Goal: Information Seeking & Learning: Learn about a topic

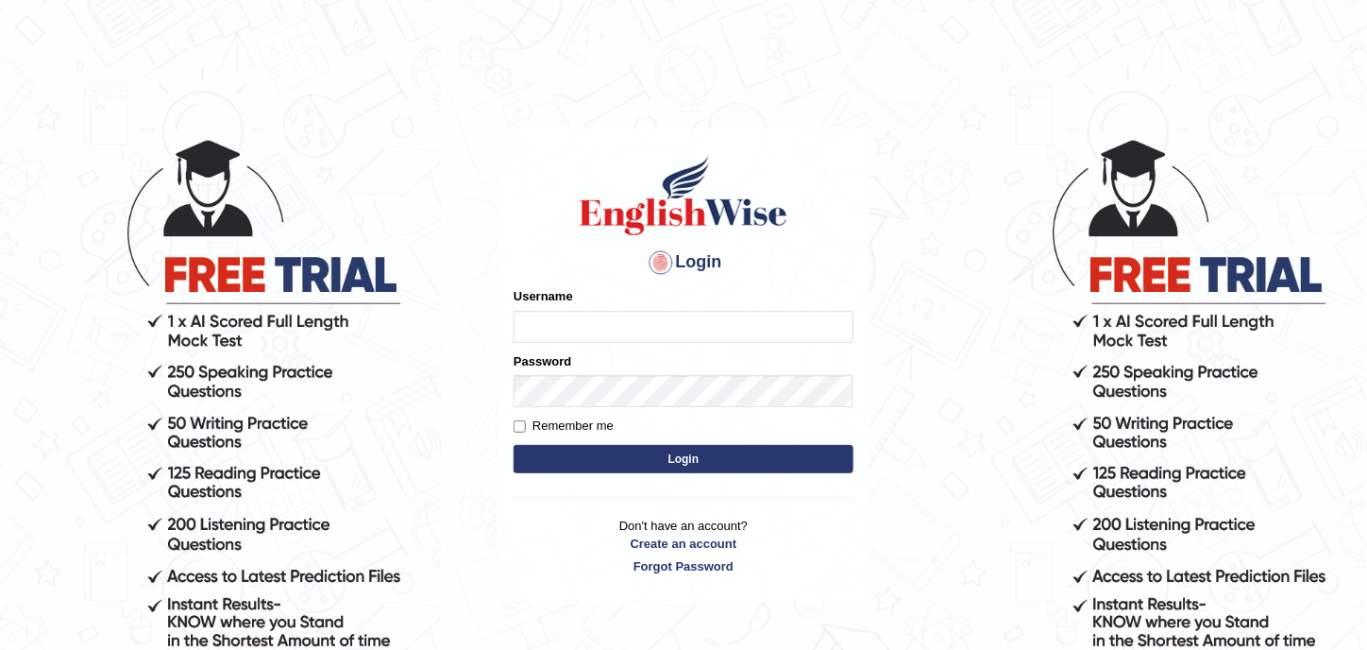
type input "sarah2023"
click at [584, 457] on button "Login" at bounding box center [684, 459] width 340 height 28
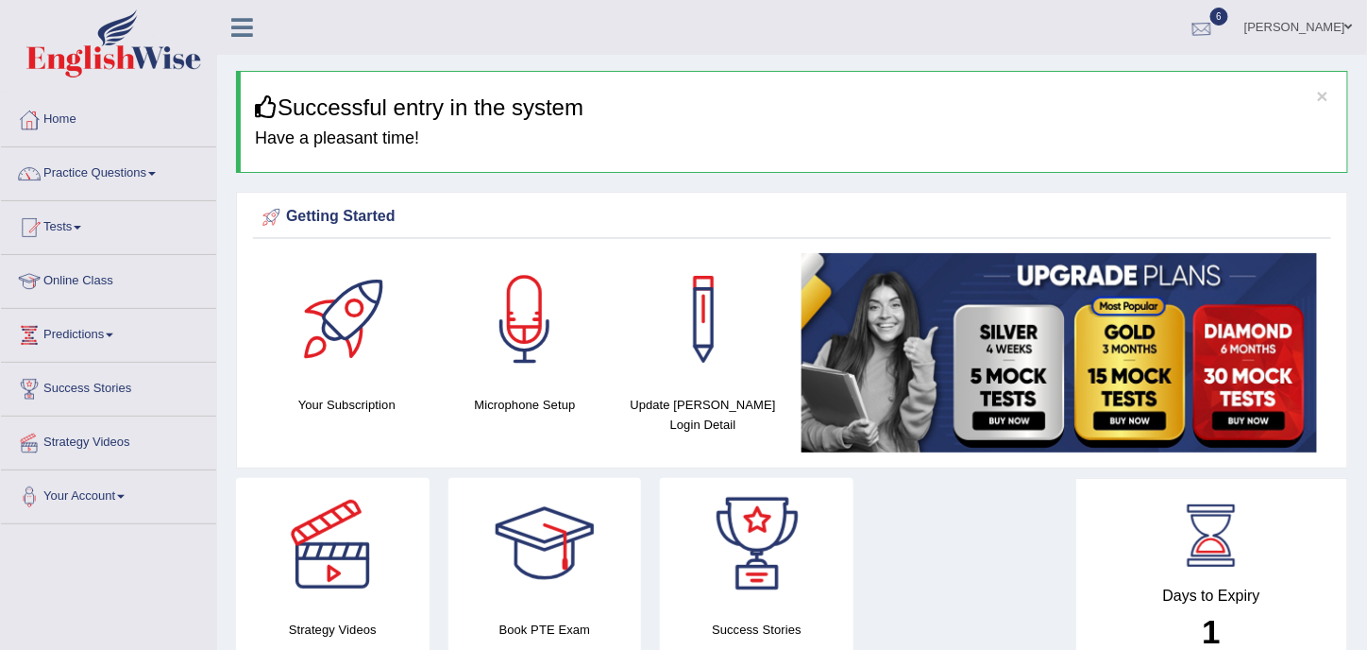
click at [1216, 14] on div at bounding box center [1202, 28] width 28 height 28
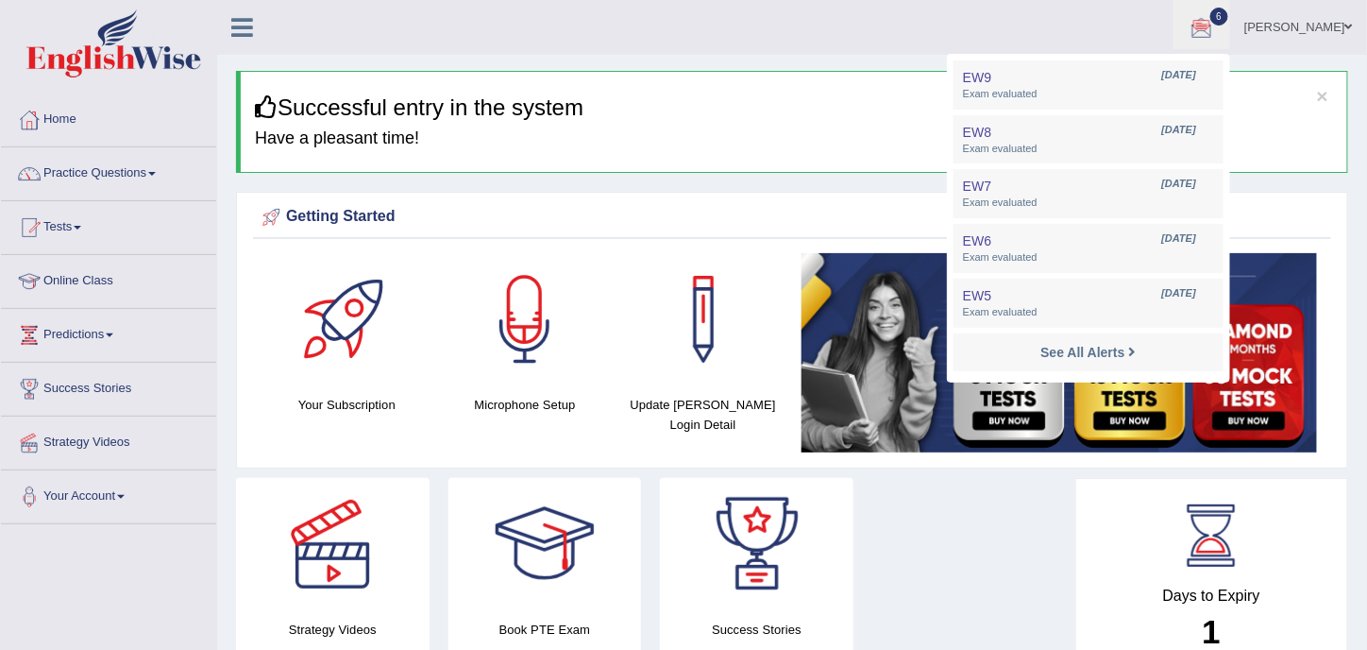
click at [1216, 14] on div at bounding box center [1202, 28] width 28 height 28
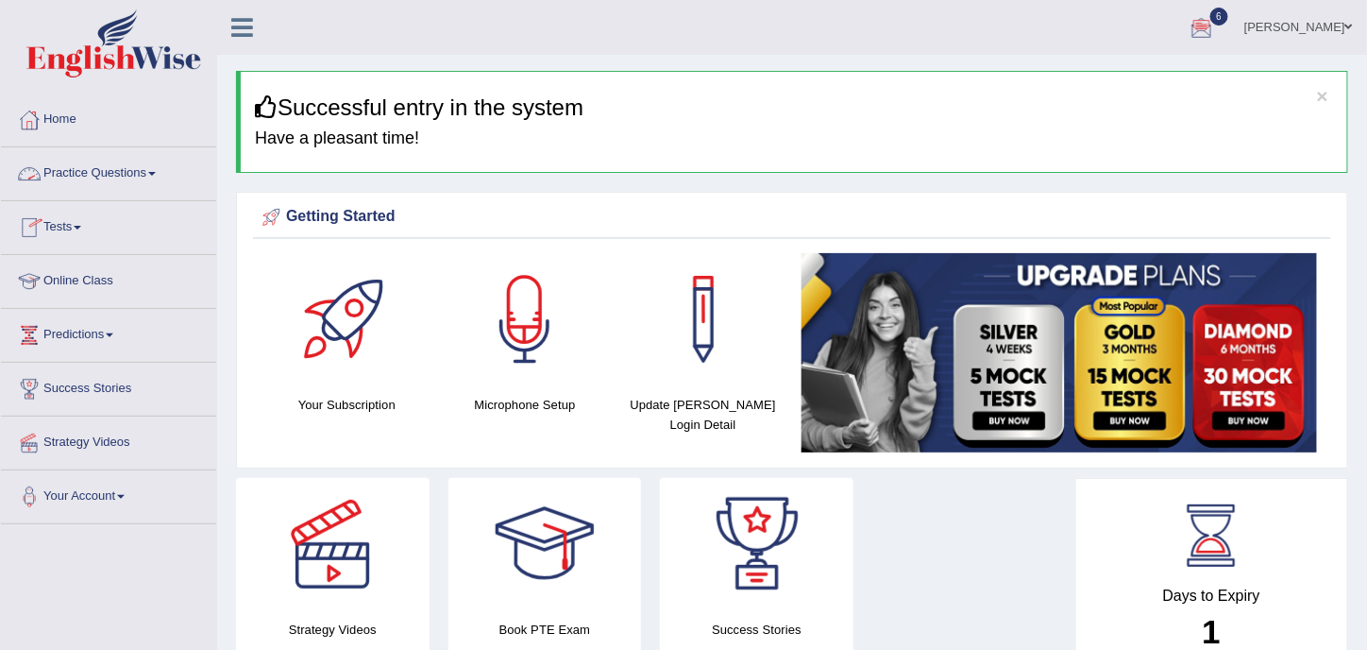
click at [135, 171] on link "Practice Questions" at bounding box center [108, 170] width 215 height 47
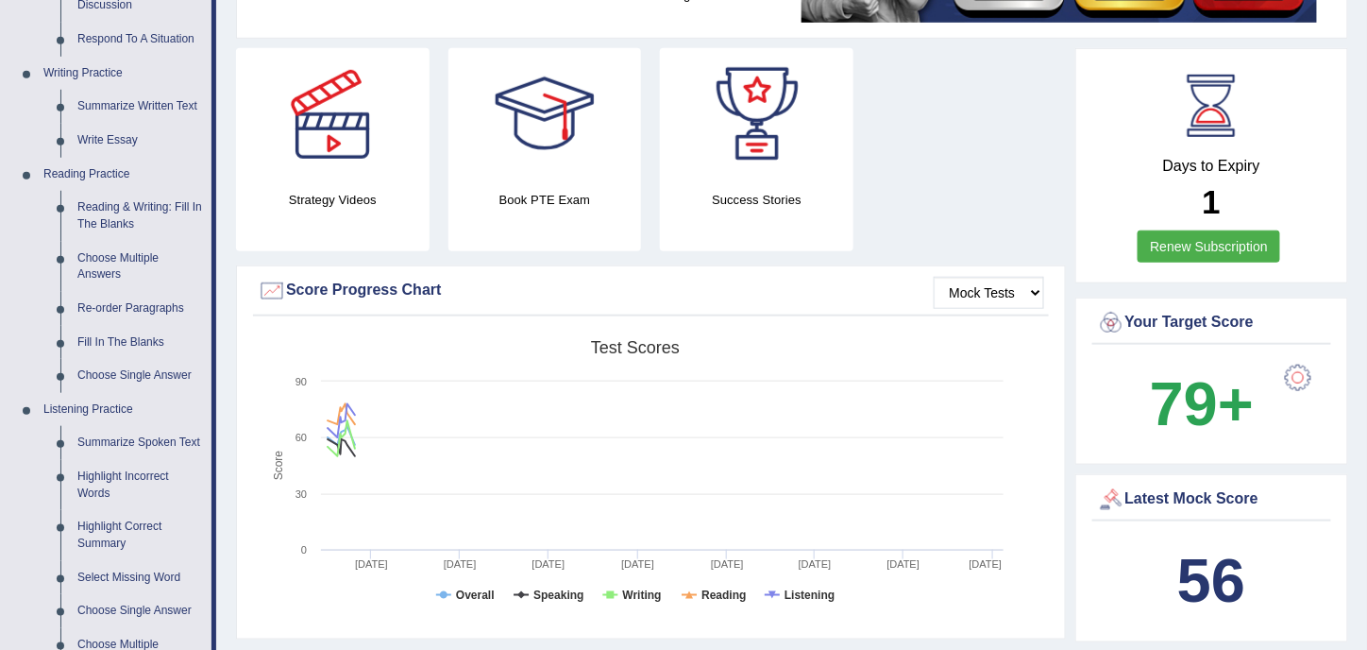
scroll to position [314, 0]
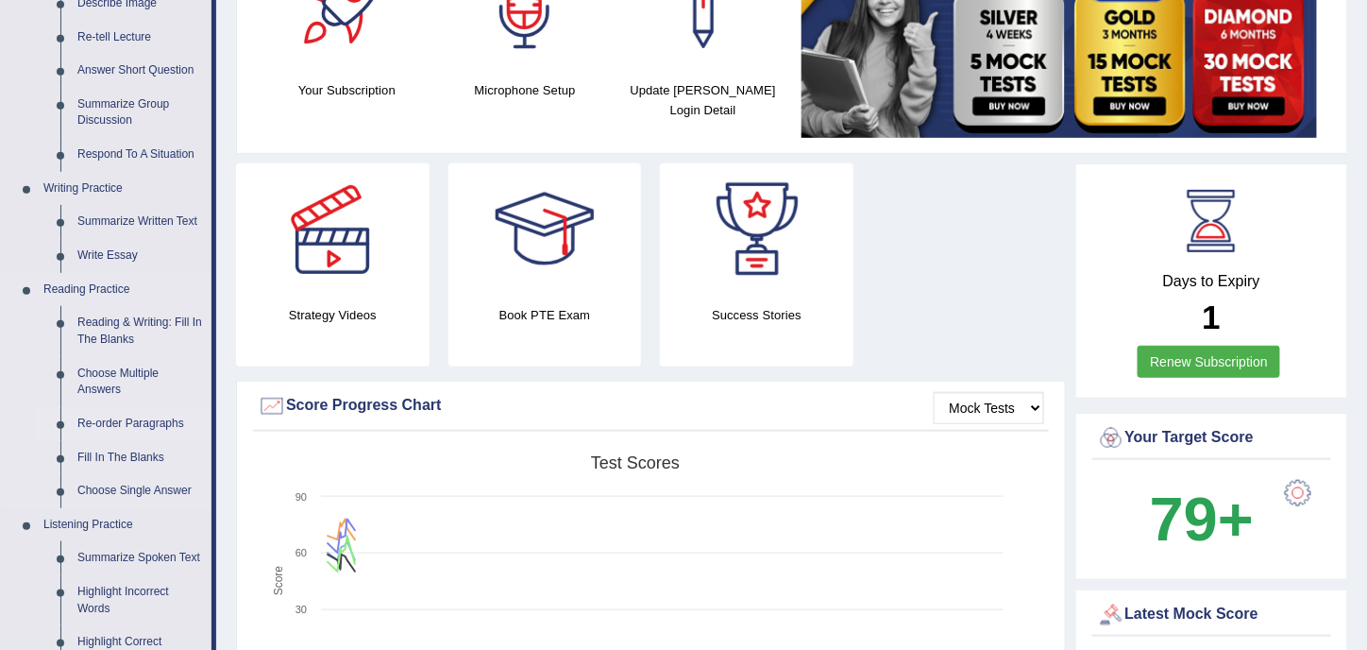
click at [144, 421] on link "Re-order Paragraphs" at bounding box center [140, 424] width 143 height 34
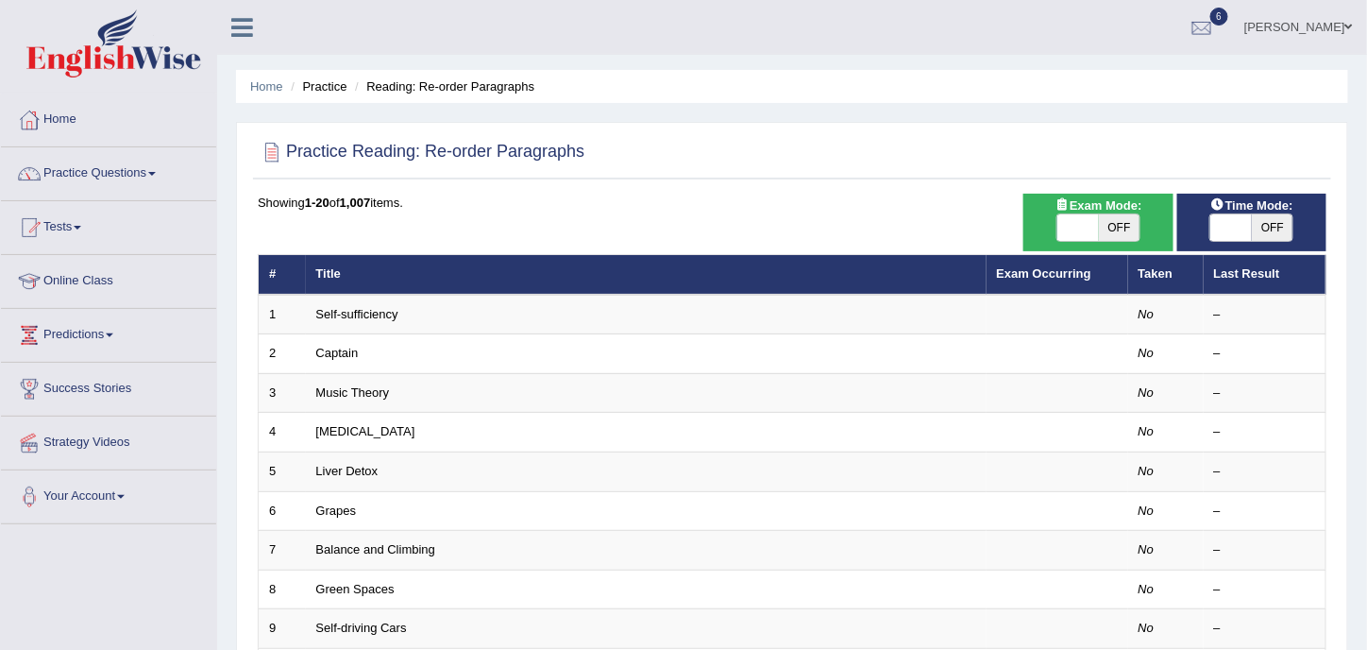
click at [1100, 229] on span "OFF" at bounding box center [1120, 227] width 42 height 26
checkbox input "true"
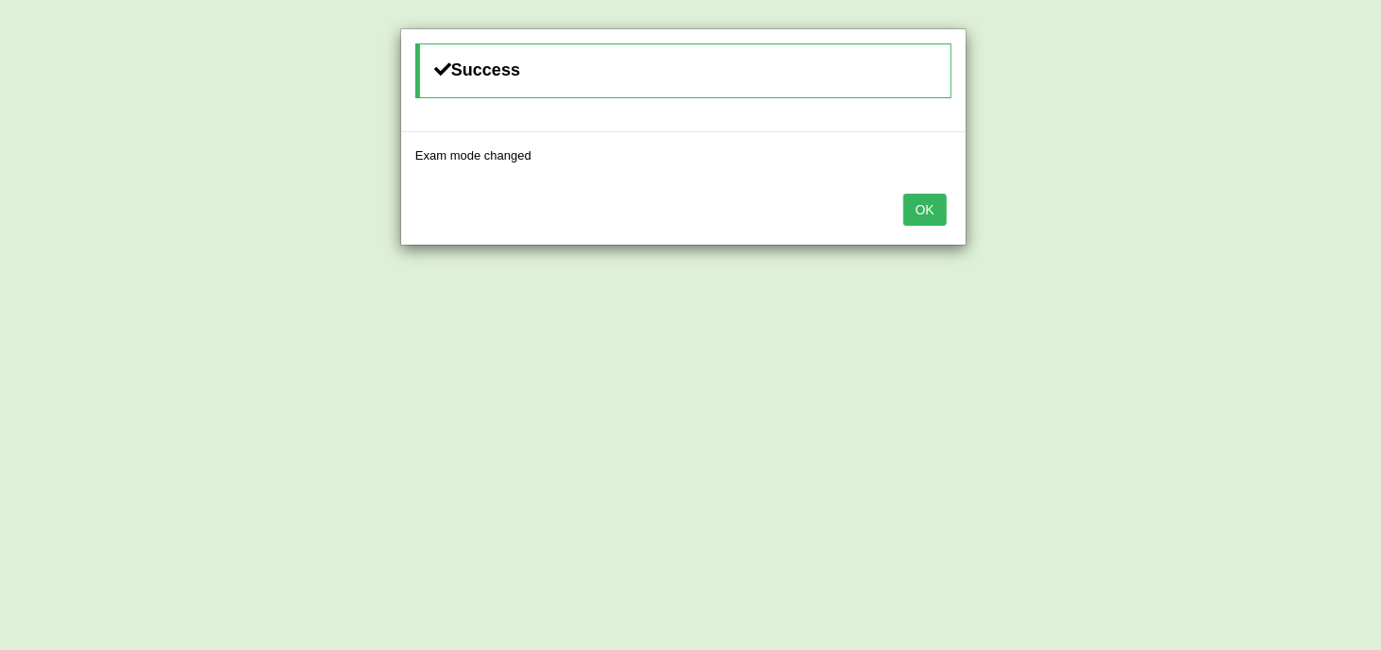
click at [916, 210] on button "OK" at bounding box center [925, 210] width 43 height 32
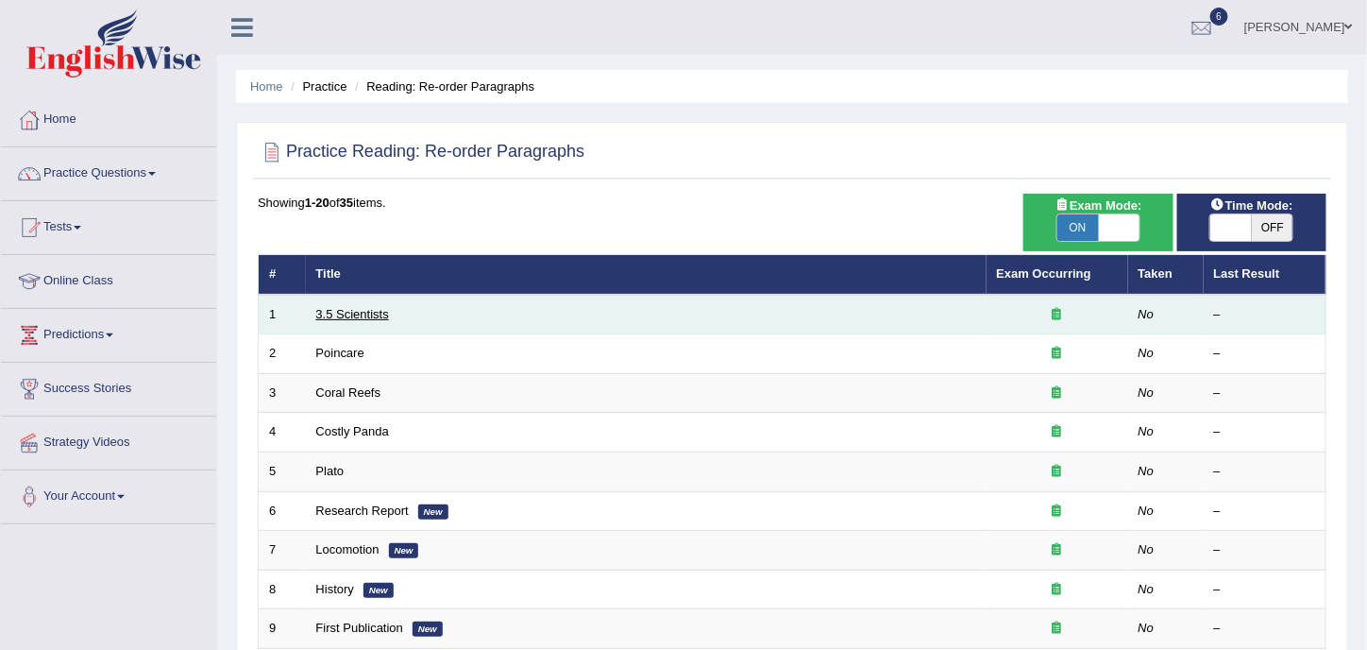
click at [366, 308] on link "3.5 Scientists" at bounding box center [352, 314] width 73 height 14
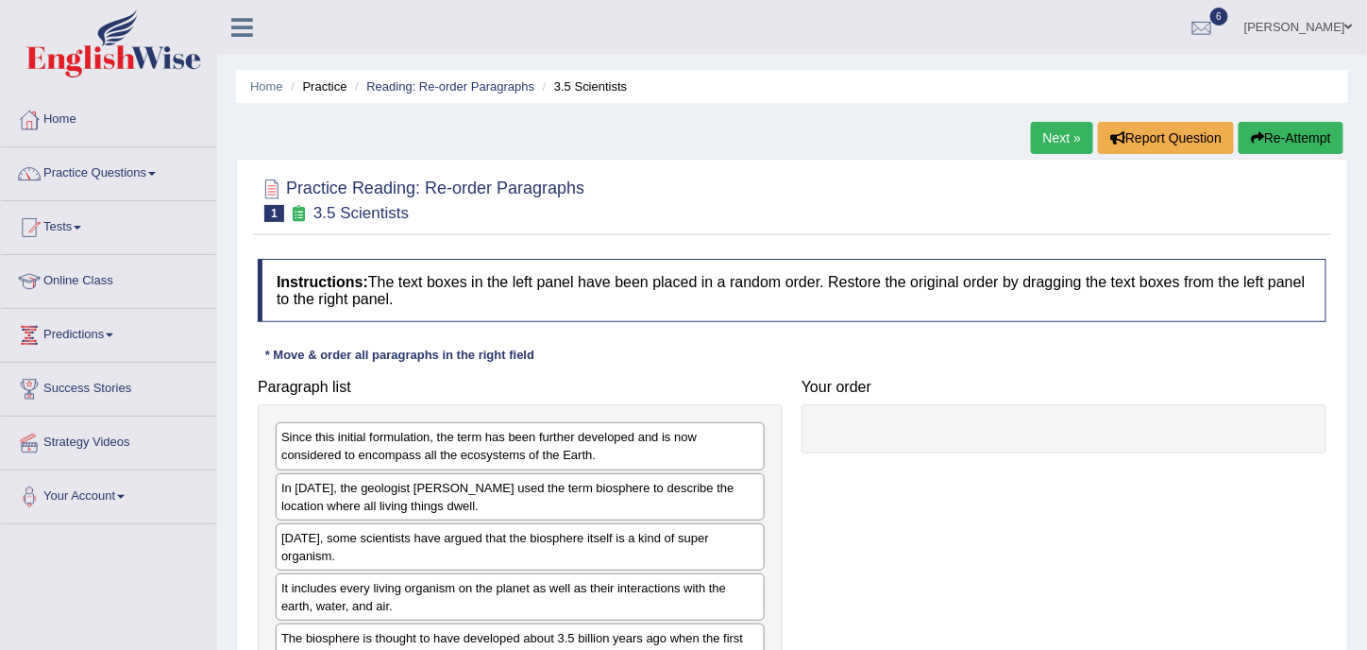
scroll to position [314, 0]
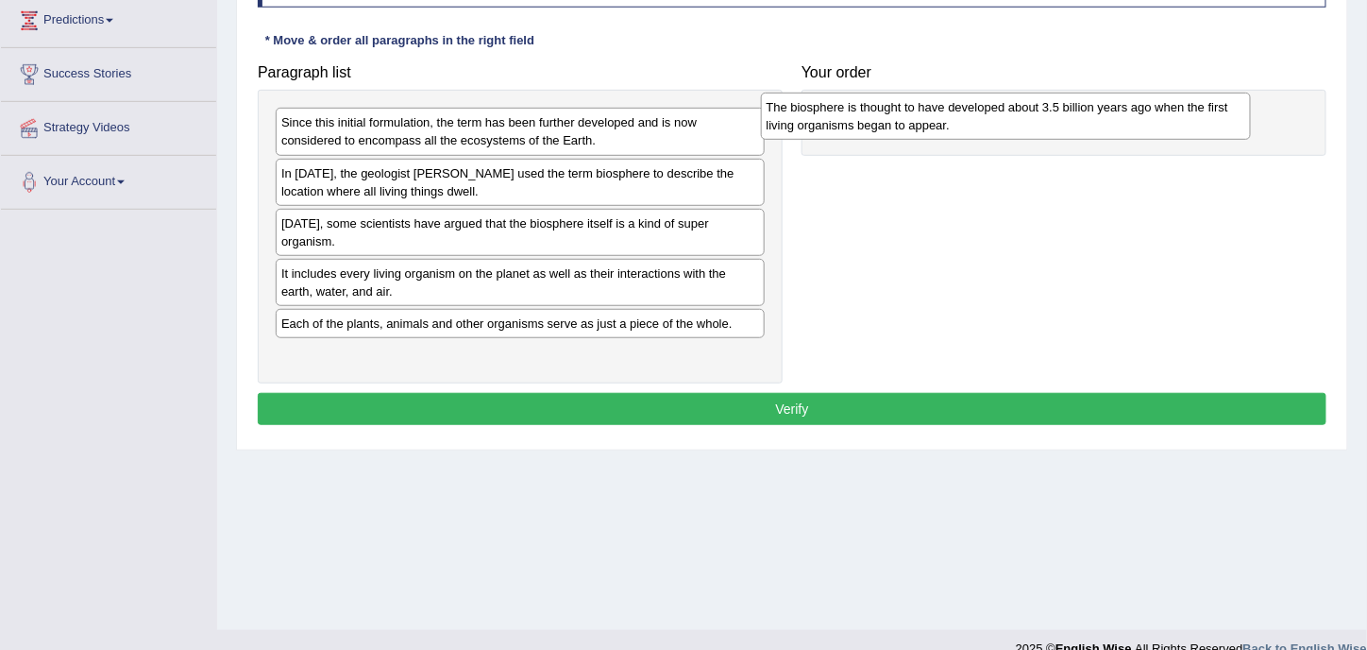
drag, startPoint x: 673, startPoint y: 306, endPoint x: 1159, endPoint y: 111, distance: 522.9
click at [1159, 111] on div "The biosphere is thought to have developed about 3.5 billion years ago when the…" at bounding box center [1006, 116] width 491 height 46
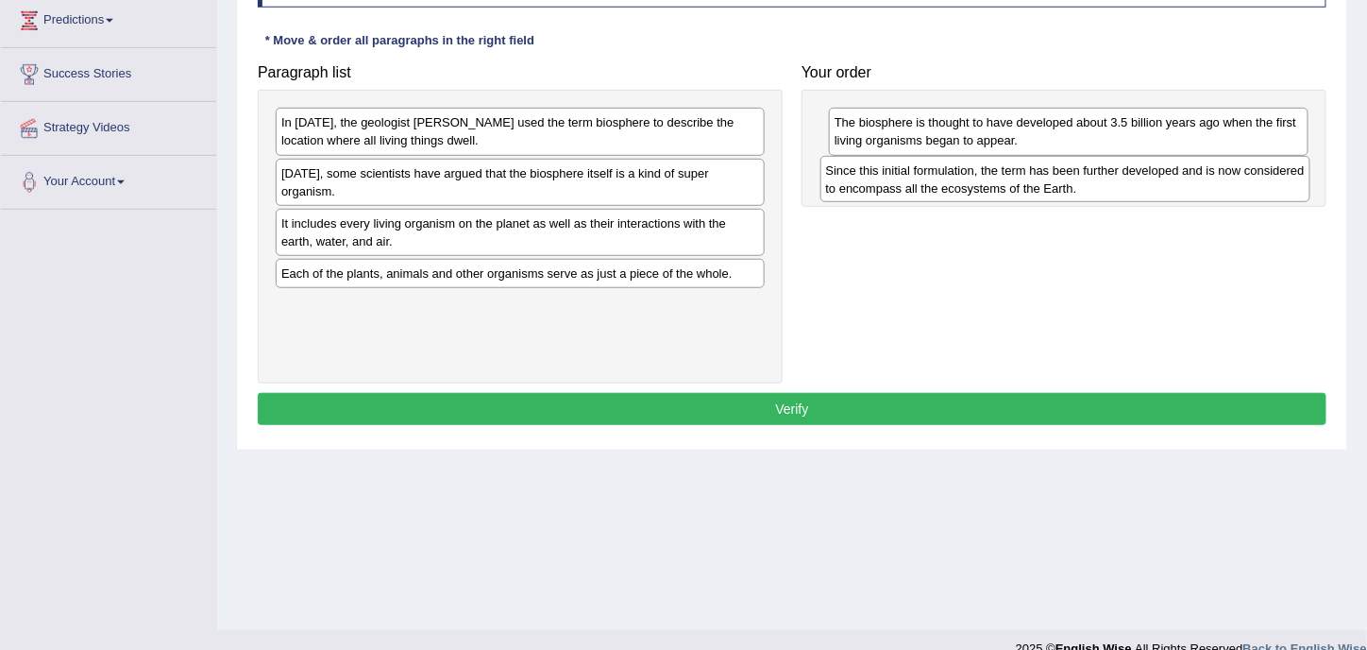
drag, startPoint x: 500, startPoint y: 130, endPoint x: 1045, endPoint y: 178, distance: 546.9
click at [1045, 178] on div "Since this initial formulation, the term has been further developed and is now …" at bounding box center [1066, 179] width 491 height 46
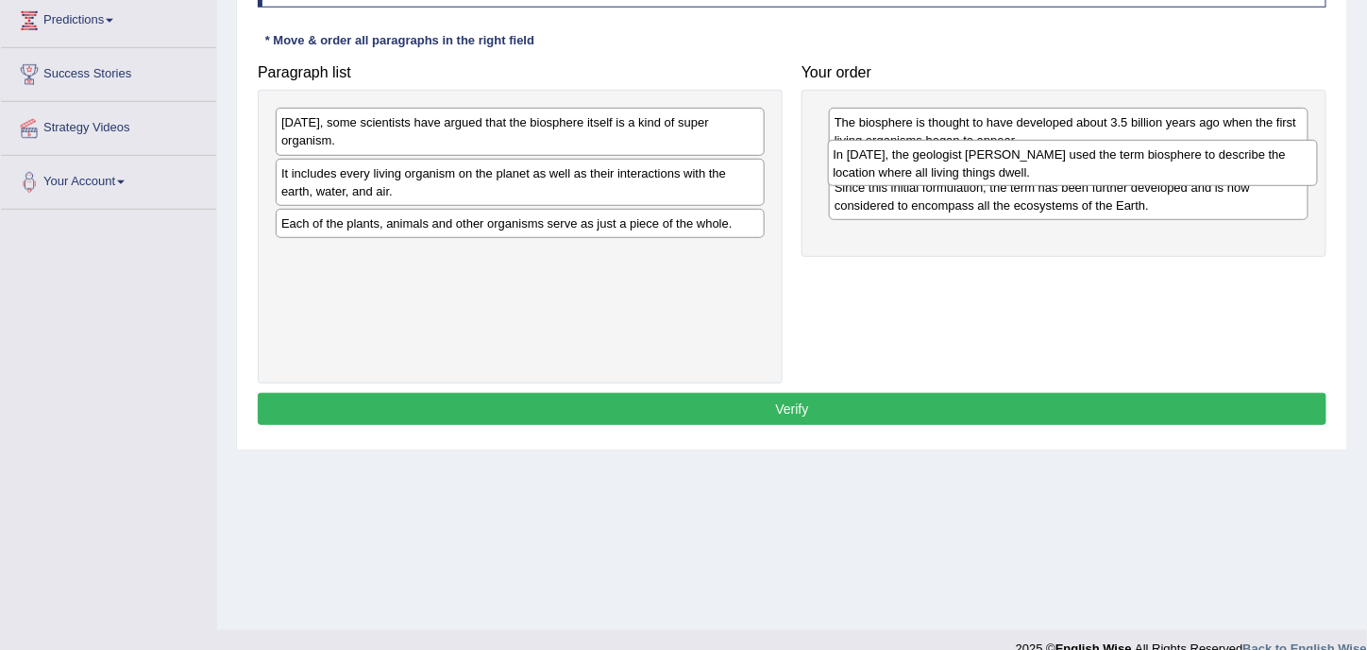
drag, startPoint x: 439, startPoint y: 133, endPoint x: 991, endPoint y: 165, distance: 553.3
click at [991, 165] on div "In 1875, the geologist Eduard Suess used the term biosphere to describe the loc…" at bounding box center [1073, 163] width 491 height 46
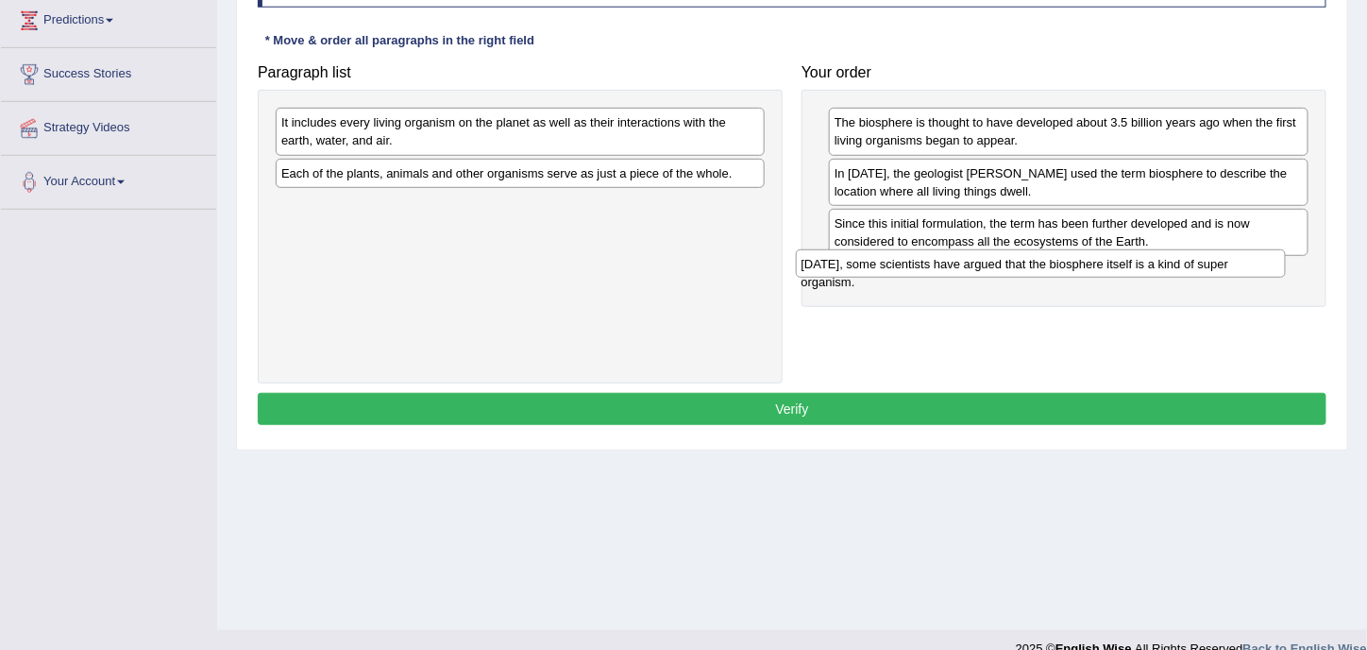
drag, startPoint x: 440, startPoint y: 127, endPoint x: 960, endPoint y: 267, distance: 539.0
click at [960, 267] on div "Today, some scientists have argued that the biosphere itself is a kind of super…" at bounding box center [1041, 263] width 491 height 28
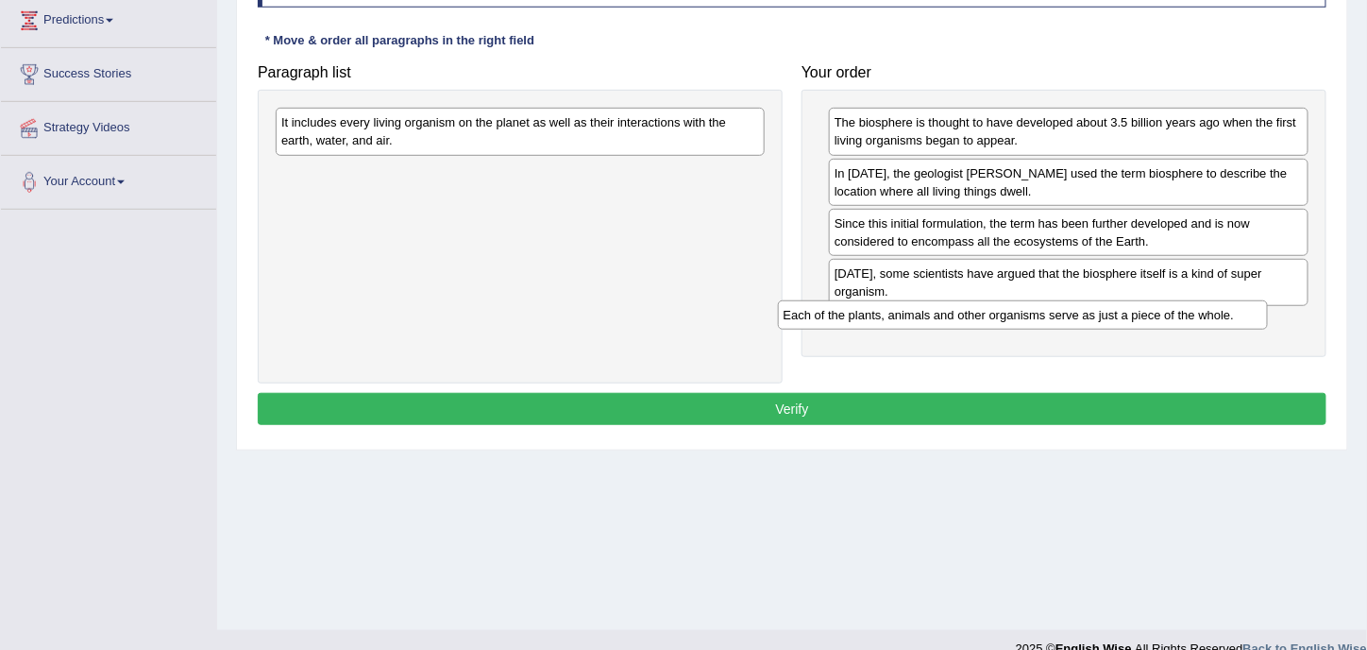
drag, startPoint x: 468, startPoint y: 178, endPoint x: 972, endPoint y: 321, distance: 523.1
click at [972, 321] on div "Each of the plants, animals and other organisms serve as just a piece of the wh…" at bounding box center [1023, 314] width 491 height 28
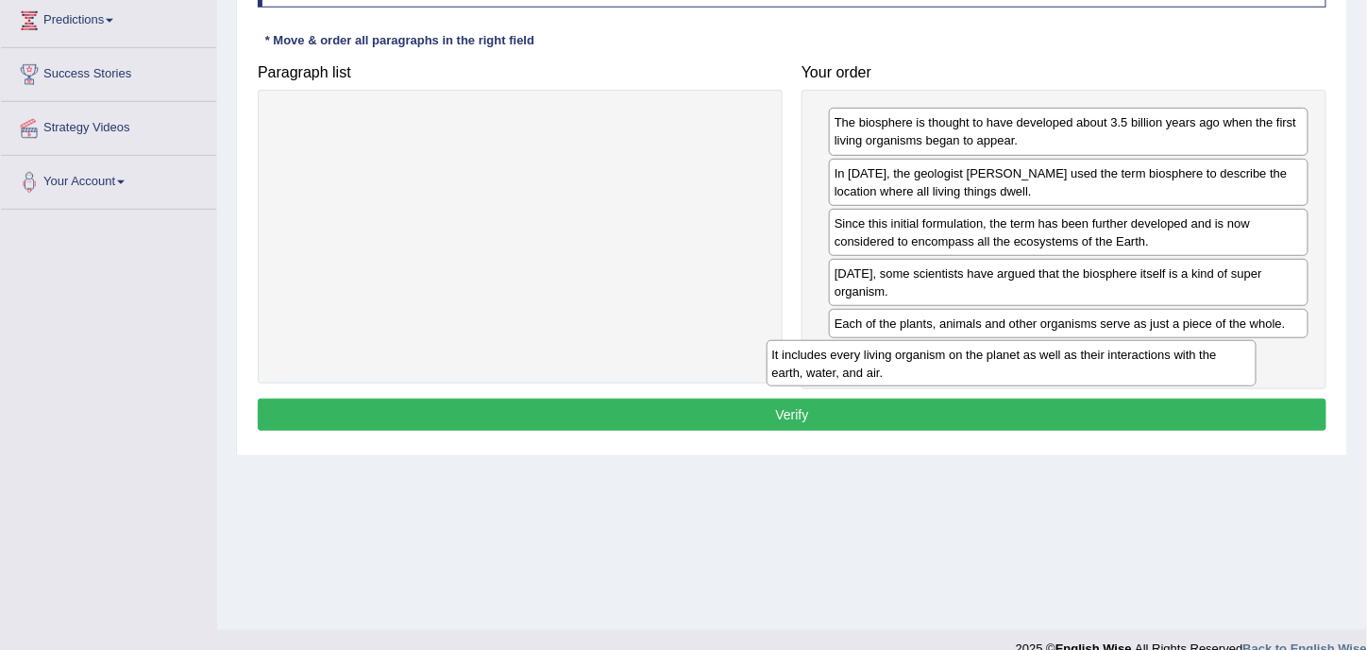
drag, startPoint x: 585, startPoint y: 142, endPoint x: 1084, endPoint y: 375, distance: 550.4
click at [1084, 375] on div "It includes every living organism on the planet as well as their interactions w…" at bounding box center [1012, 363] width 491 height 46
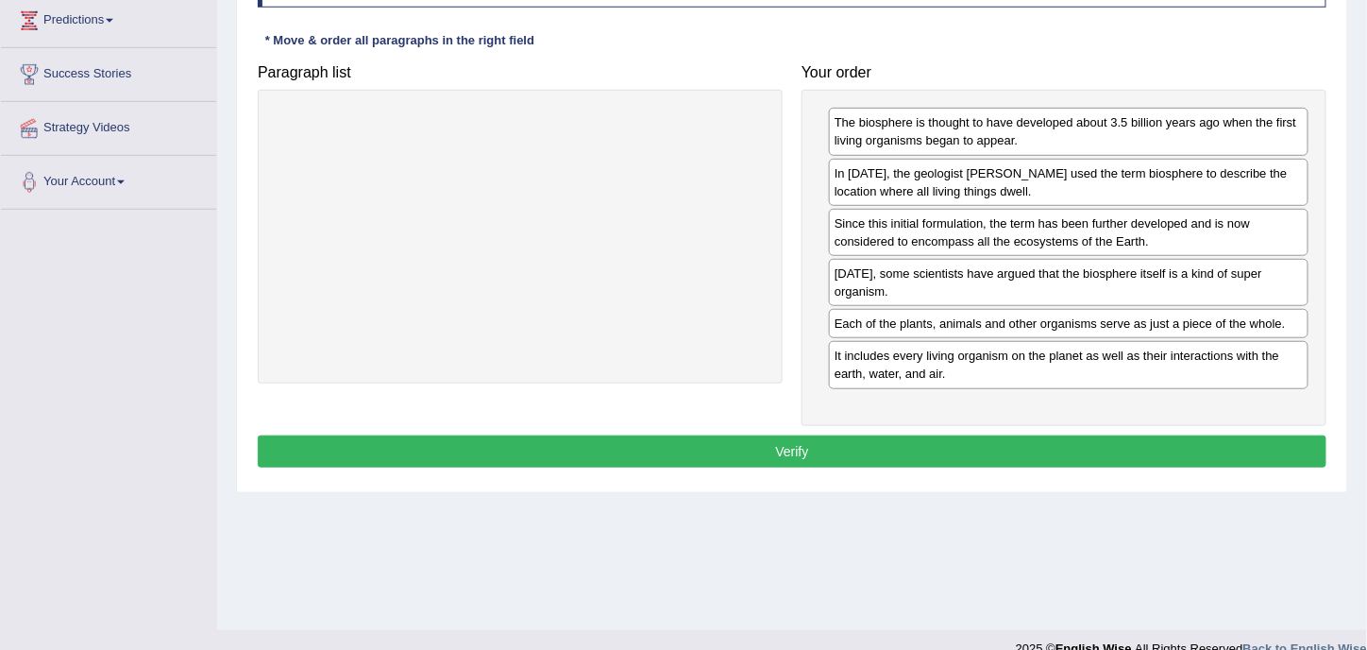
click at [892, 435] on button "Verify" at bounding box center [792, 451] width 1069 height 32
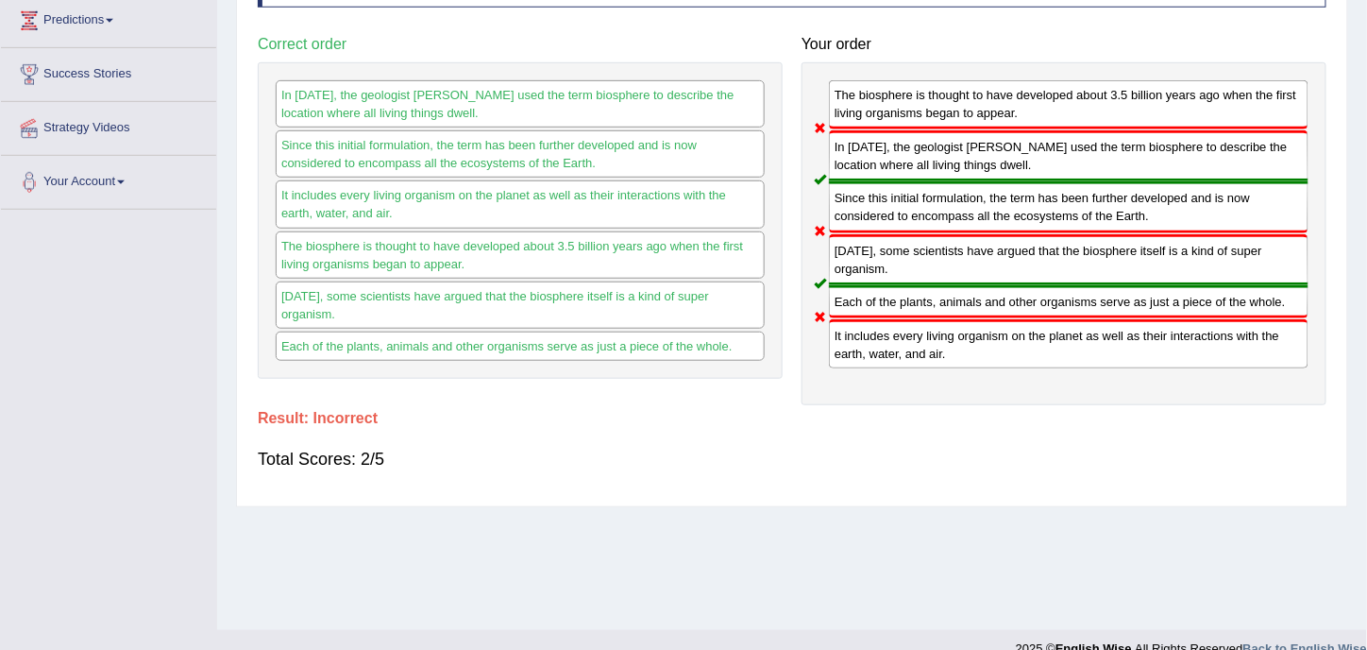
scroll to position [0, 0]
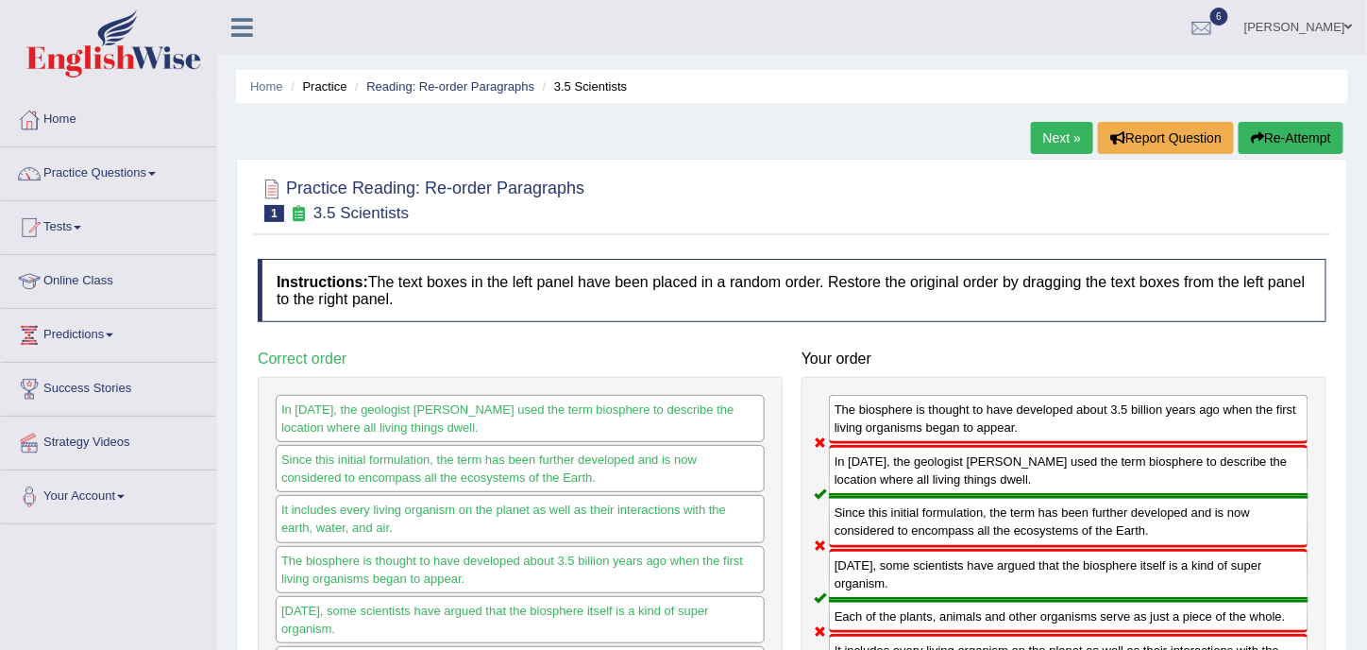
click at [1045, 139] on link "Next »" at bounding box center [1062, 138] width 62 height 32
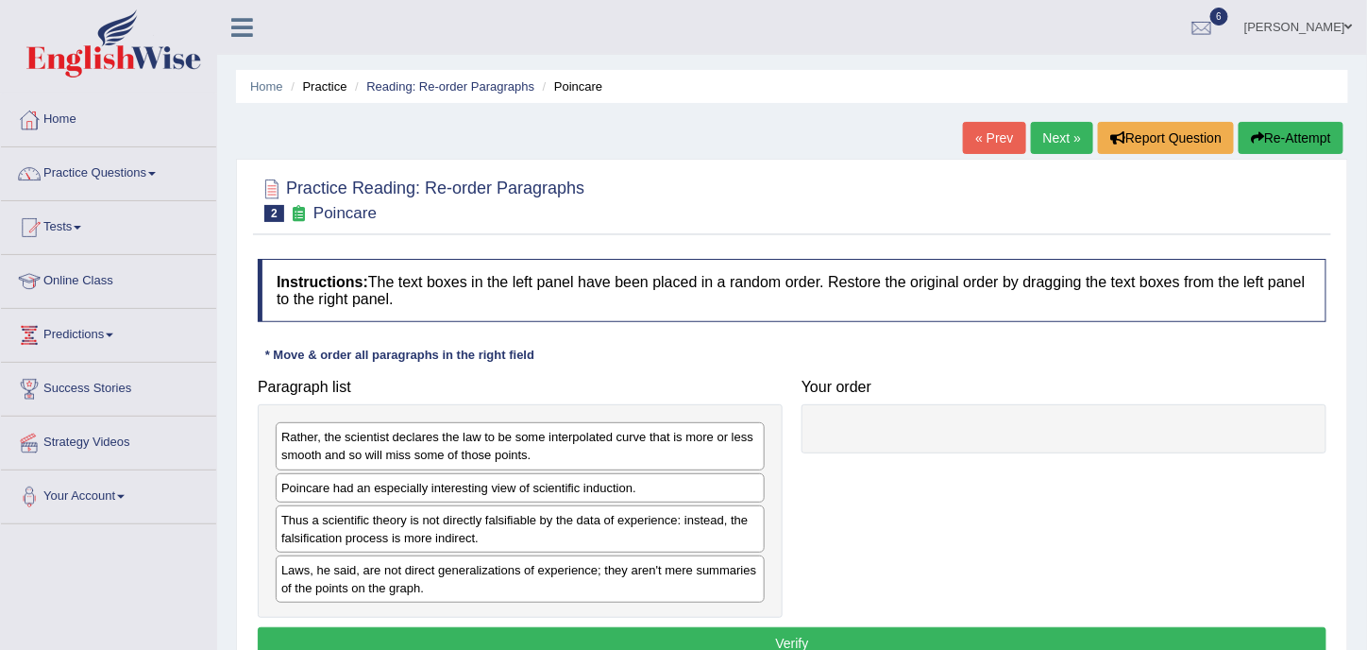
scroll to position [314, 0]
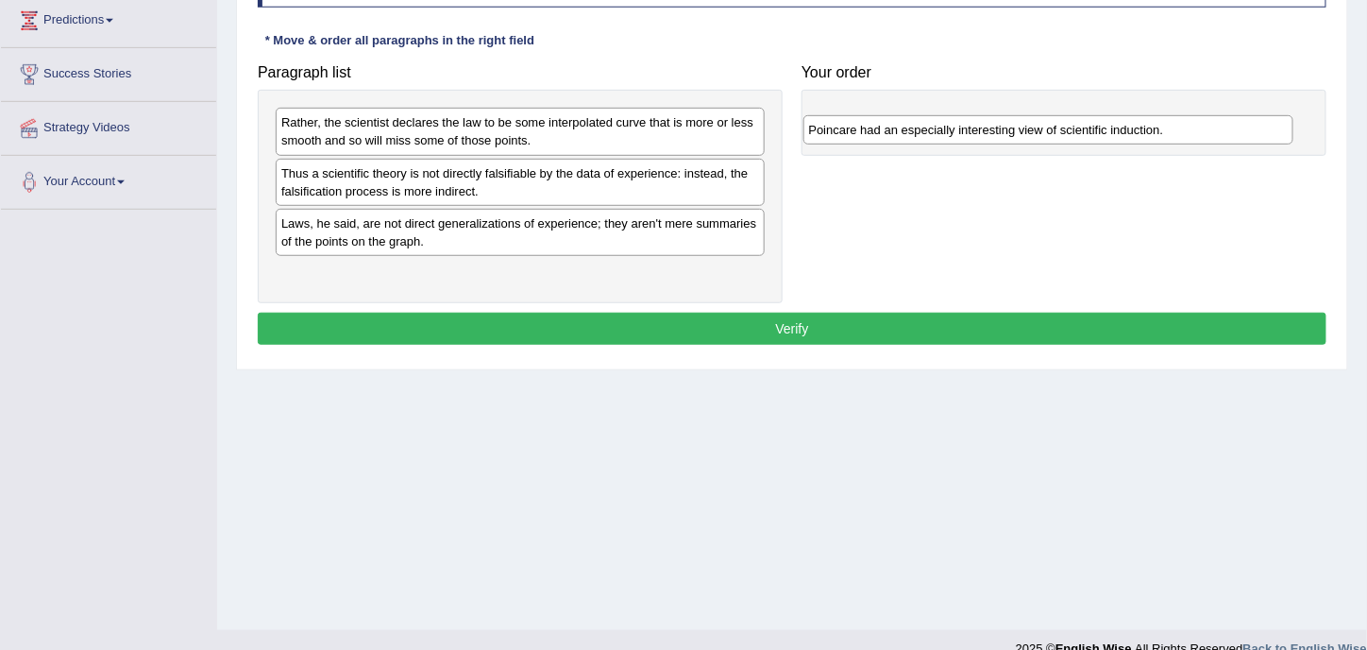
drag, startPoint x: 469, startPoint y: 162, endPoint x: 1018, endPoint y: 107, distance: 551.4
click at [1018, 115] on div "Poincare had an especially interesting view of scientific induction." at bounding box center [1049, 129] width 491 height 28
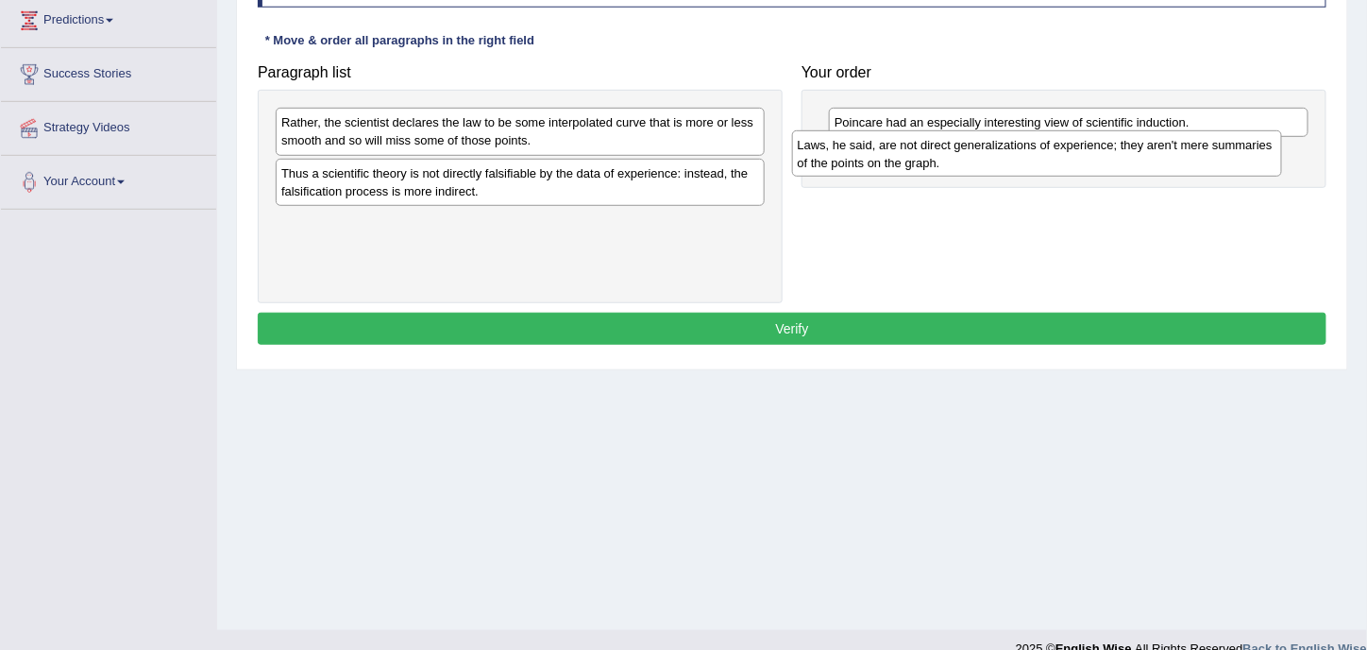
drag, startPoint x: 428, startPoint y: 229, endPoint x: 950, endPoint y: 154, distance: 527.6
click at [950, 154] on div "Laws, he said, are not direct generalizations of experience; they aren't mere s…" at bounding box center [1037, 153] width 491 height 46
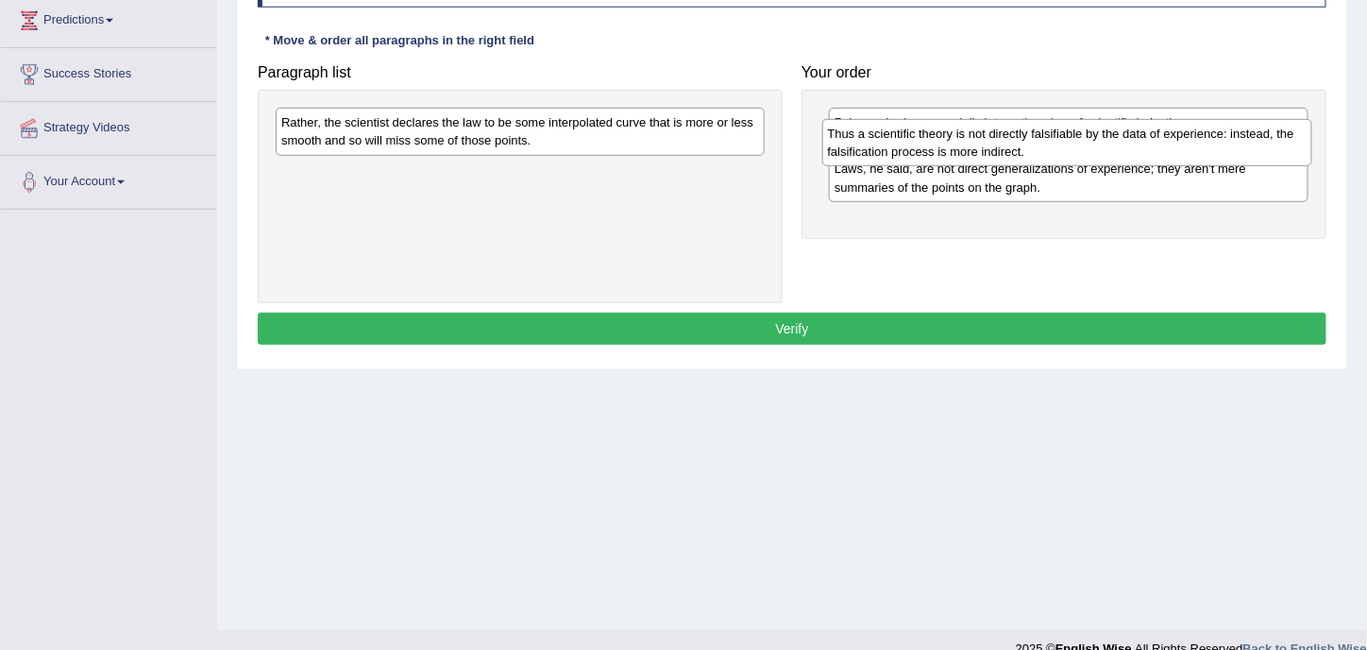
drag, startPoint x: 704, startPoint y: 181, endPoint x: 1251, endPoint y: 143, distance: 548.1
click at [1251, 143] on div "Thus a scientific theory is not directly falsifiable by the data of experience:…" at bounding box center [1067, 142] width 491 height 46
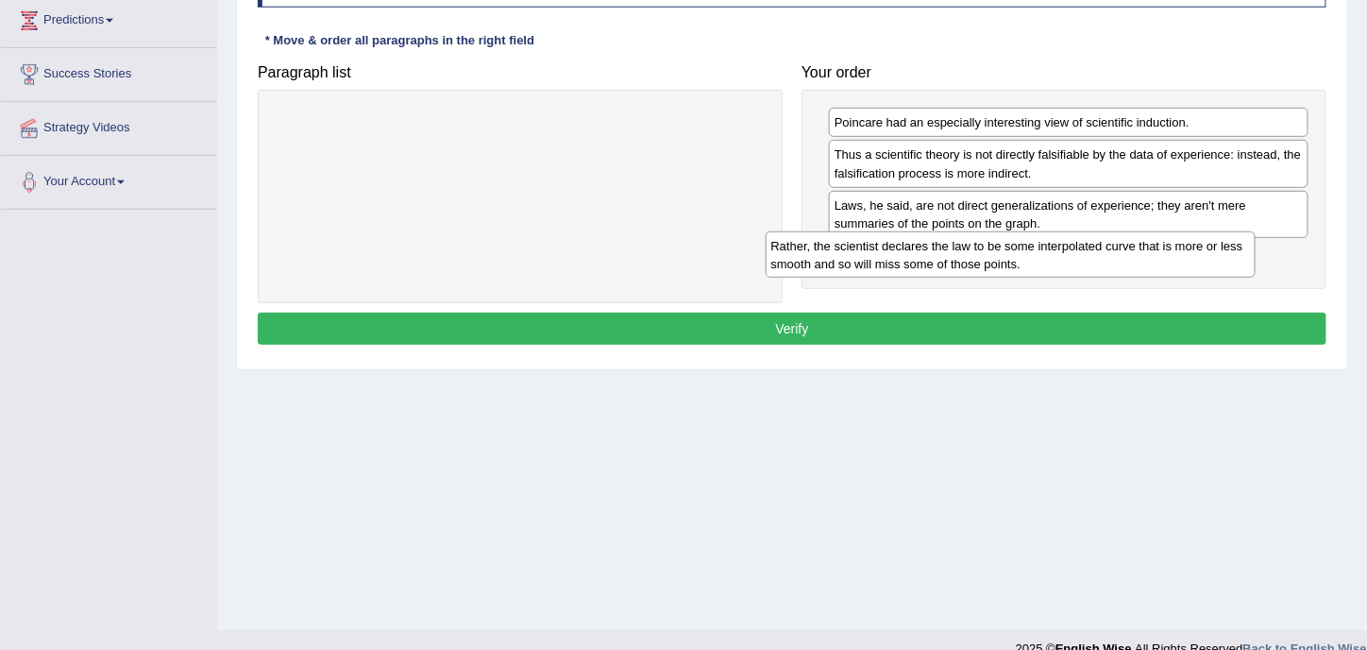
drag, startPoint x: 734, startPoint y: 138, endPoint x: 1227, endPoint y: 260, distance: 508.6
click at [1227, 260] on div "Rather, the scientist declares the law to be some interpolated curve that is mo…" at bounding box center [1011, 254] width 491 height 46
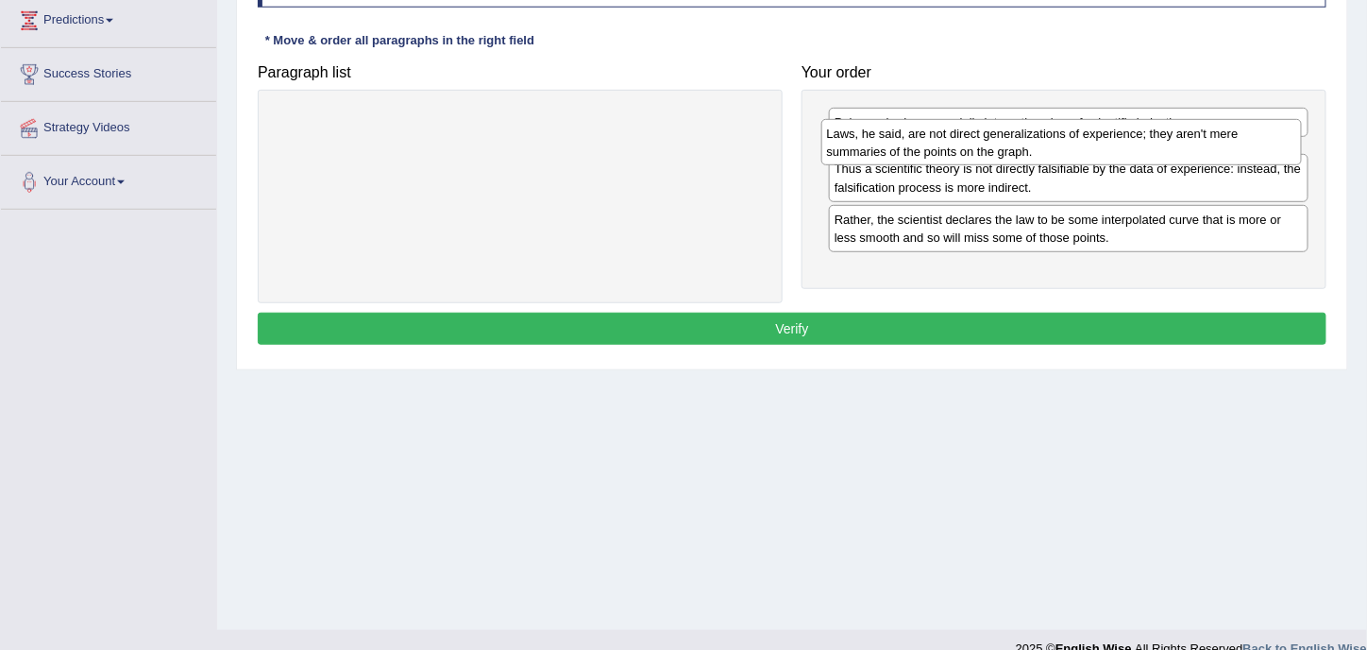
drag, startPoint x: 973, startPoint y: 220, endPoint x: 966, endPoint y: 150, distance: 70.3
click at [966, 150] on div "Laws, he said, are not direct generalizations of experience; they aren't mere s…" at bounding box center [1062, 142] width 482 height 46
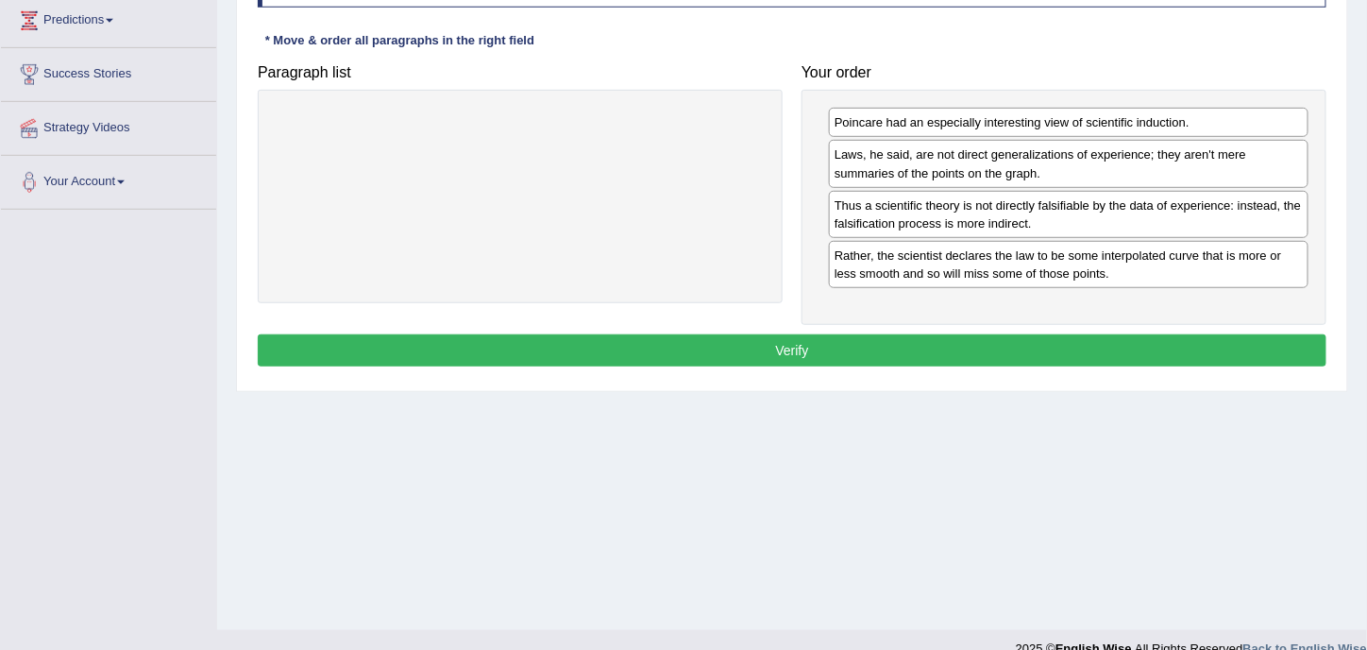
click at [963, 337] on button "Verify" at bounding box center [792, 350] width 1069 height 32
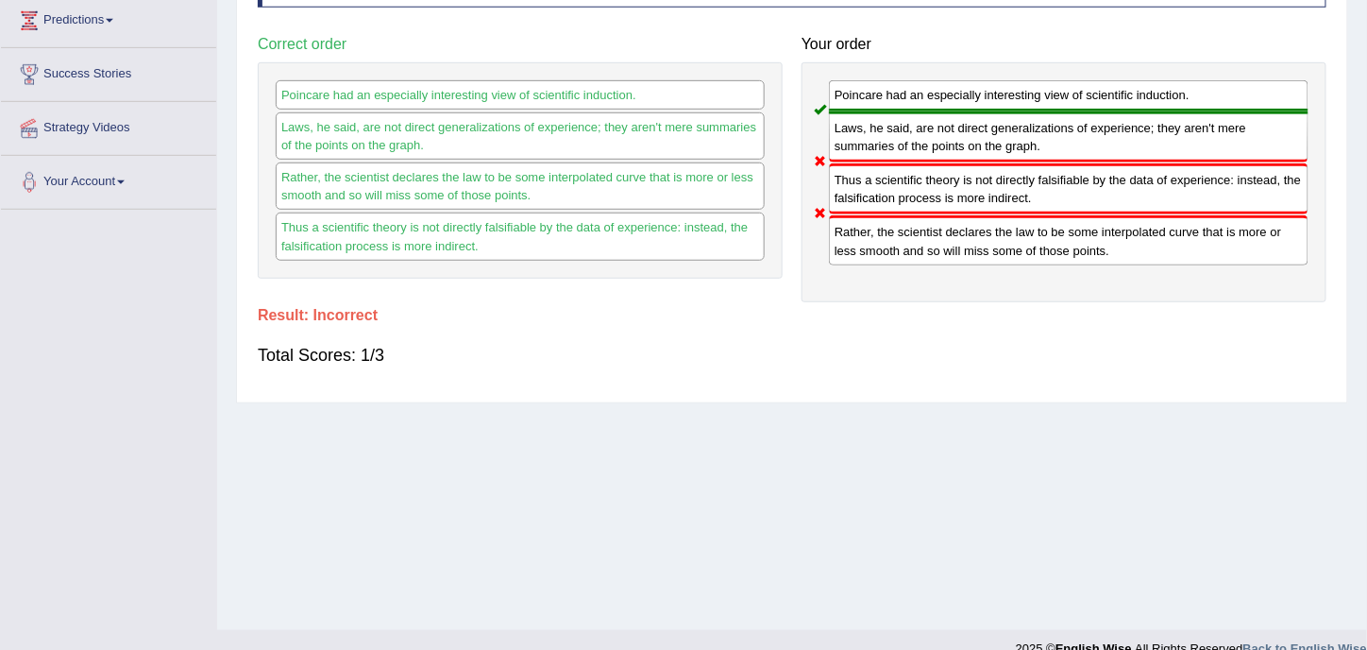
drag, startPoint x: 872, startPoint y: 198, endPoint x: 874, endPoint y: 226, distance: 27.4
click at [874, 222] on div "Poincare had an especially interesting view of scientific induction. Laws, he s…" at bounding box center [1064, 182] width 525 height 240
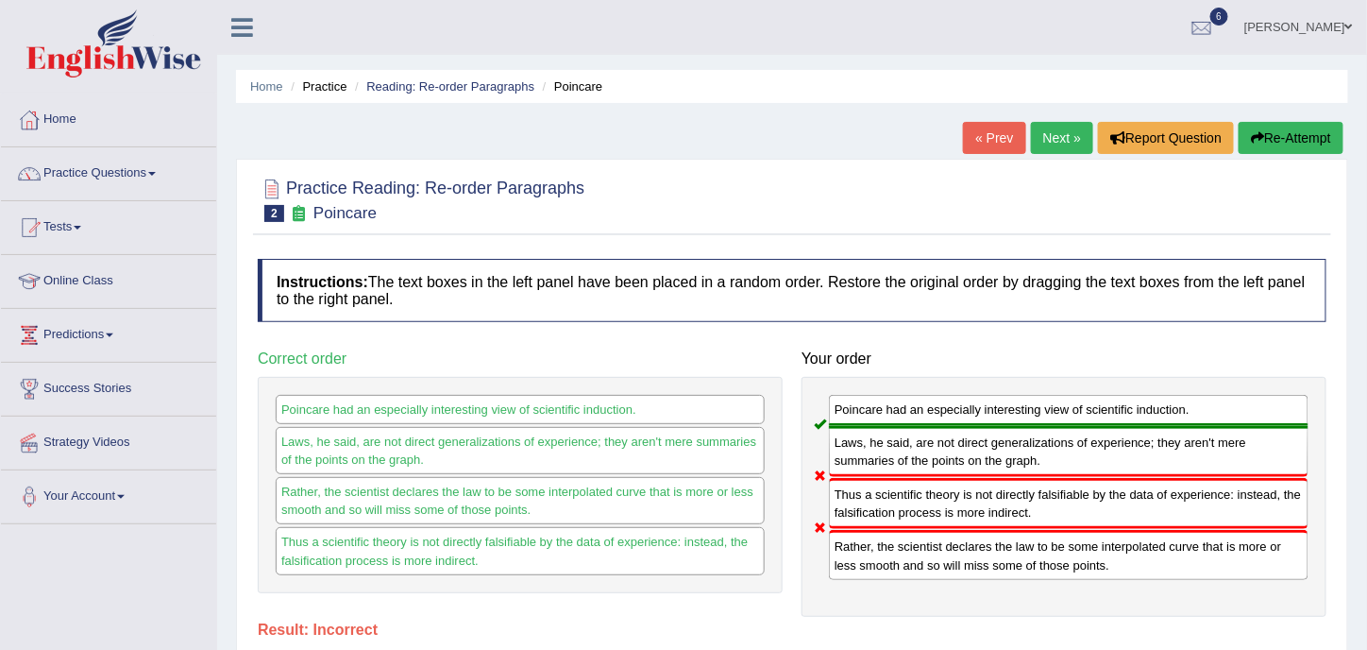
click at [1286, 134] on button "Re-Attempt" at bounding box center [1291, 138] width 105 height 32
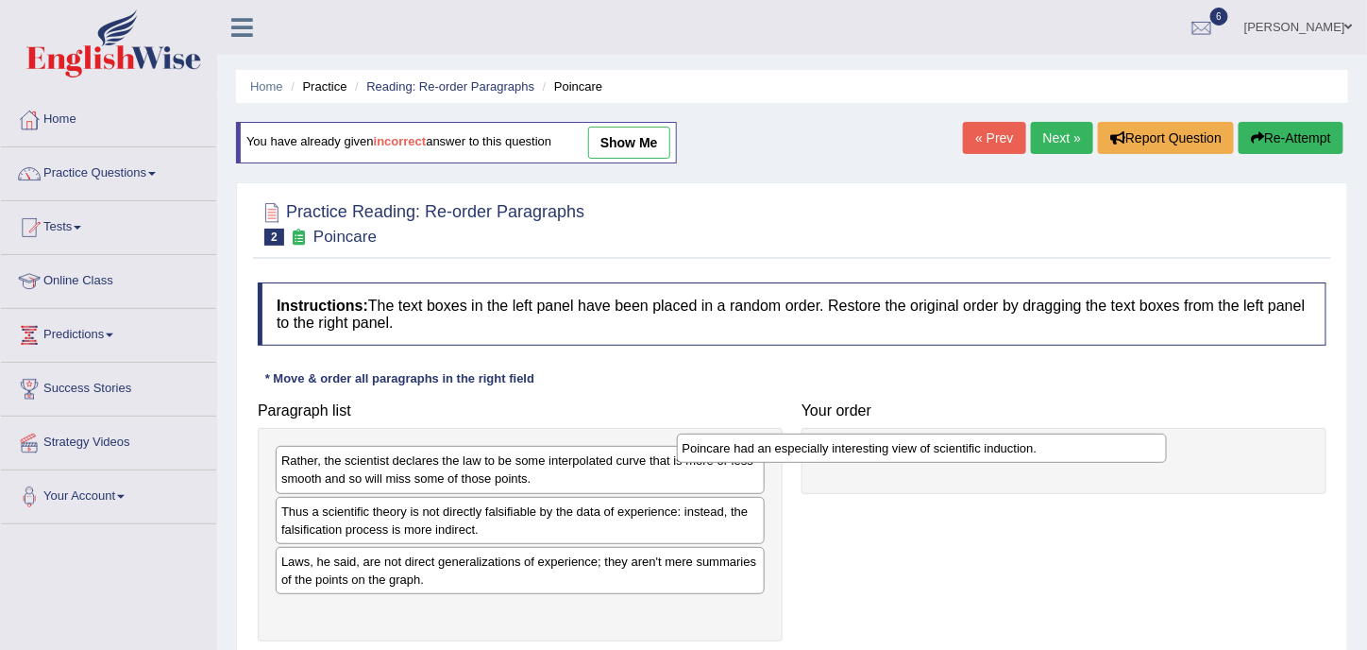
drag, startPoint x: 501, startPoint y: 500, endPoint x: 878, endPoint y: 444, distance: 381.0
click at [878, 444] on div "Poincare had an especially interesting view of scientific induction." at bounding box center [922, 447] width 491 height 28
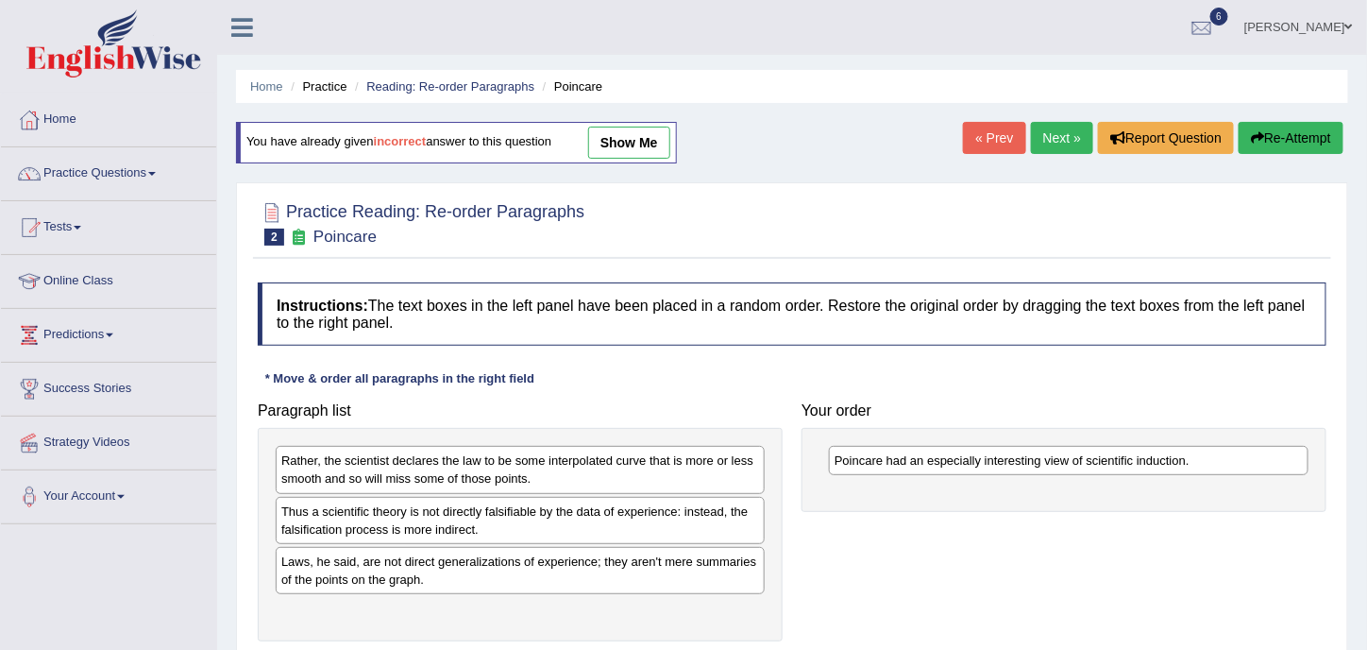
scroll to position [314, 0]
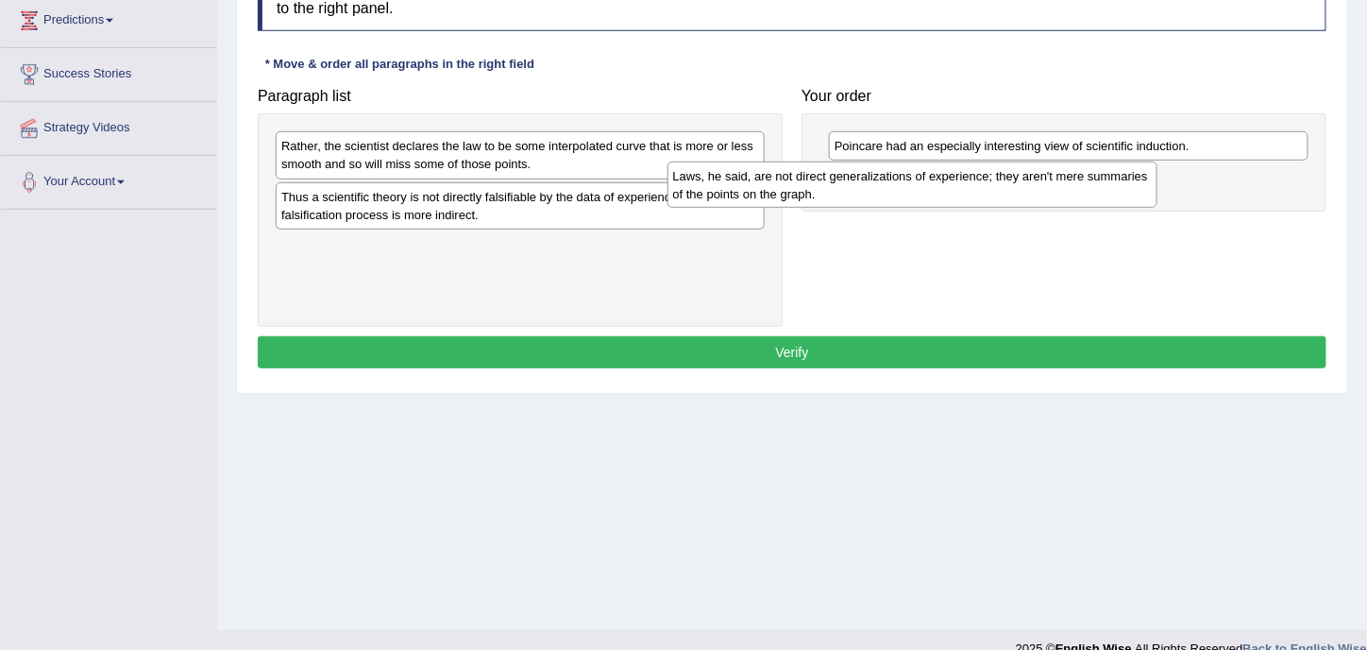
drag, startPoint x: 594, startPoint y: 258, endPoint x: 986, endPoint y: 189, distance: 397.9
click at [986, 189] on div "Laws, he said, are not direct generalizations of experience; they aren't mere s…" at bounding box center [913, 184] width 491 height 46
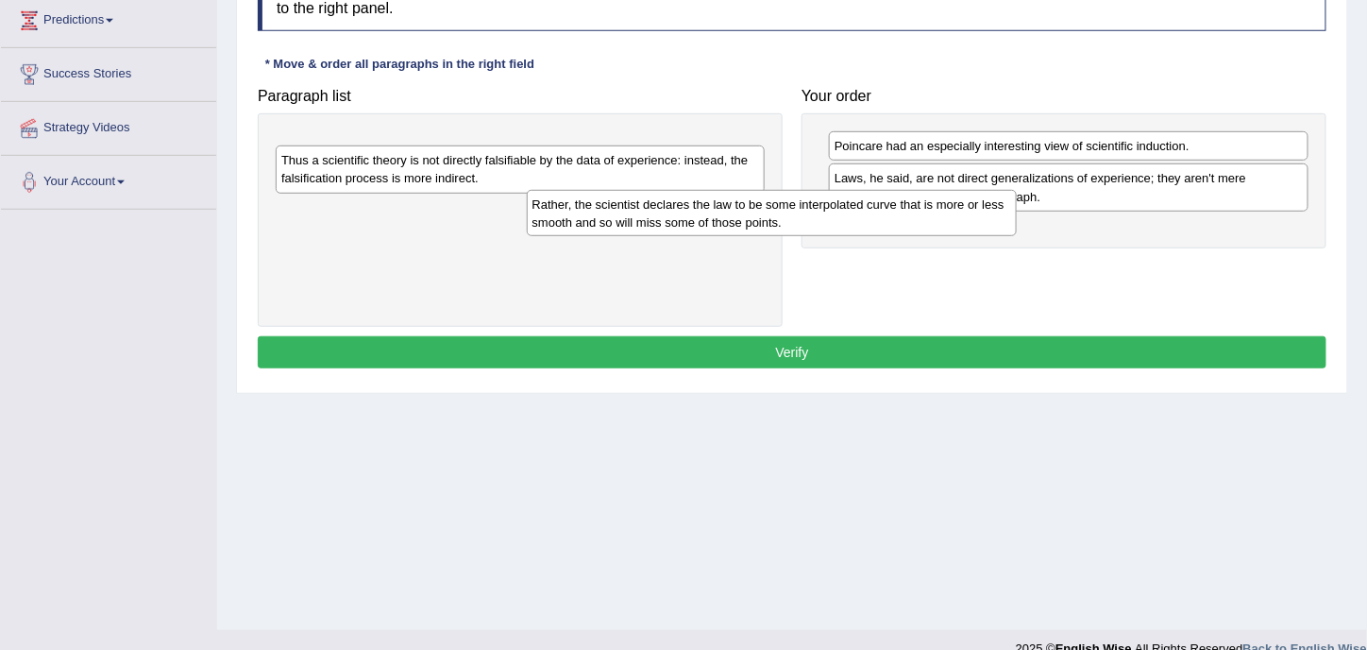
drag, startPoint x: 657, startPoint y: 157, endPoint x: 1019, endPoint y: 228, distance: 368.5
click at [1018, 228] on div "Rather, the scientist declares the law to be some interpolated curve that is mo…" at bounding box center [772, 213] width 491 height 46
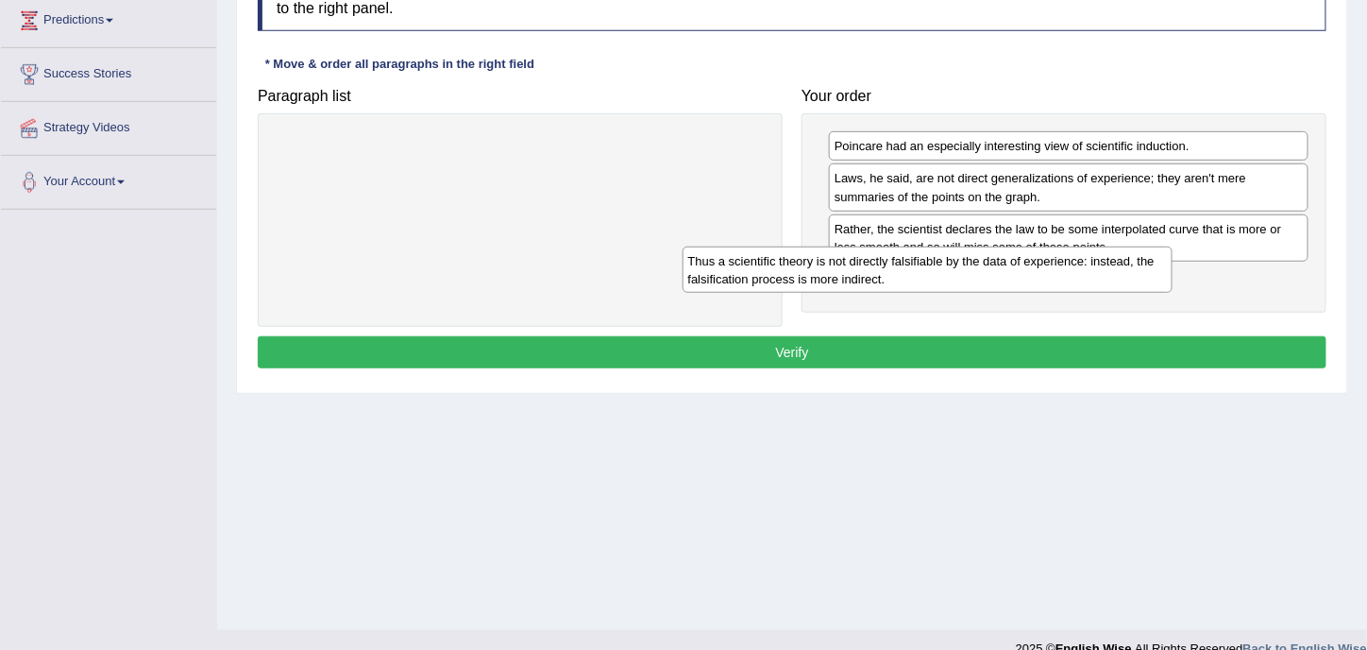
drag, startPoint x: 748, startPoint y: 161, endPoint x: 1205, endPoint y: 284, distance: 473.2
click at [1174, 284] on div "Thus a scientific theory is not directly falsifiable by the data of experience:…" at bounding box center [928, 269] width 491 height 46
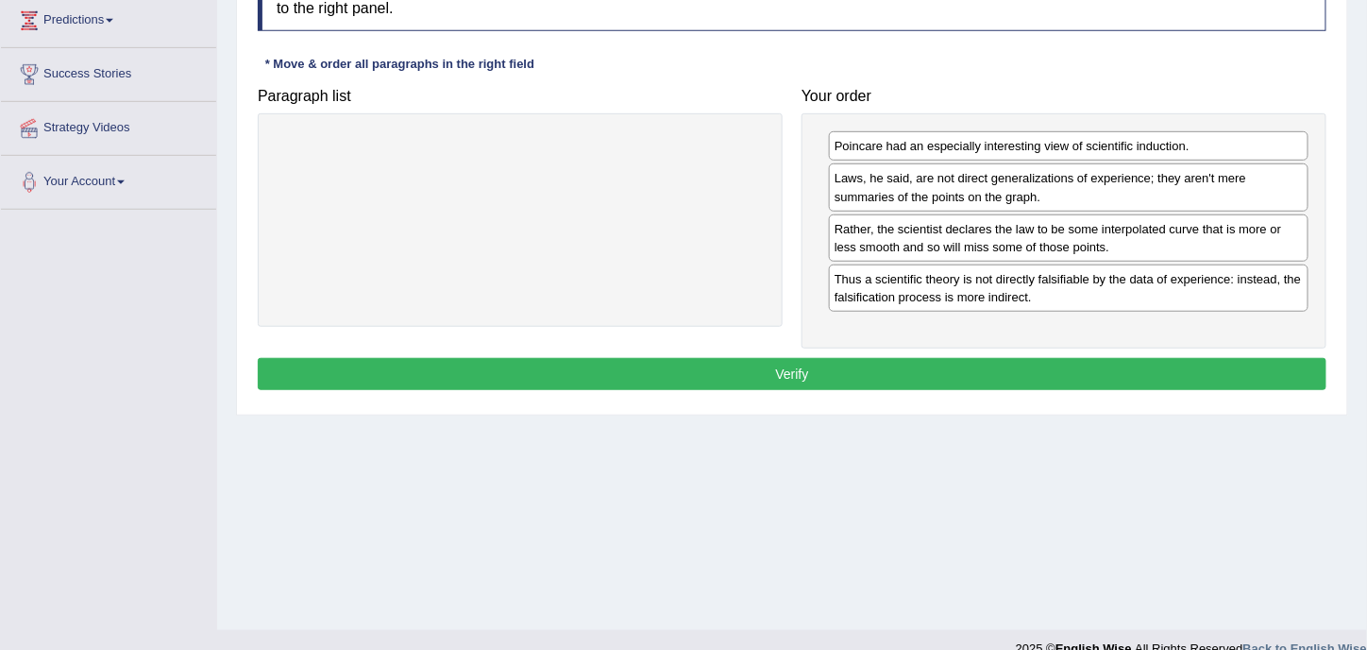
click at [940, 361] on button "Verify" at bounding box center [792, 374] width 1069 height 32
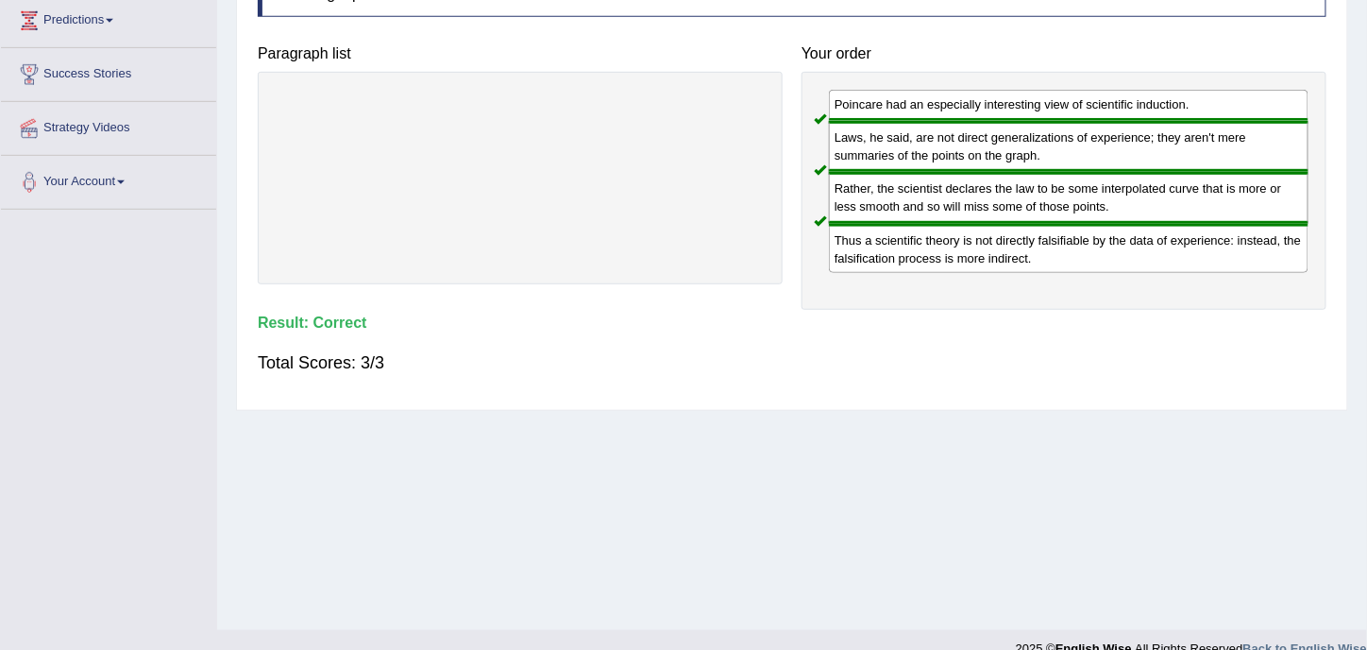
scroll to position [0, 0]
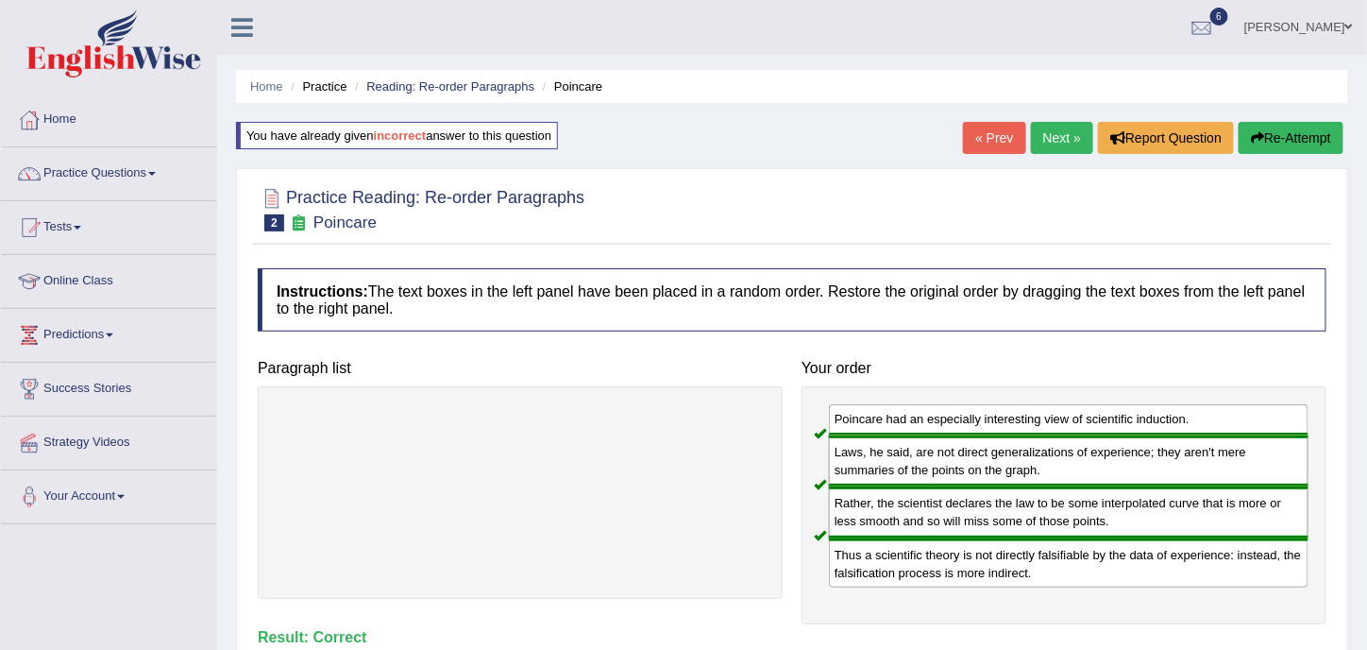
click at [1059, 137] on link "Next »" at bounding box center [1062, 138] width 62 height 32
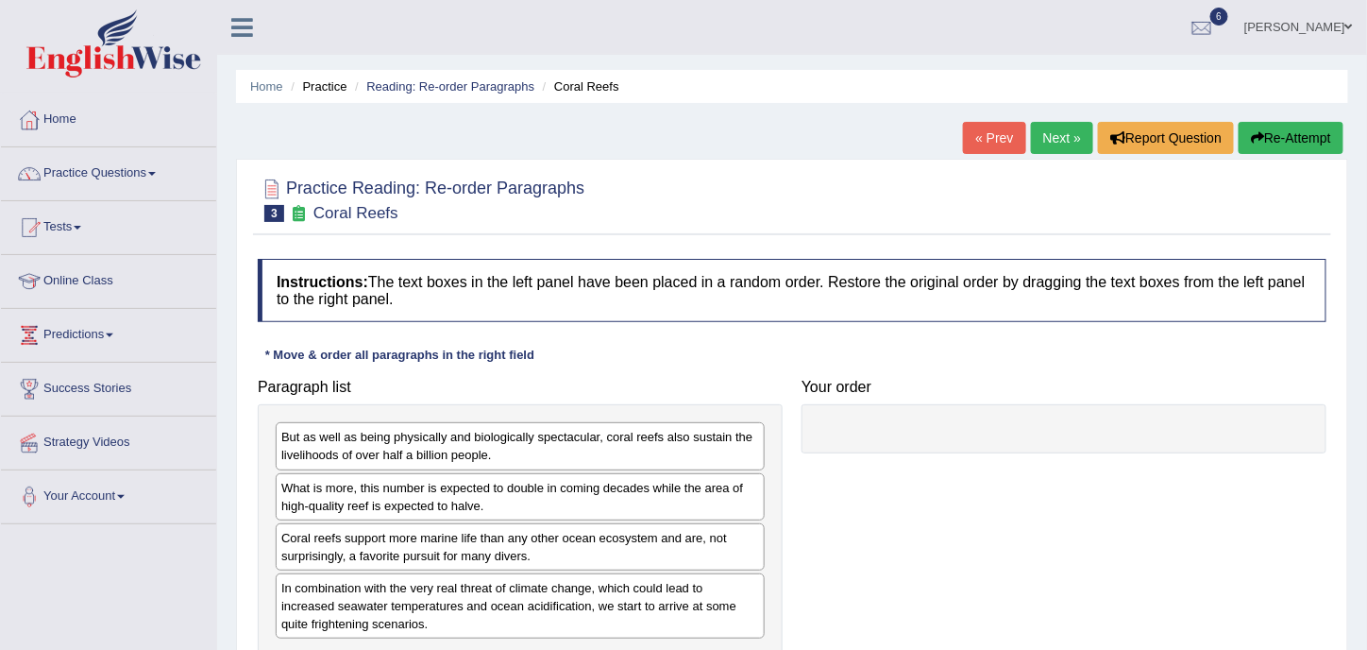
scroll to position [314, 0]
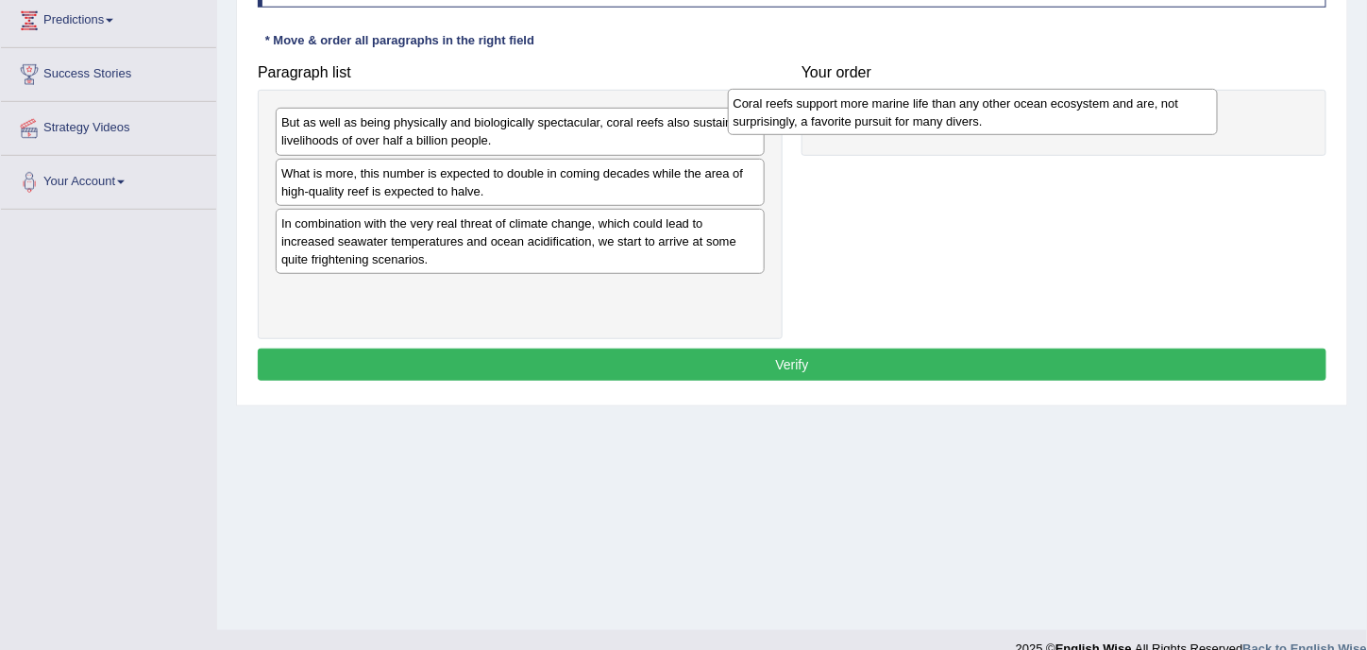
drag, startPoint x: 548, startPoint y: 229, endPoint x: 1000, endPoint y: 110, distance: 467.4
click at [1000, 110] on div "Coral reefs support more marine life than any other ocean ecosystem and are, no…" at bounding box center [973, 112] width 491 height 46
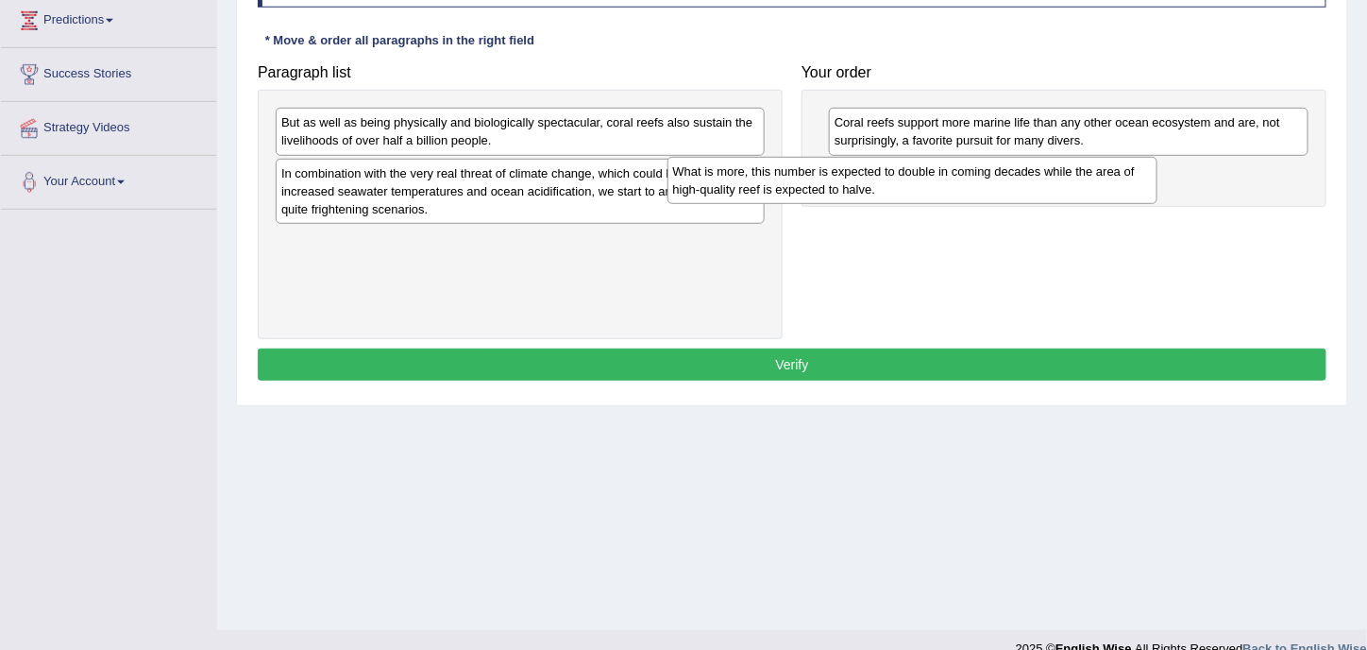
drag, startPoint x: 597, startPoint y: 178, endPoint x: 1046, endPoint y: 170, distance: 449.5
click at [1046, 170] on div "What is more, this number is expected to double in coming decades while the are…" at bounding box center [913, 180] width 491 height 46
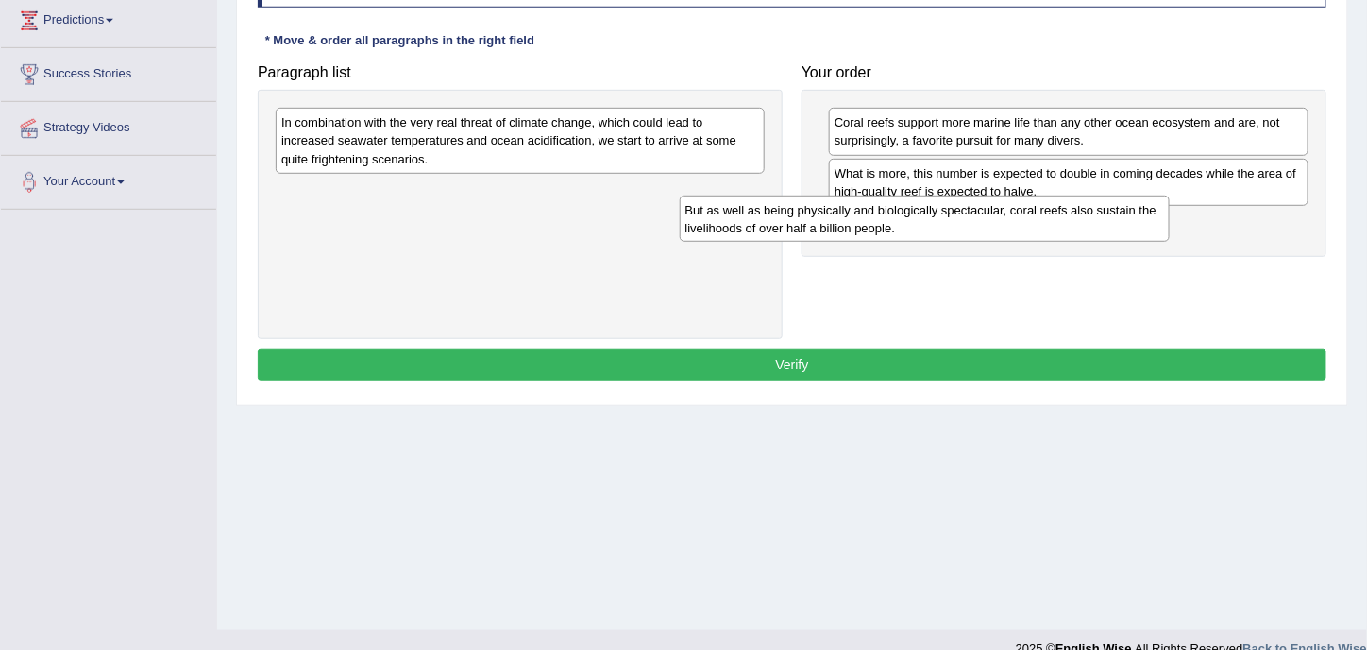
drag, startPoint x: 628, startPoint y: 131, endPoint x: 1077, endPoint y: 224, distance: 458.9
click at [1077, 224] on div "But as well as being physically and biologically spectacular, coral reefs also …" at bounding box center [925, 218] width 491 height 46
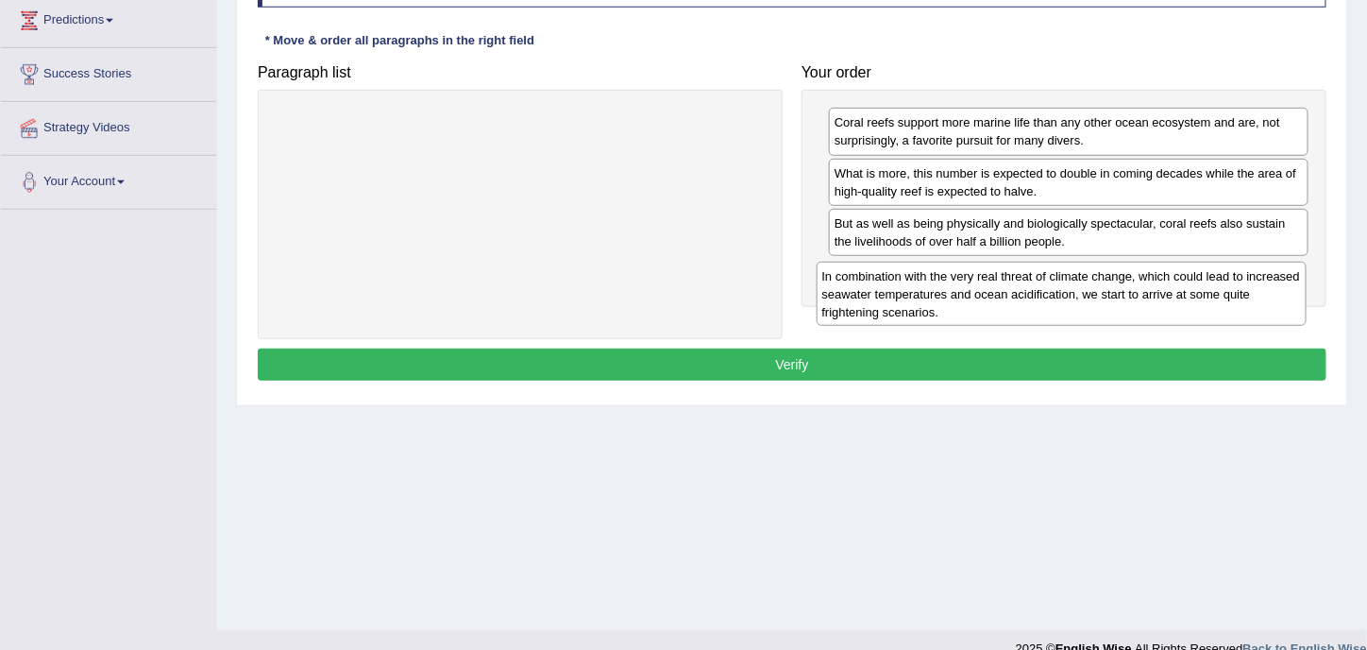
drag, startPoint x: 691, startPoint y: 145, endPoint x: 1223, endPoint y: 288, distance: 550.4
click at [1223, 288] on div "In combination with the very real threat of climate change, which could lead to…" at bounding box center [1062, 294] width 491 height 64
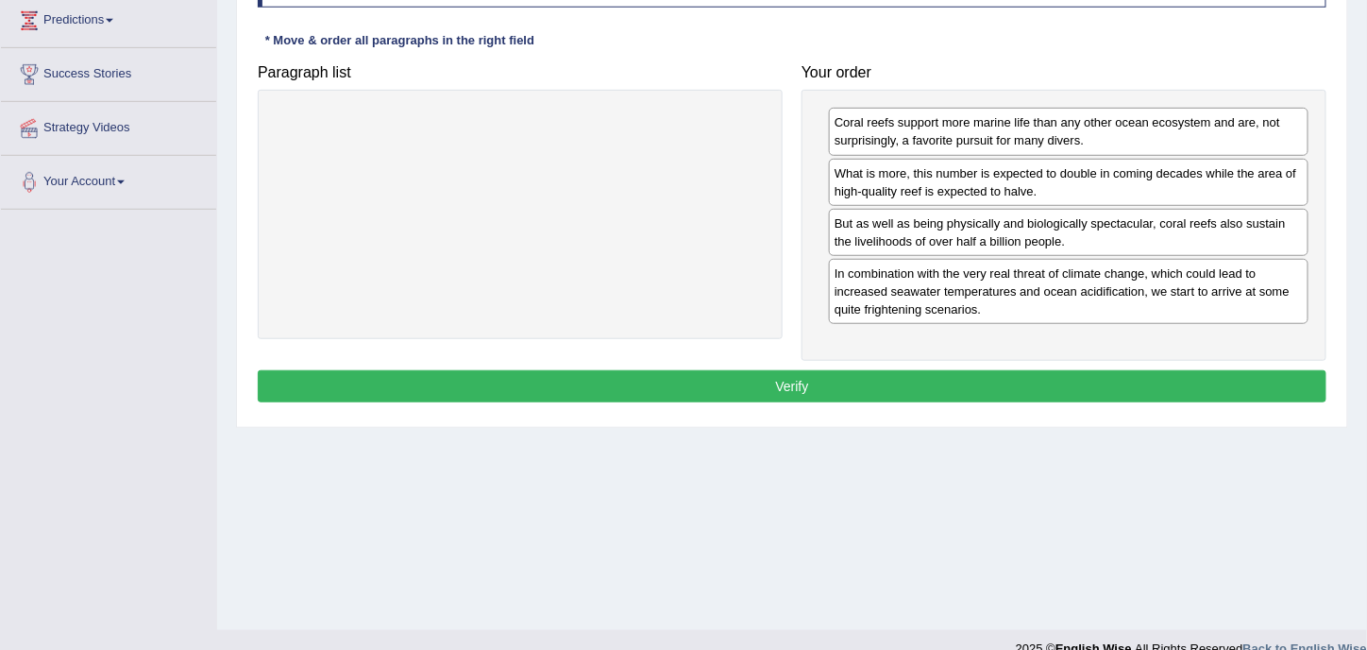
click at [1043, 370] on button "Verify" at bounding box center [792, 386] width 1069 height 32
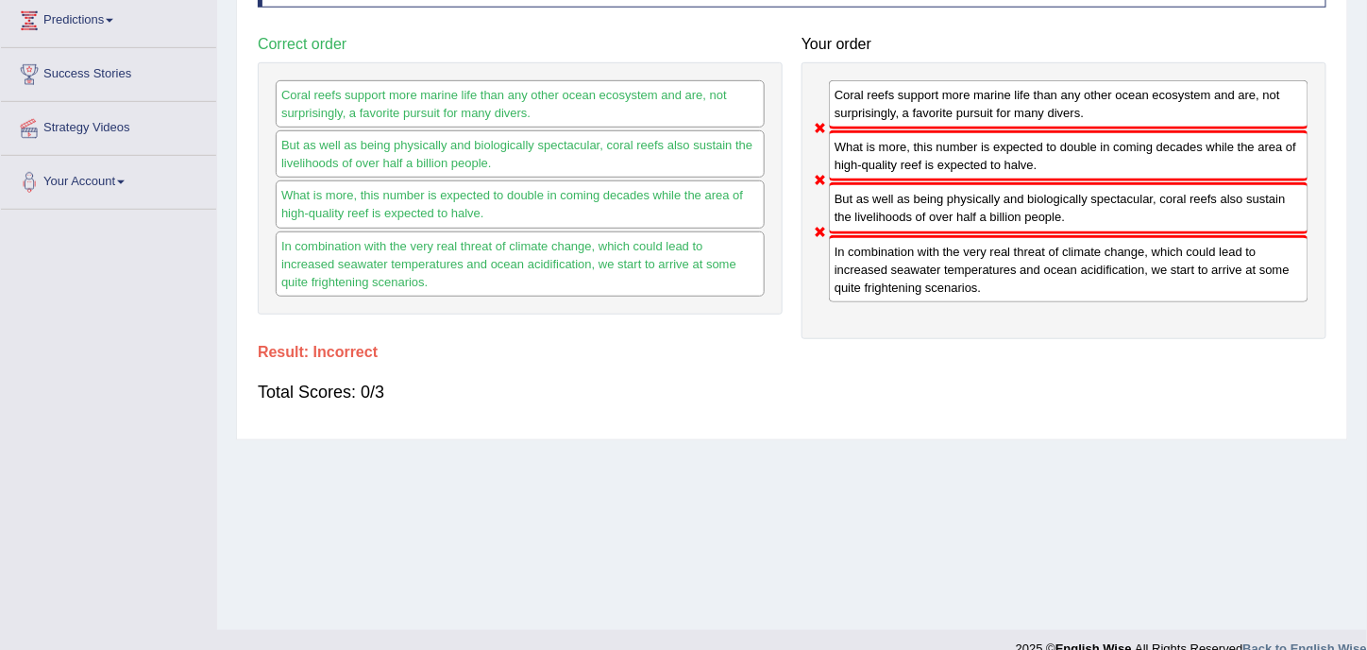
scroll to position [0, 0]
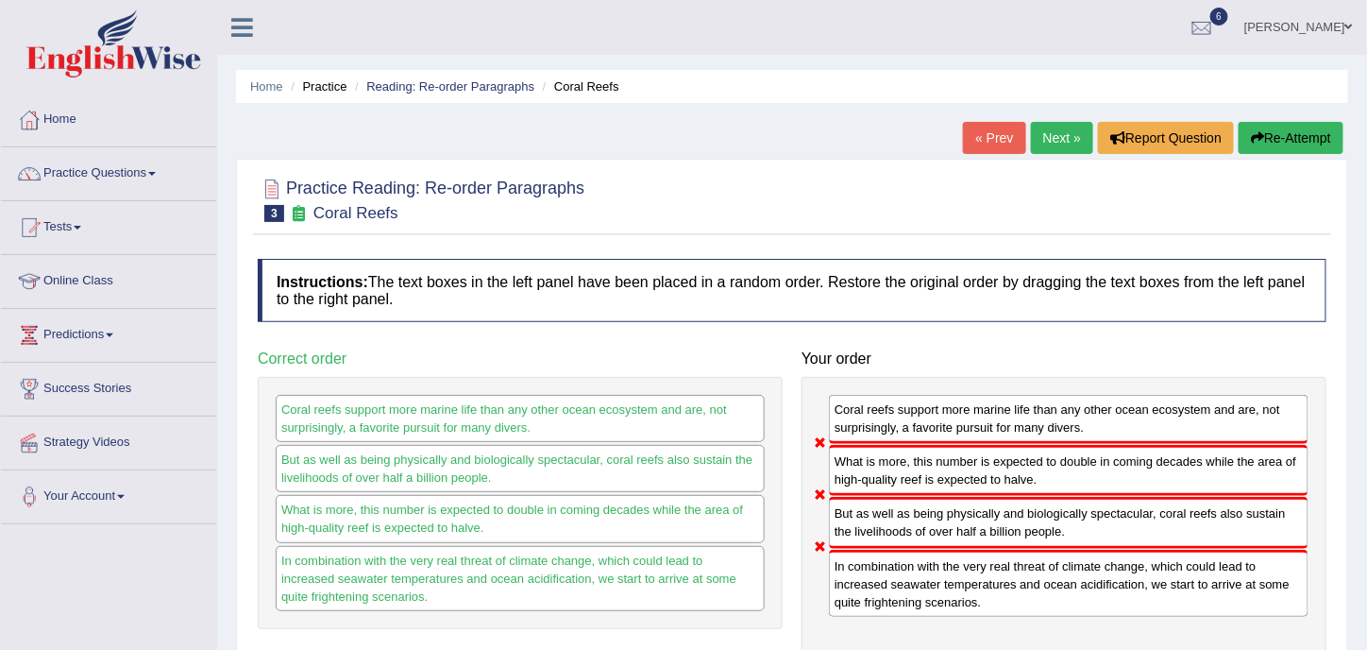
click at [1054, 139] on link "Next »" at bounding box center [1062, 138] width 62 height 32
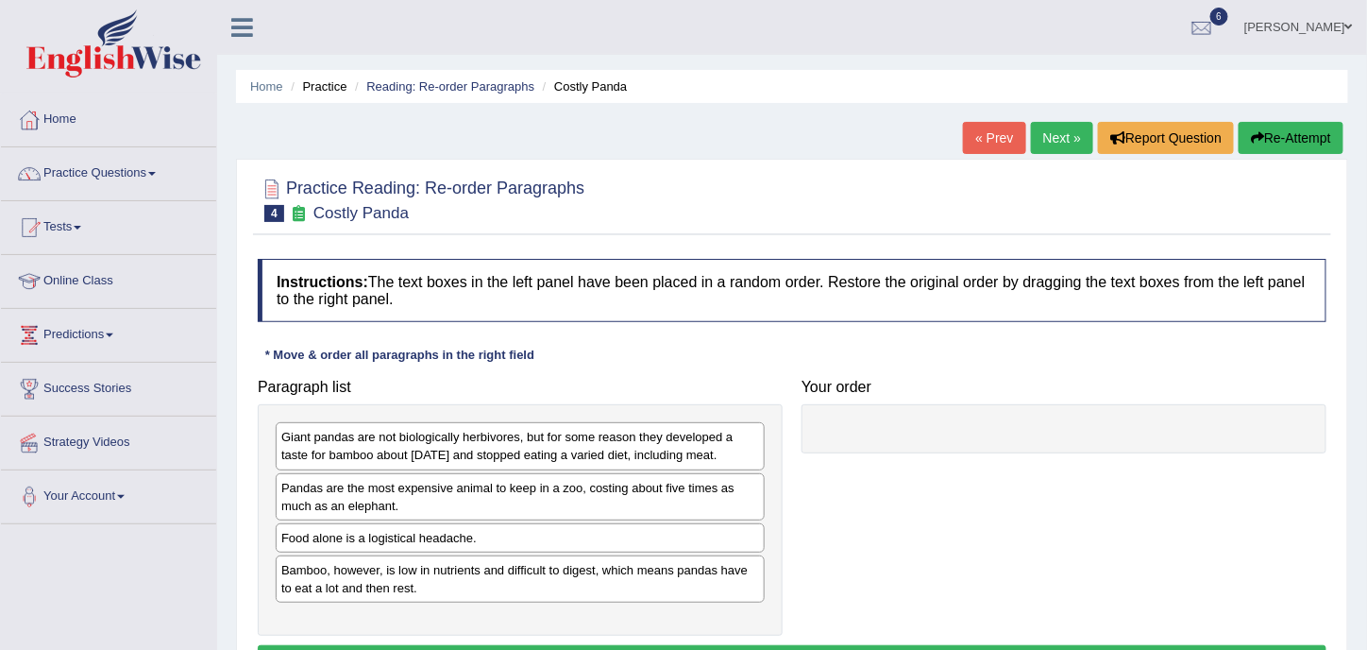
scroll to position [314, 0]
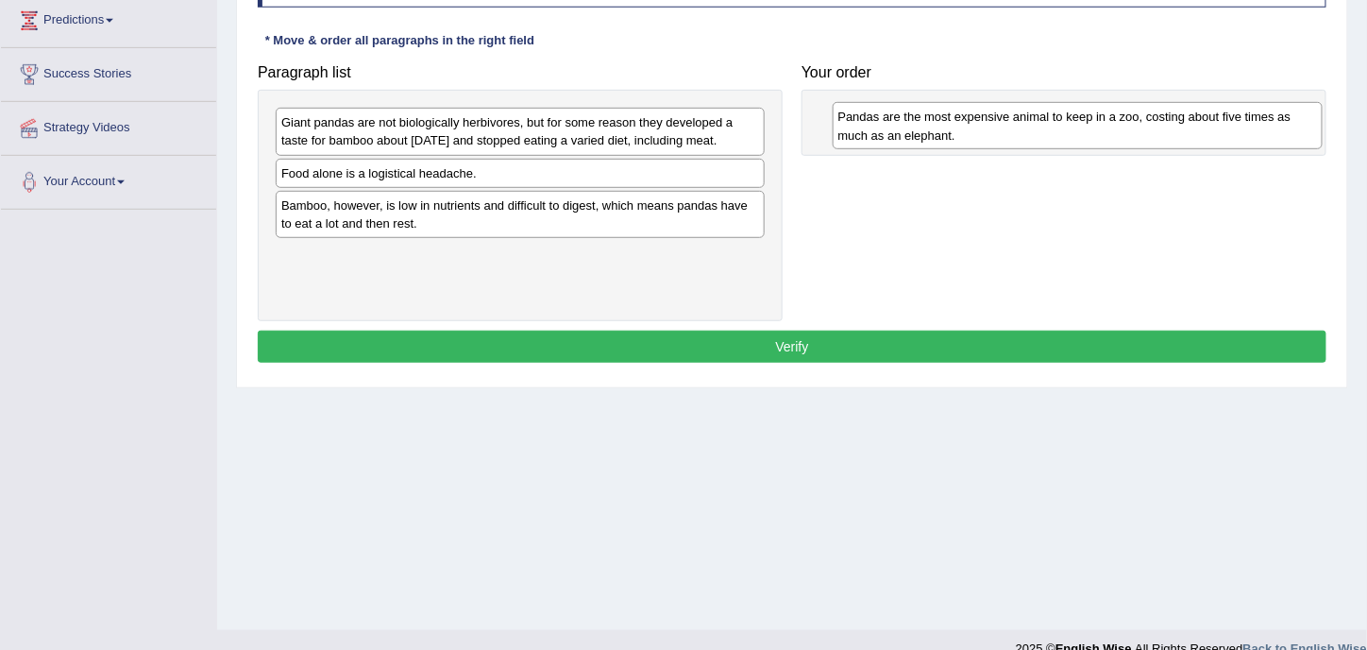
drag, startPoint x: 396, startPoint y: 204, endPoint x: 953, endPoint y: 131, distance: 561.8
click at [953, 131] on div "Pandas are the most expensive animal to keep in a zoo, costing about five times…" at bounding box center [1078, 125] width 491 height 46
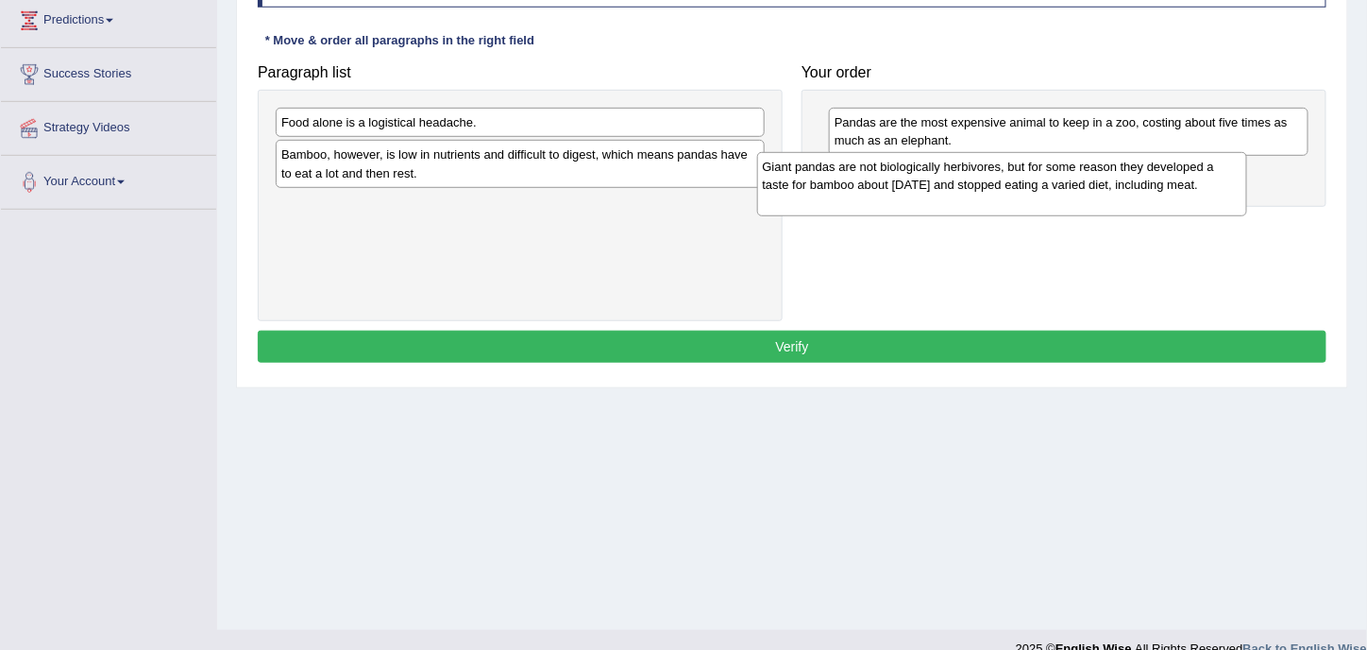
drag, startPoint x: 473, startPoint y: 138, endPoint x: 949, endPoint y: 180, distance: 477.8
click at [949, 180] on div "Giant pandas are not biologically herbivores, but for some reason they develope…" at bounding box center [1002, 184] width 491 height 64
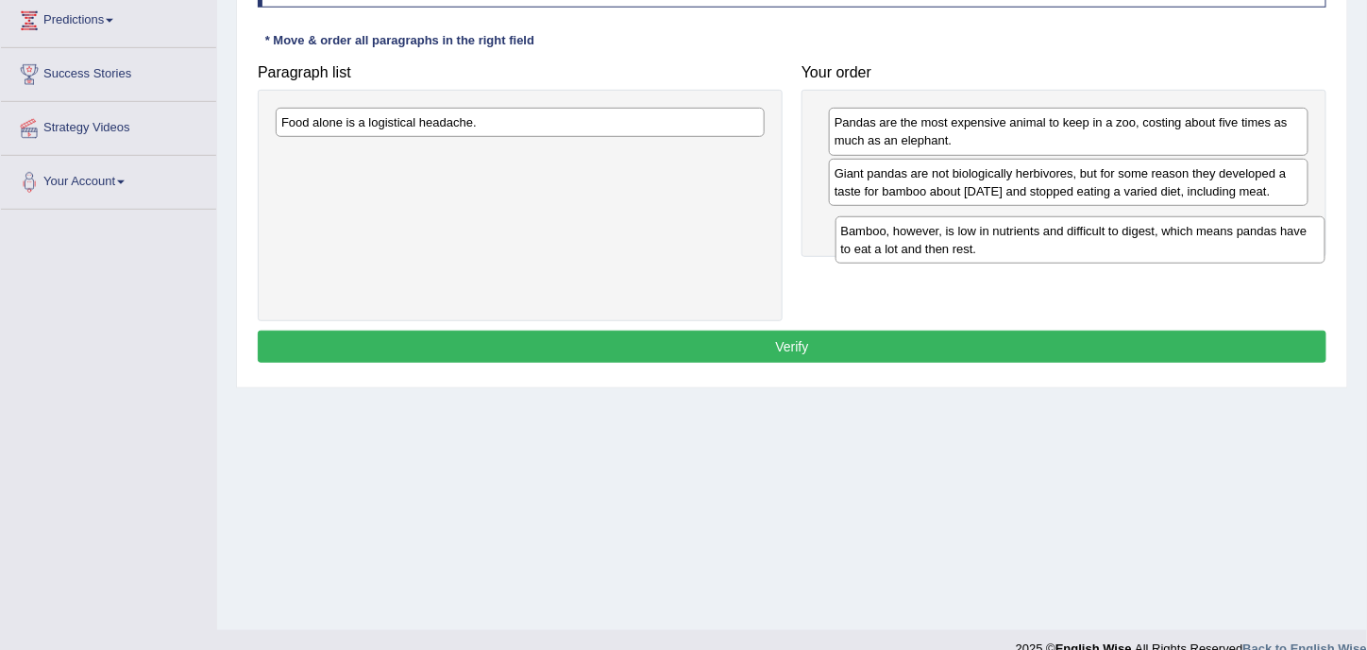
drag, startPoint x: 487, startPoint y: 164, endPoint x: 1047, endPoint y: 241, distance: 565.1
click at [1047, 241] on div "Bamboo, however, is low in nutrients and difficult to digest, which means panda…" at bounding box center [1081, 239] width 491 height 46
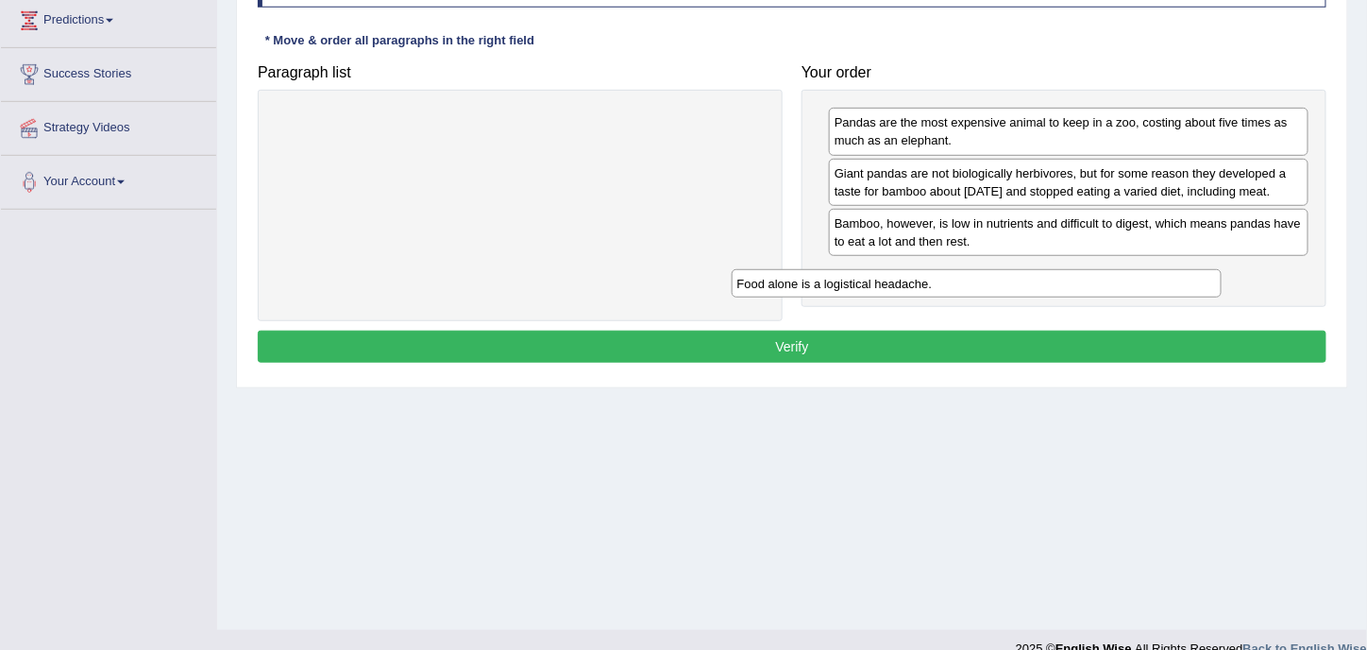
drag, startPoint x: 553, startPoint y: 119, endPoint x: 1008, endPoint y: 280, distance: 482.9
click at [1008, 280] on div "Food alone is a logistical headache." at bounding box center [977, 283] width 491 height 28
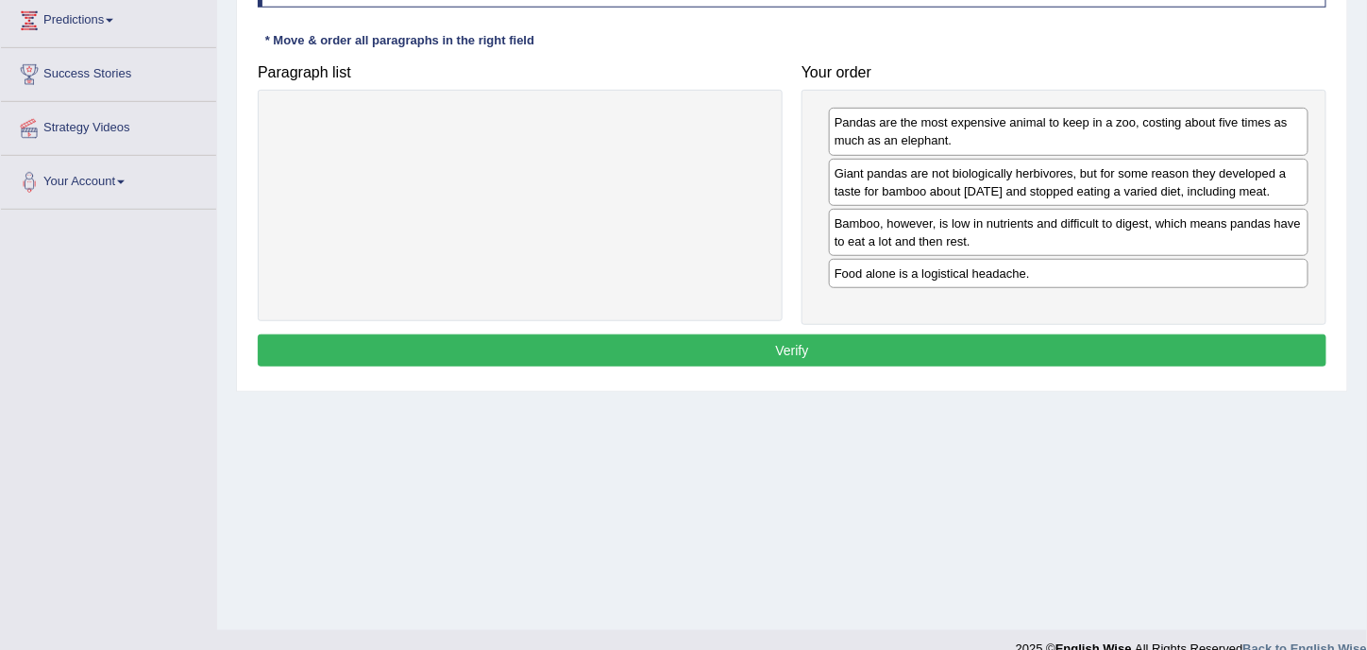
click at [923, 362] on button "Verify" at bounding box center [792, 350] width 1069 height 32
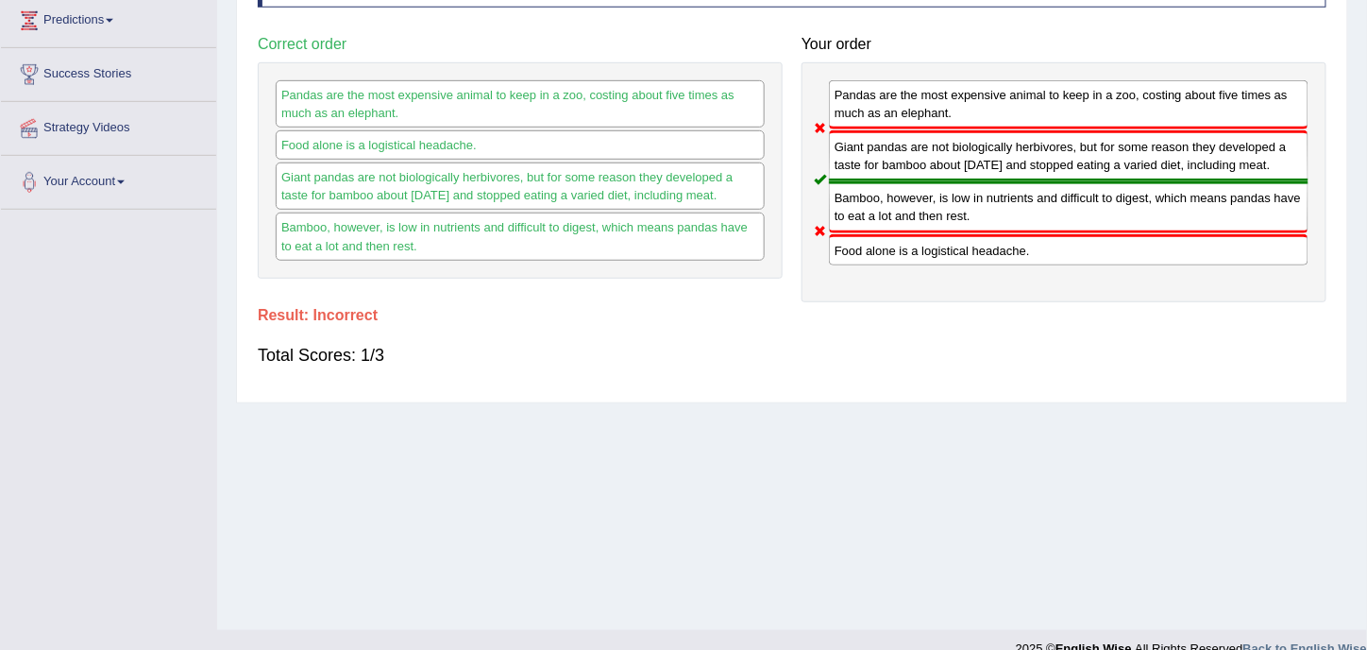
scroll to position [0, 0]
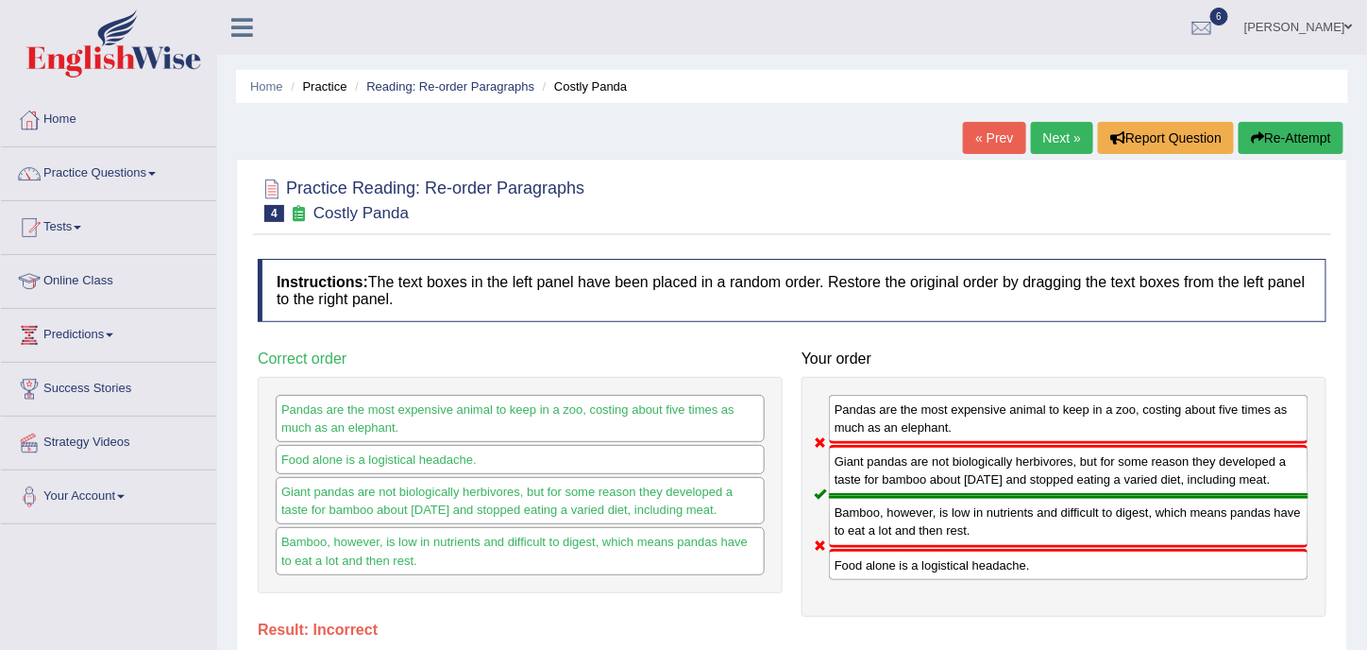
click at [1259, 137] on icon "button" at bounding box center [1257, 137] width 13 height 13
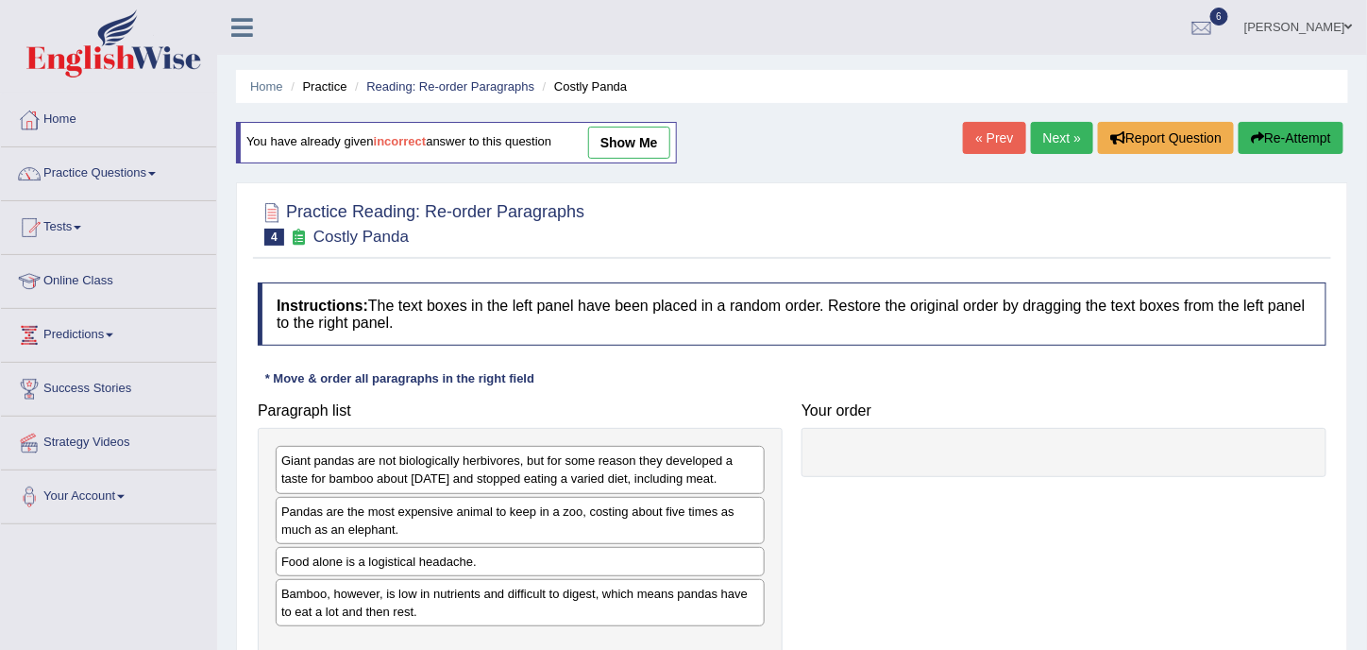
scroll to position [314, 0]
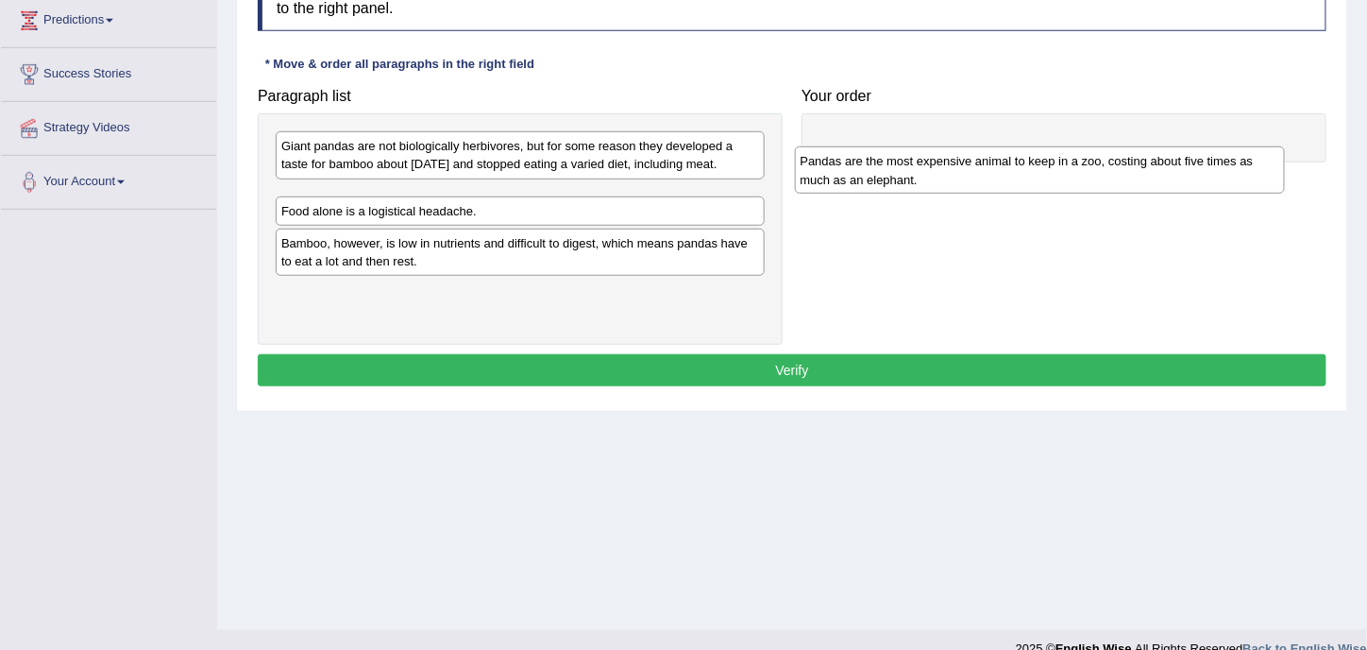
drag, startPoint x: 472, startPoint y: 223, endPoint x: 994, endPoint y: 163, distance: 525.5
click at [994, 163] on div "Pandas are the most expensive animal to keep in a zoo, costing about five times…" at bounding box center [1040, 169] width 491 height 46
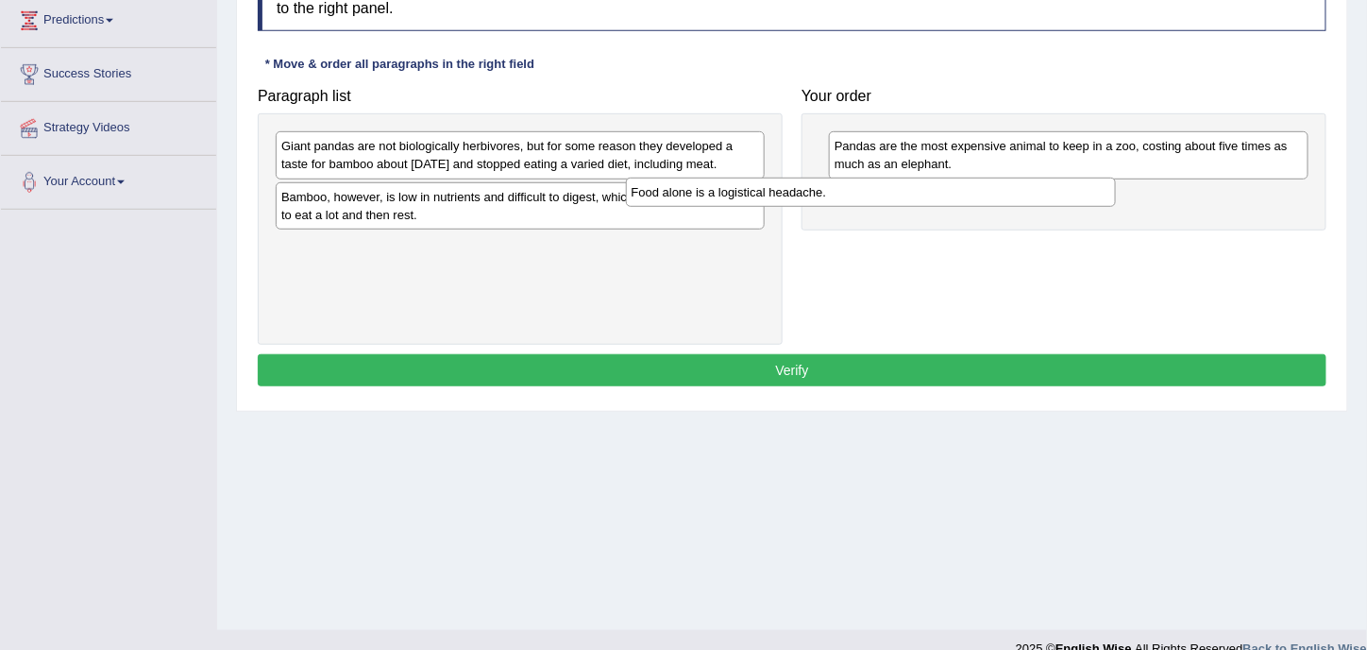
drag, startPoint x: 639, startPoint y: 219, endPoint x: 1018, endPoint y: 198, distance: 379.2
click at [1018, 198] on div "Food alone is a logistical headache." at bounding box center [871, 192] width 491 height 28
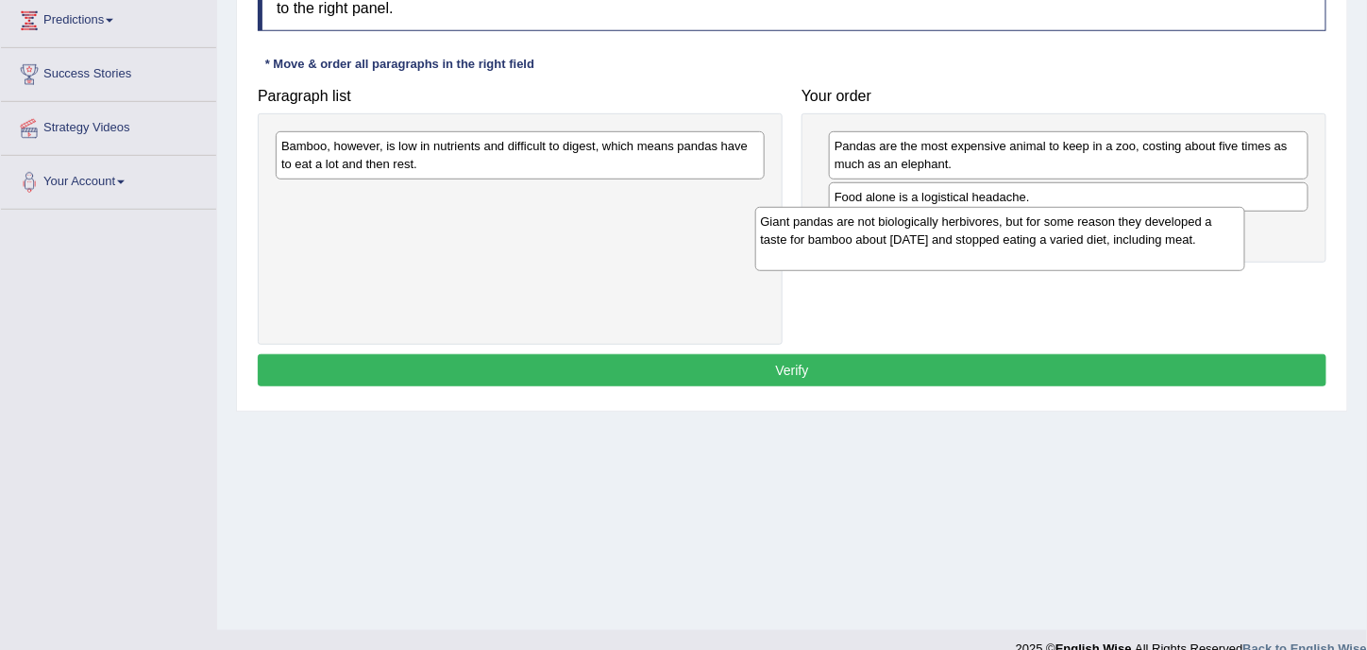
drag, startPoint x: 646, startPoint y: 173, endPoint x: 1137, endPoint y: 243, distance: 495.9
click at [1137, 244] on div "Giant pandas are not biologically herbivores, but for some reason they develope…" at bounding box center [1000, 239] width 491 height 64
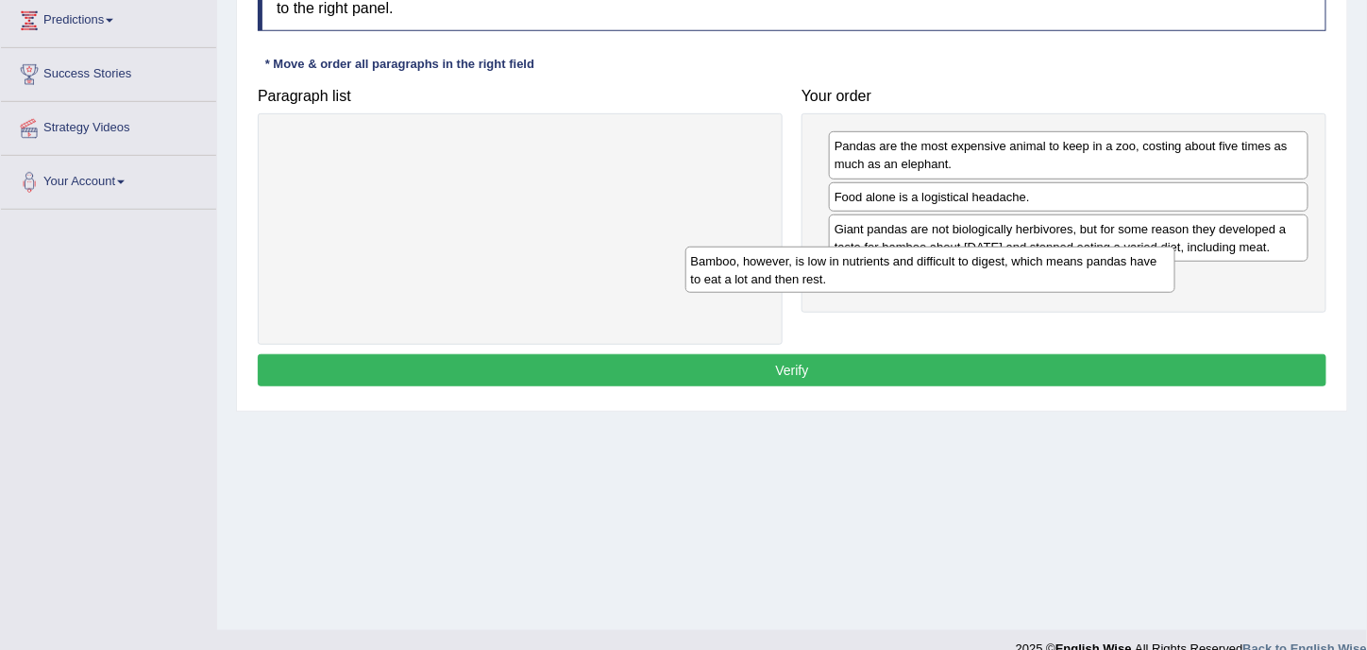
drag, startPoint x: 715, startPoint y: 173, endPoint x: 1116, endPoint y: 305, distance: 422.5
click at [1107, 293] on div "Bamboo, however, is low in nutrients and difficult to digest, which means panda…" at bounding box center [931, 269] width 491 height 46
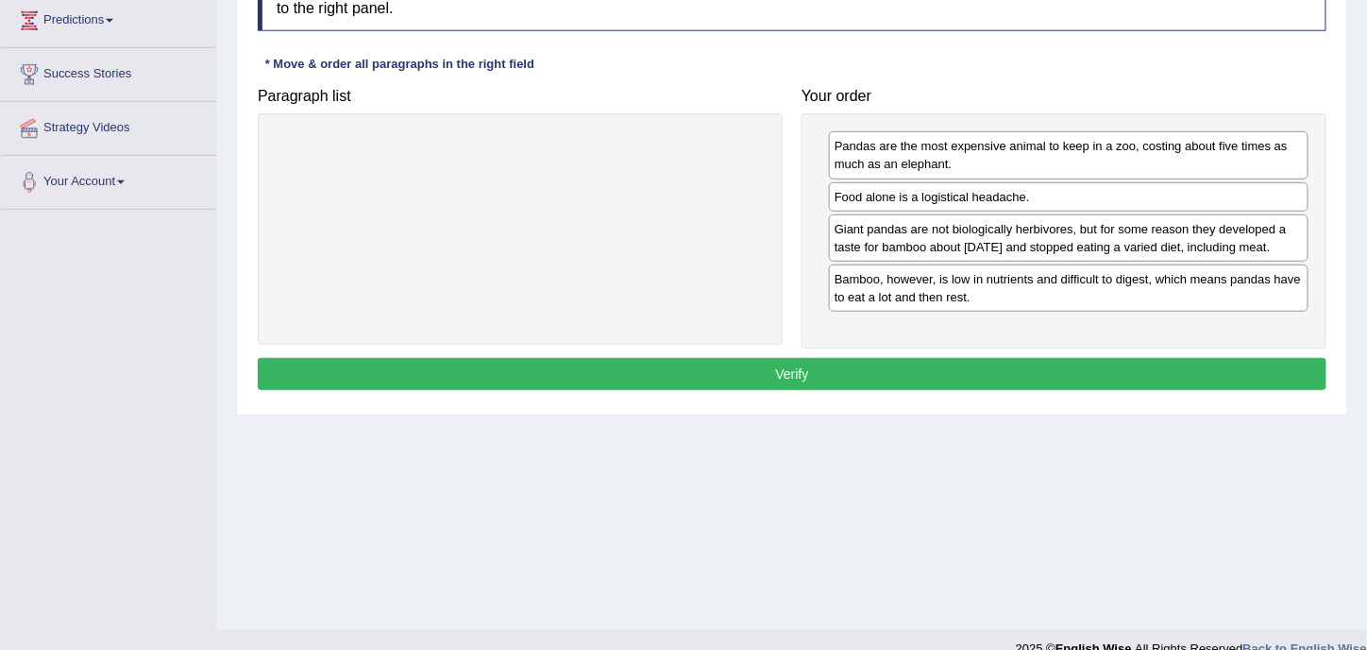
click at [996, 362] on div "Instructions: The text boxes in the left panel have been placed in a random ord…" at bounding box center [792, 181] width 1078 height 447
click at [990, 374] on button "Verify" at bounding box center [792, 374] width 1069 height 32
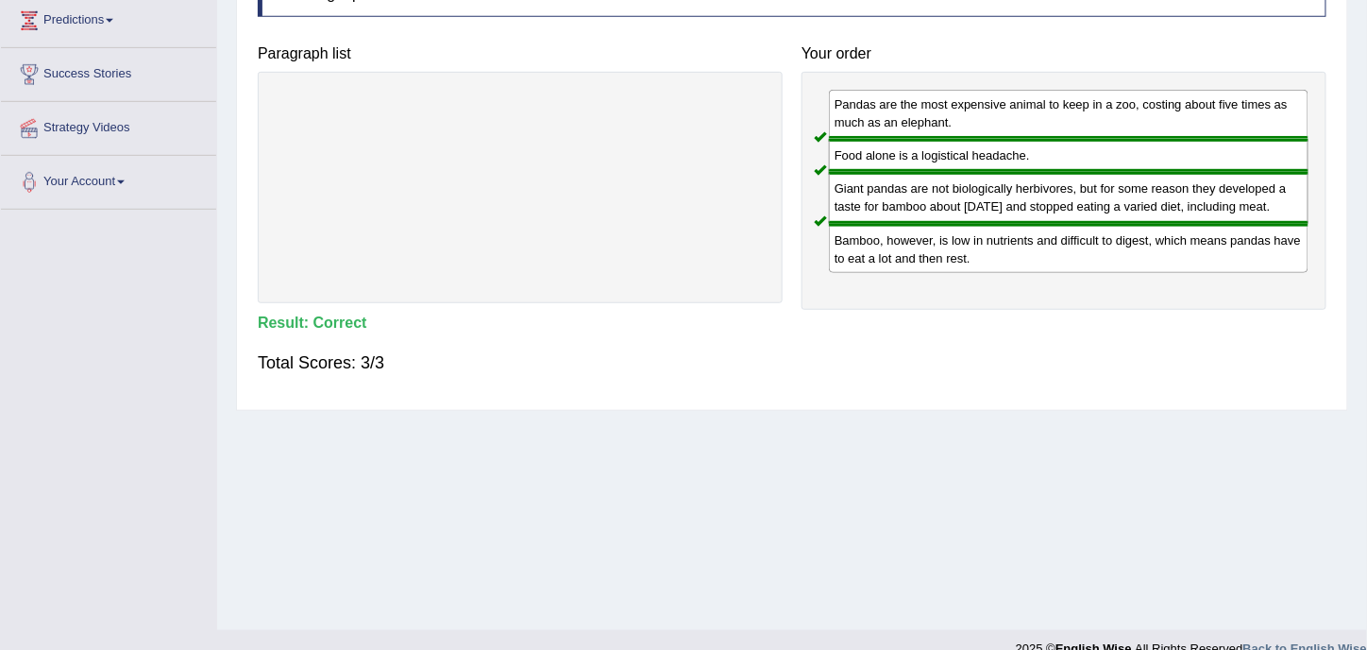
scroll to position [0, 0]
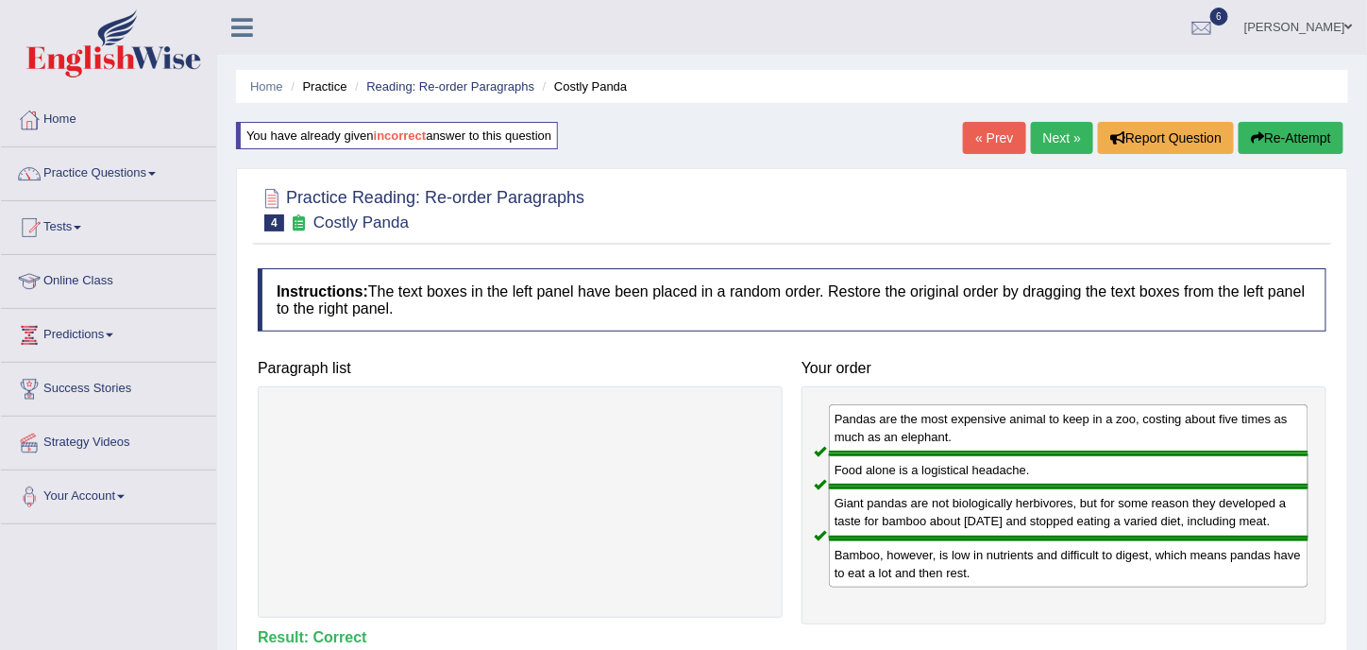
click at [1271, 136] on button "Re-Attempt" at bounding box center [1291, 138] width 105 height 32
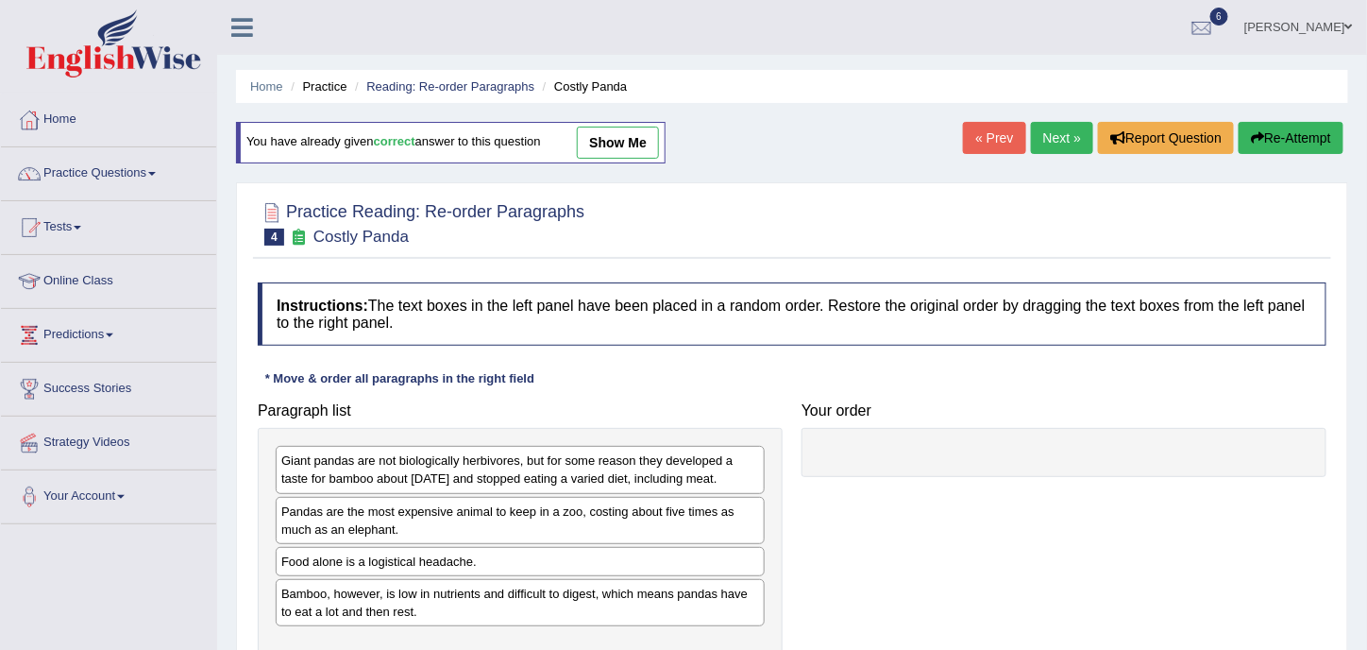
scroll to position [314, 0]
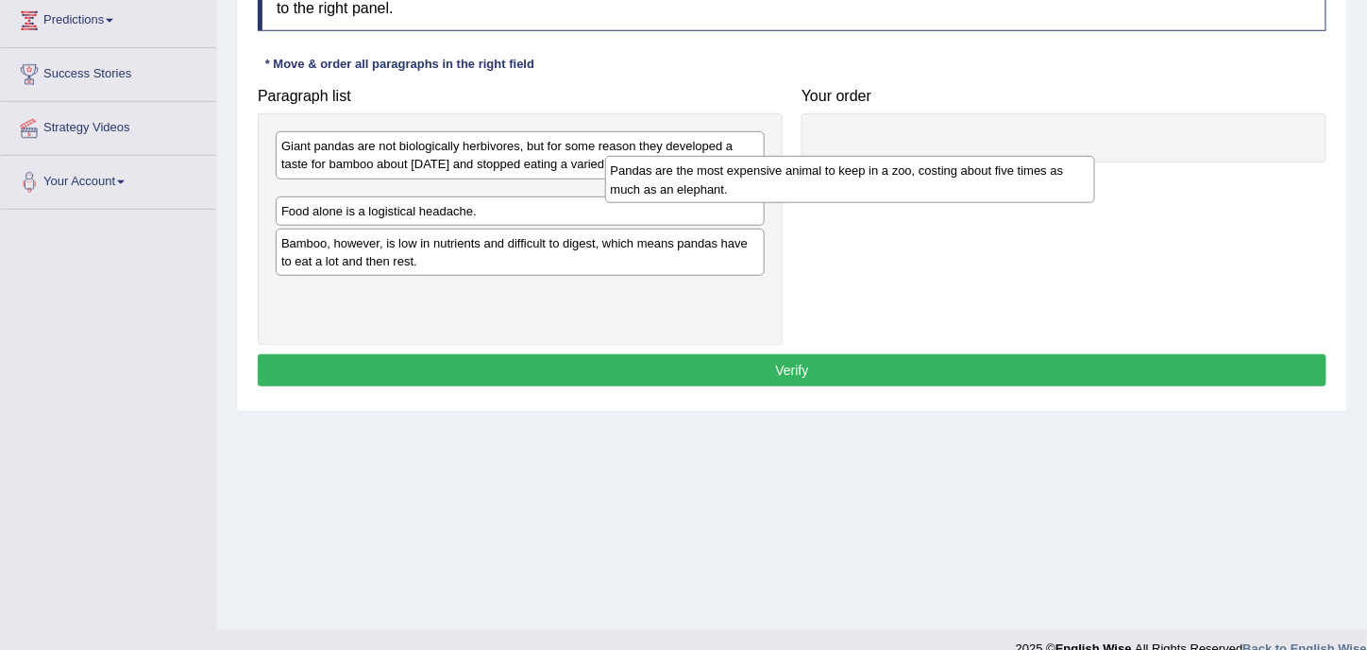
drag, startPoint x: 502, startPoint y: 212, endPoint x: 904, endPoint y: 149, distance: 406.3
click at [904, 156] on div "Pandas are the most expensive animal to keep in a zoo, costing about five times…" at bounding box center [850, 179] width 491 height 46
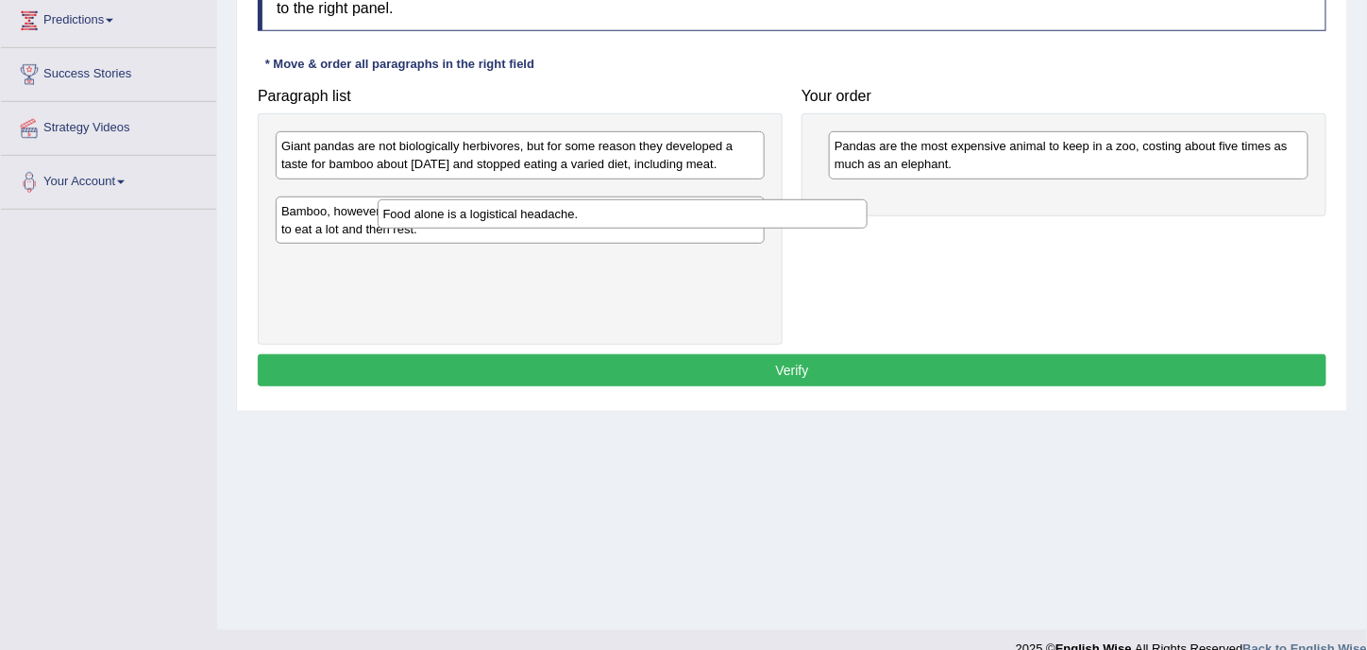
drag, startPoint x: 751, startPoint y: 204, endPoint x: 990, endPoint y: 185, distance: 240.6
click at [869, 199] on div "Food alone is a logistical headache." at bounding box center [623, 213] width 491 height 28
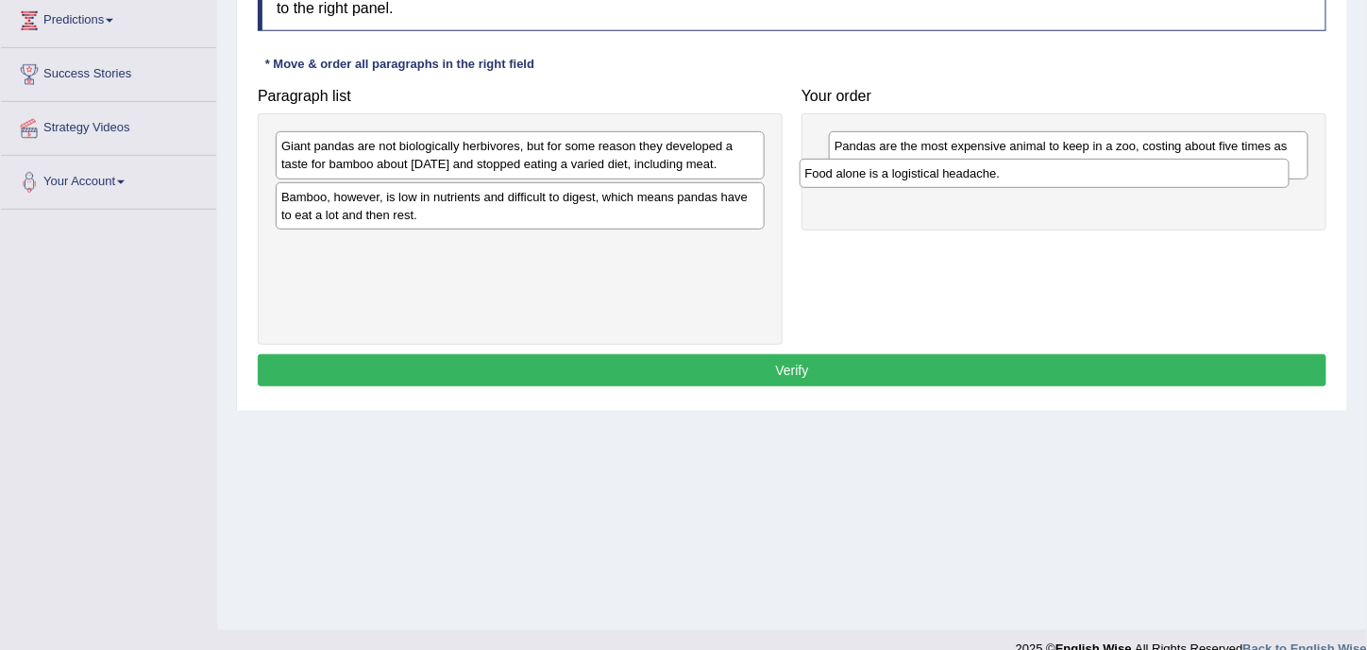
drag, startPoint x: 722, startPoint y: 194, endPoint x: 1148, endPoint y: 182, distance: 426.0
click at [1145, 178] on div "Food alone is a logistical headache." at bounding box center [1045, 173] width 491 height 28
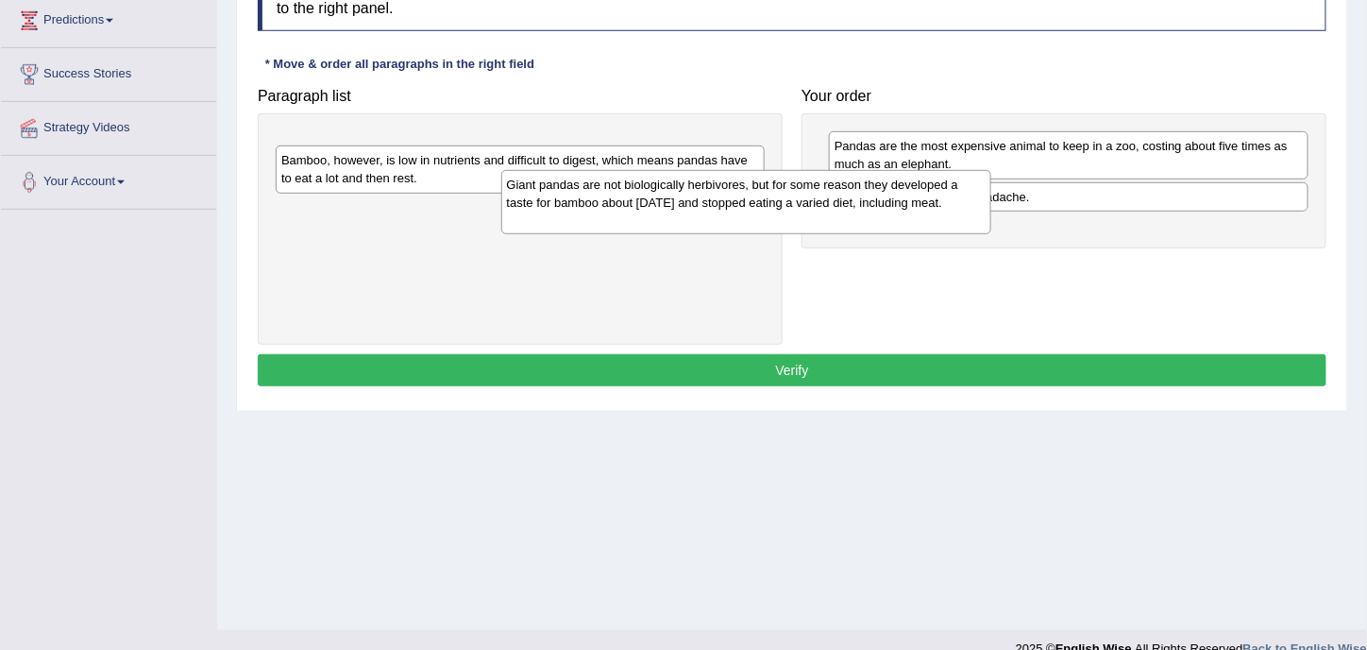
drag, startPoint x: 724, startPoint y: 159, endPoint x: 1091, endPoint y: 225, distance: 372.3
click at [992, 225] on div "Giant pandas are not biologically herbivores, but for some reason they develope…" at bounding box center [746, 202] width 491 height 64
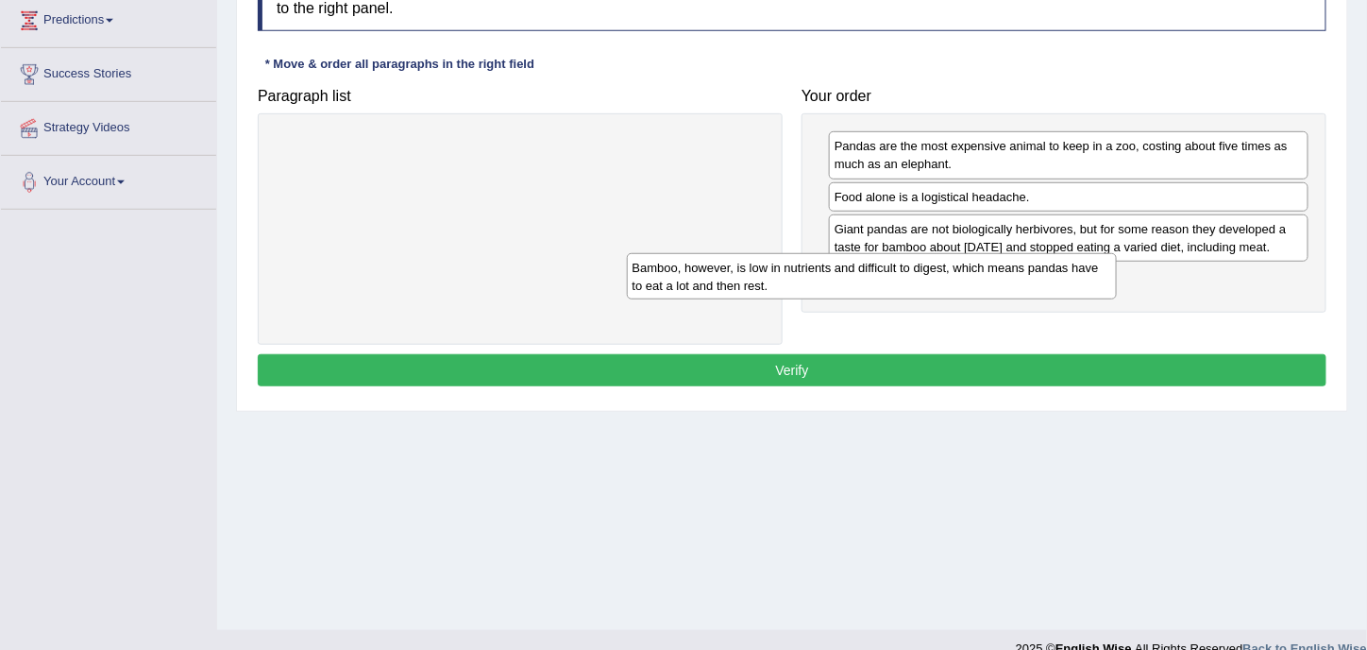
drag, startPoint x: 723, startPoint y: 163, endPoint x: 1126, endPoint y: 297, distance: 424.9
click at [1115, 294] on div "Bamboo, however, is low in nutrients and difficult to digest, which means panda…" at bounding box center [872, 276] width 491 height 46
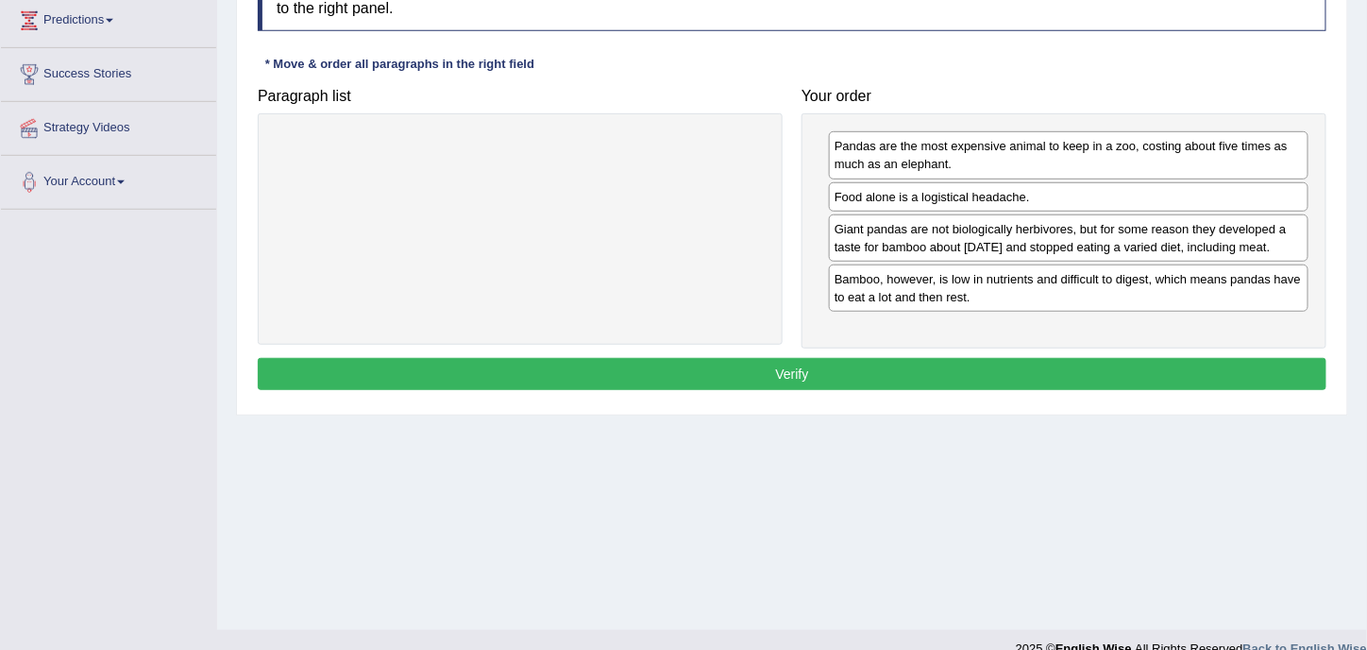
click at [915, 375] on button "Verify" at bounding box center [792, 374] width 1069 height 32
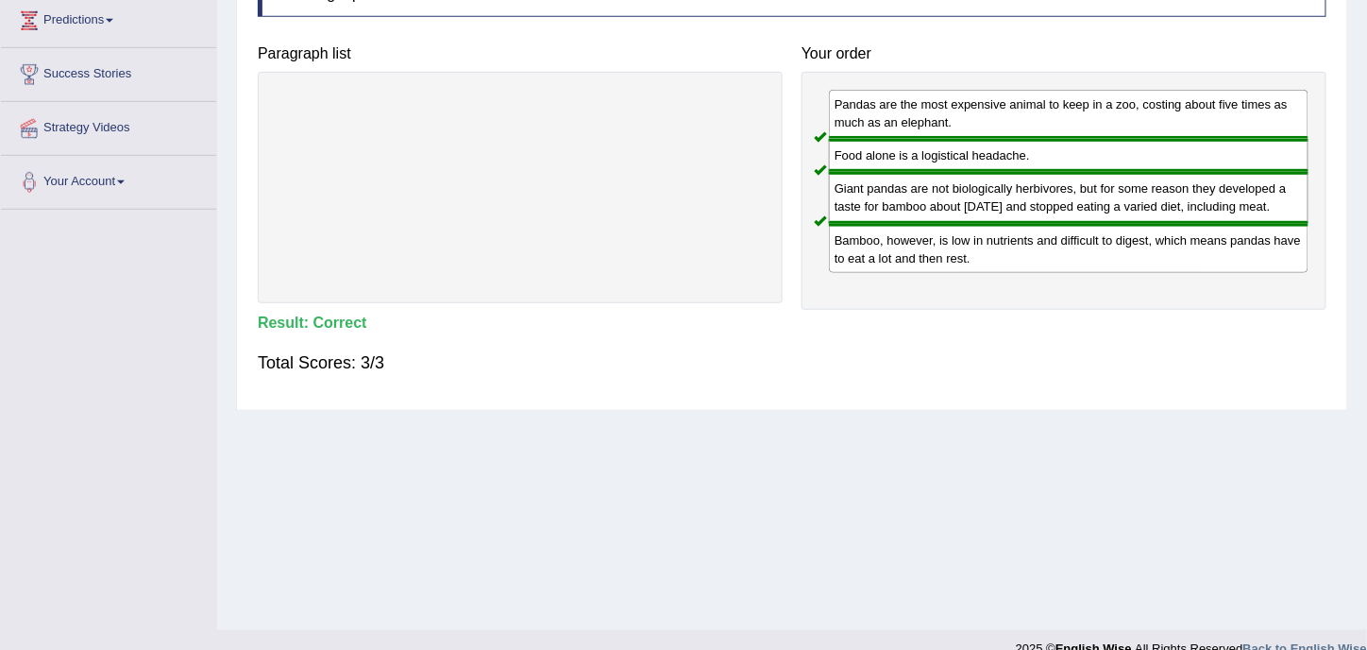
scroll to position [0, 0]
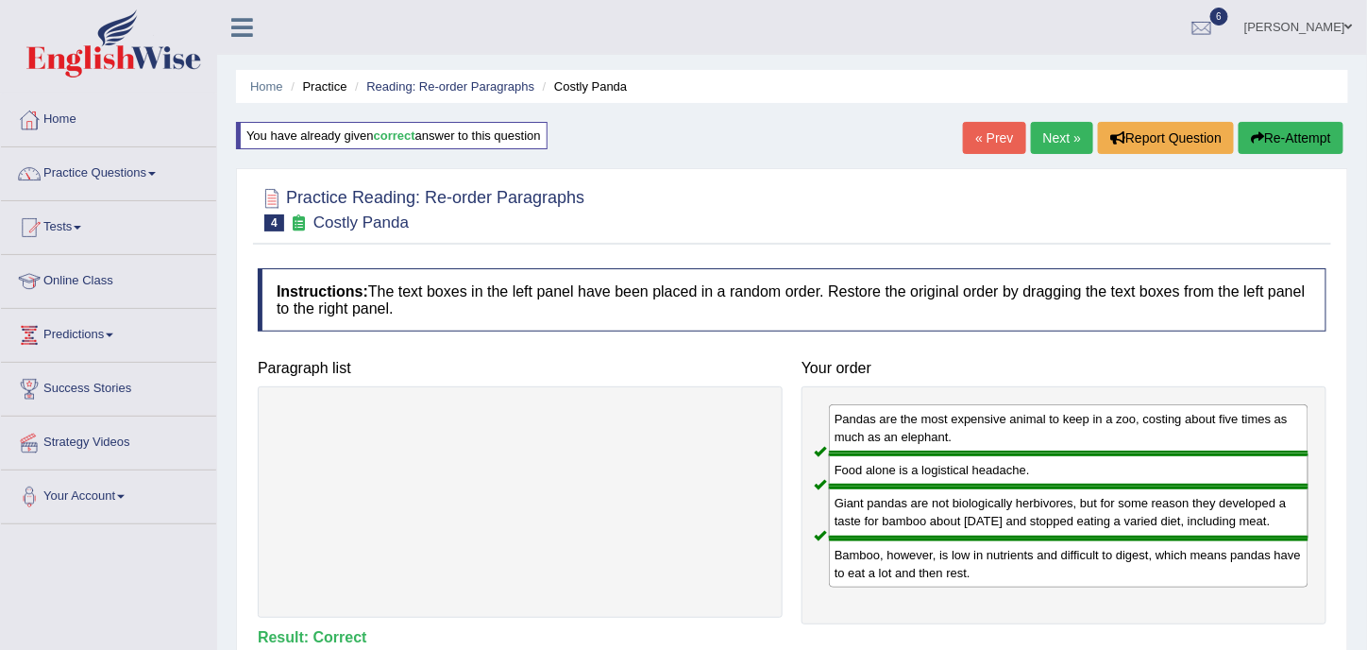
click at [1061, 148] on link "Next »" at bounding box center [1062, 138] width 62 height 32
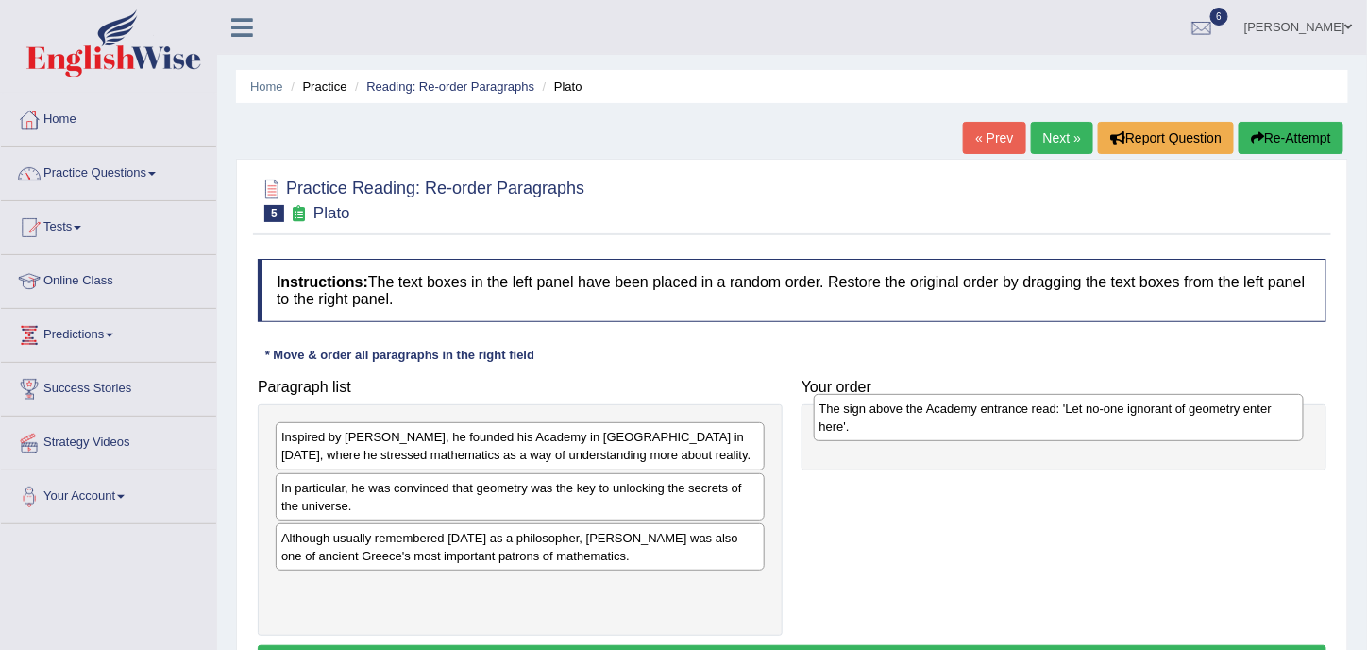
drag, startPoint x: 576, startPoint y: 489, endPoint x: 1114, endPoint y: 412, distance: 543.7
click at [1114, 412] on div "The sign above the Academy entrance read: 'Let no-one ignorant of geometry ente…" at bounding box center [1059, 417] width 491 height 46
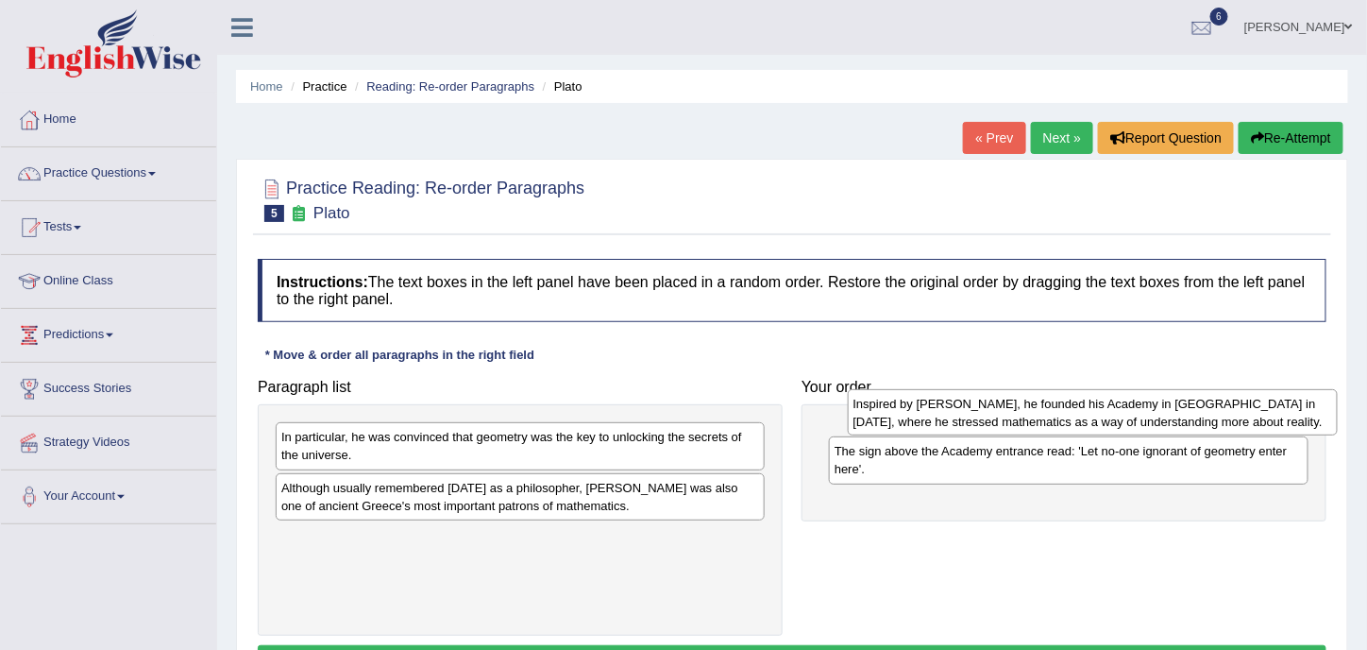
drag, startPoint x: 658, startPoint y: 438, endPoint x: 1215, endPoint y: 413, distance: 557.7
click at [1215, 413] on div "Inspired by [PERSON_NAME], he founded his Academy in [GEOGRAPHIC_DATA] in [DATE…" at bounding box center [1093, 412] width 491 height 46
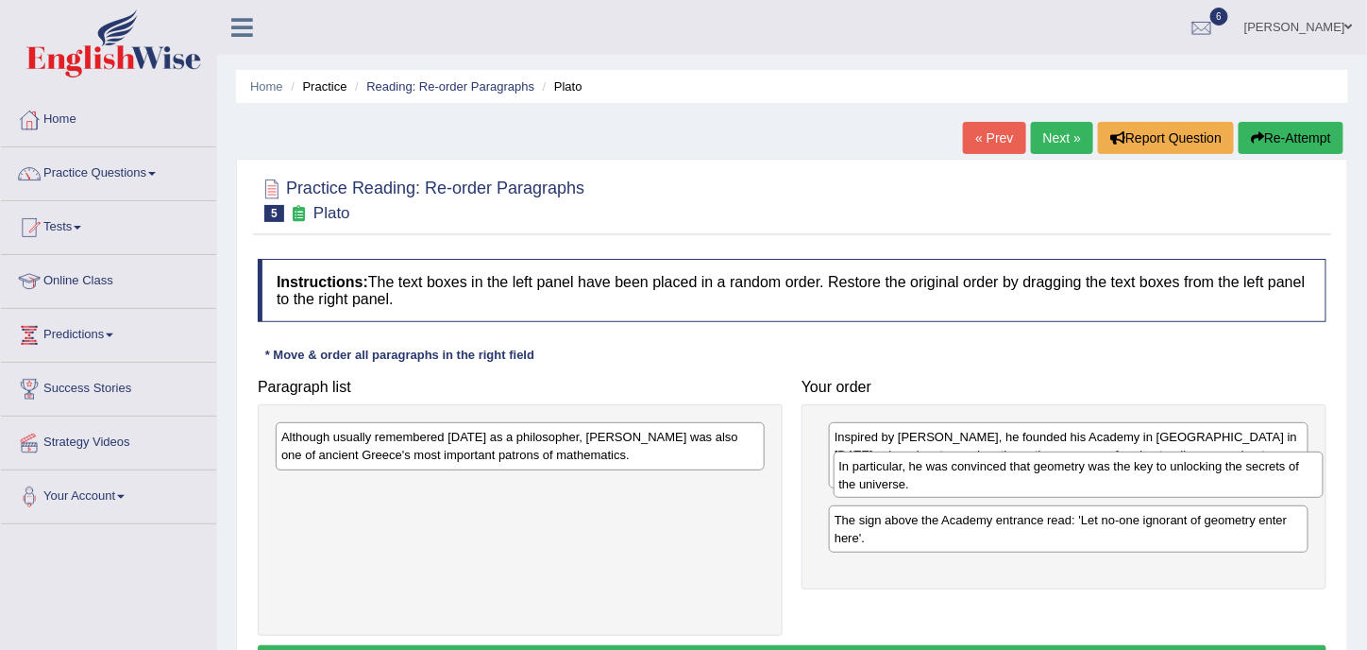
drag, startPoint x: 595, startPoint y: 460, endPoint x: 1153, endPoint y: 489, distance: 558.8
click at [1153, 489] on div "In particular, he was convinced that geometry was the key to unlocking the secr…" at bounding box center [1079, 474] width 491 height 46
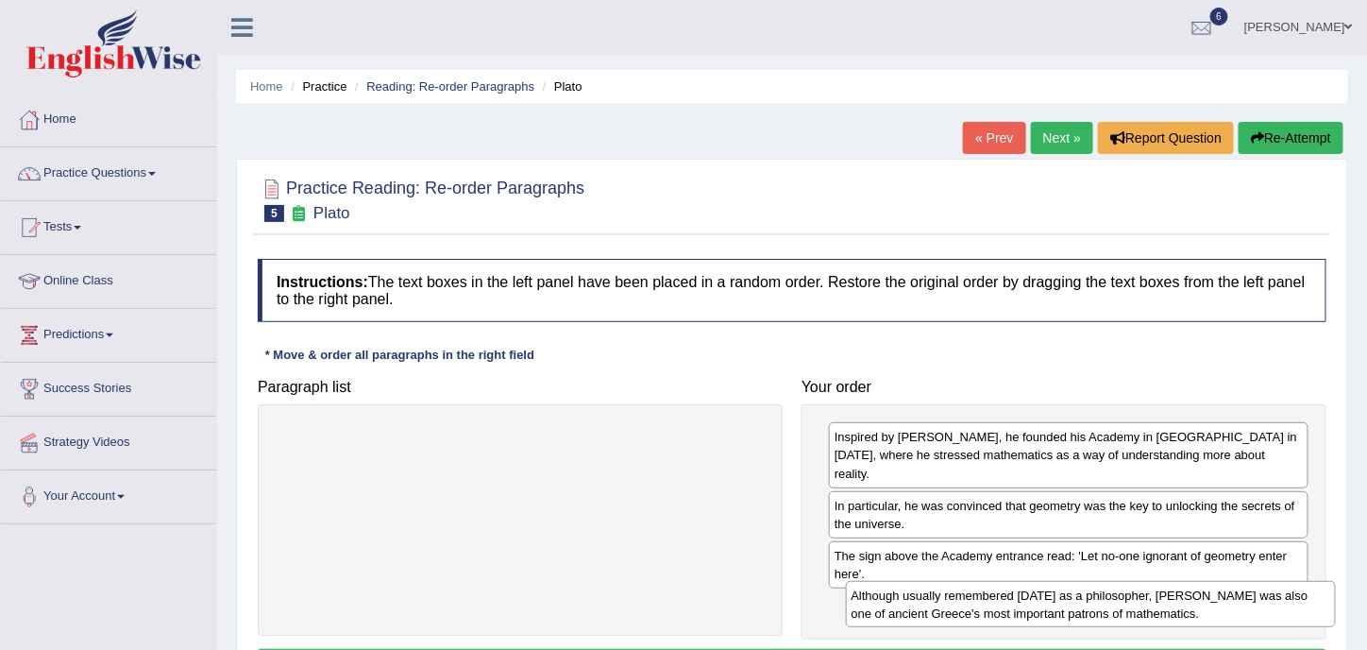
drag, startPoint x: 659, startPoint y: 460, endPoint x: 1229, endPoint y: 618, distance: 592.0
click at [1229, 618] on div "Although usually remembered today as a philosopher, Plato was also one of ancie…" at bounding box center [1091, 604] width 491 height 46
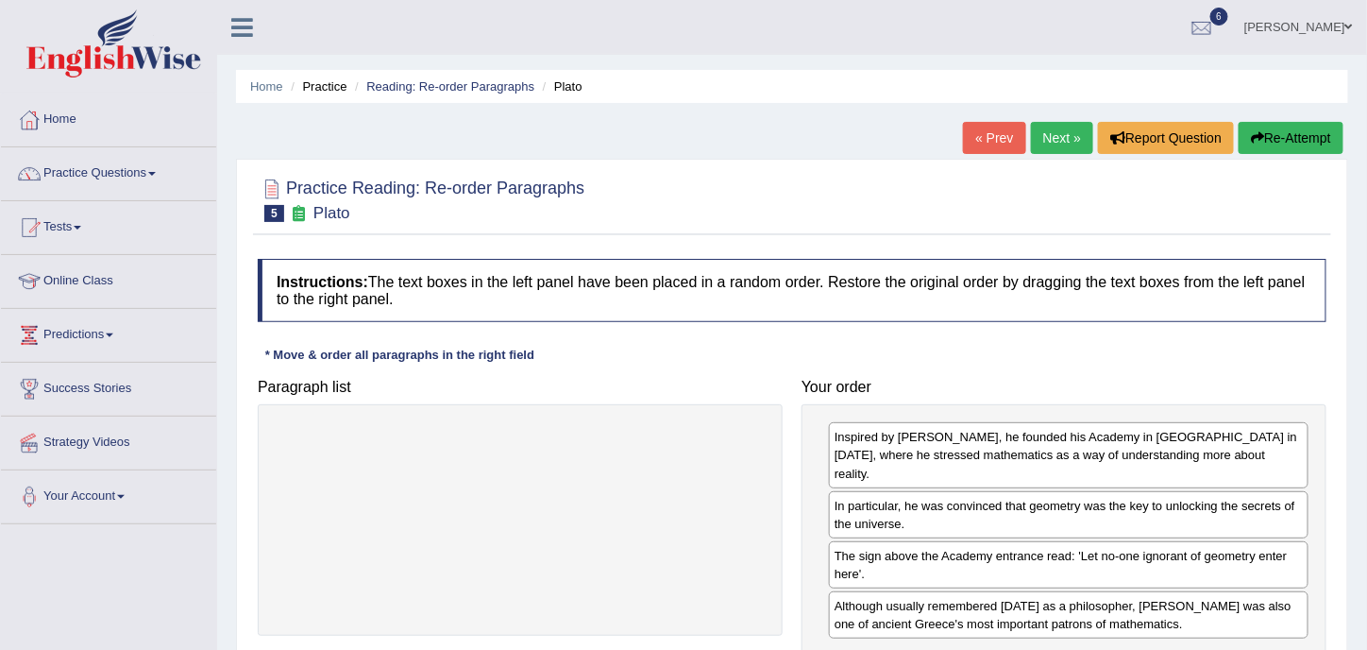
scroll to position [314, 0]
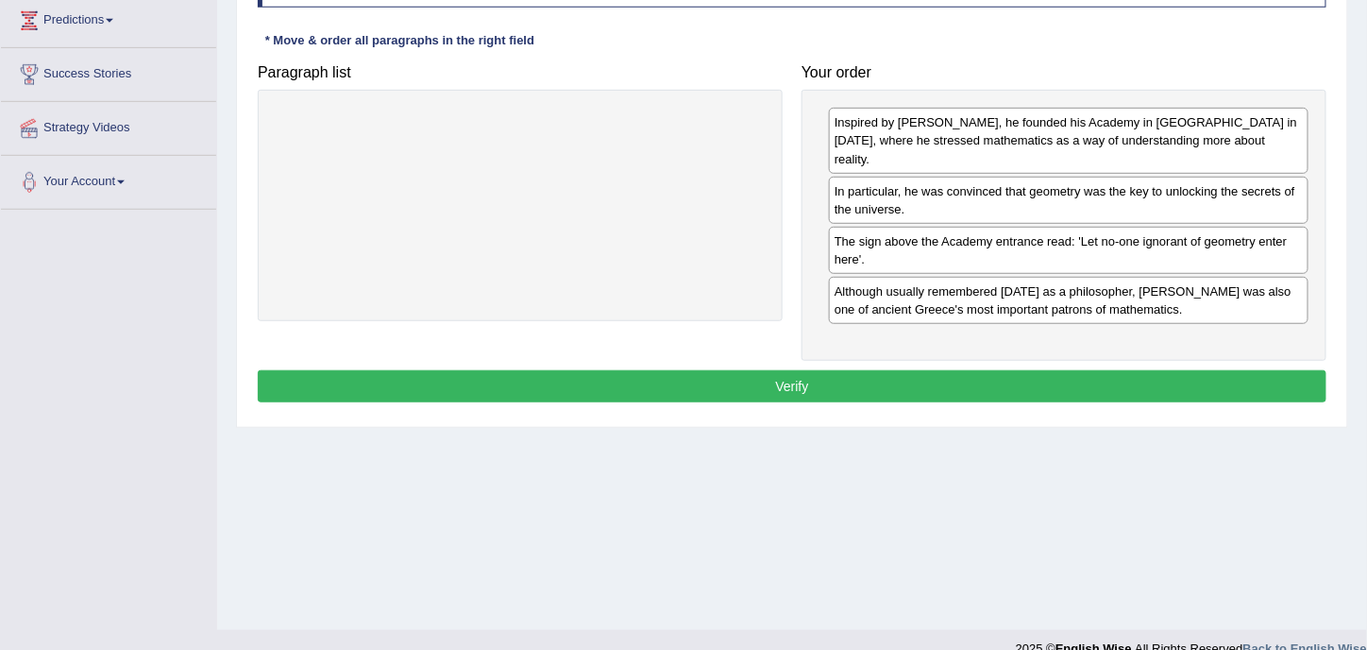
click at [877, 370] on button "Verify" at bounding box center [792, 386] width 1069 height 32
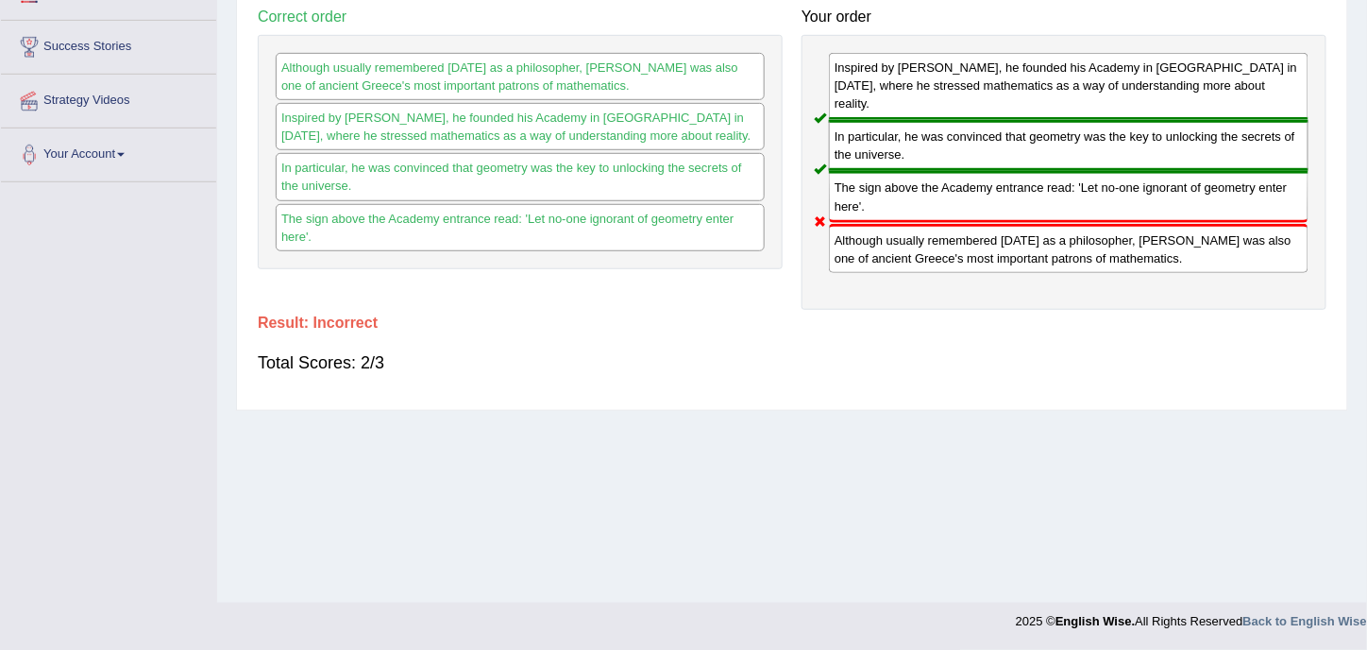
scroll to position [0, 0]
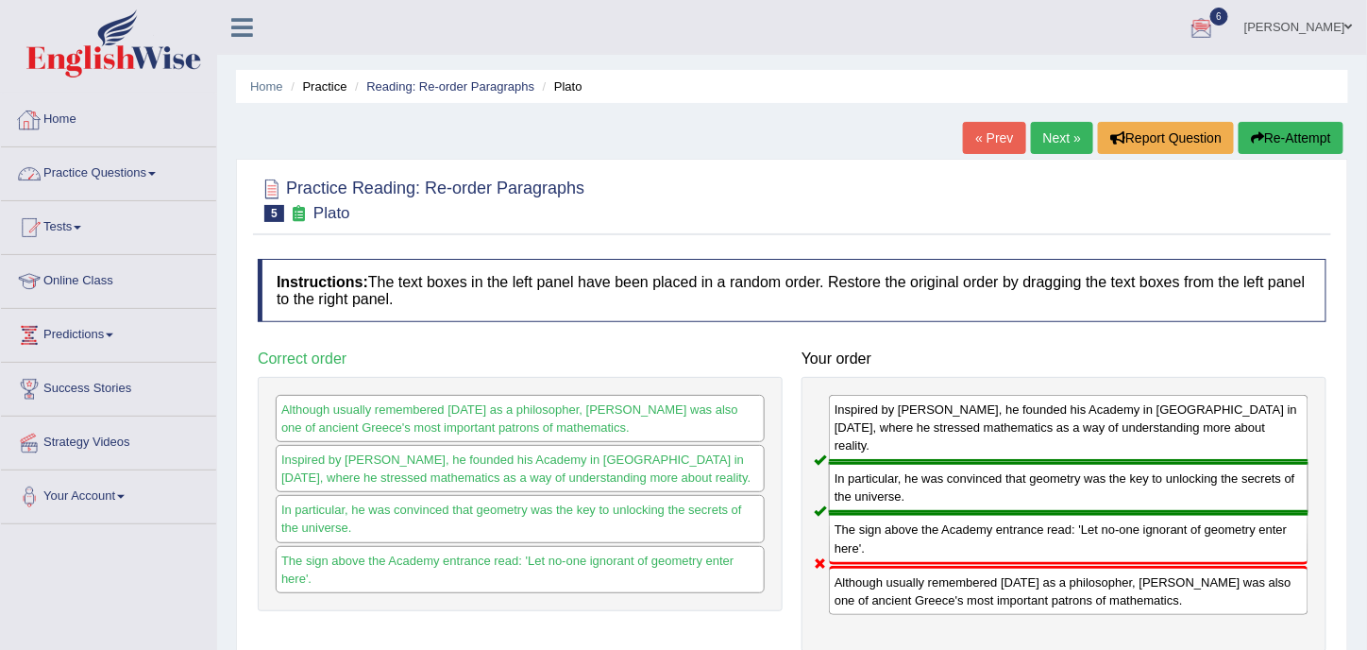
click at [76, 115] on link "Home" at bounding box center [108, 116] width 215 height 47
